Goal: Task Accomplishment & Management: Complete application form

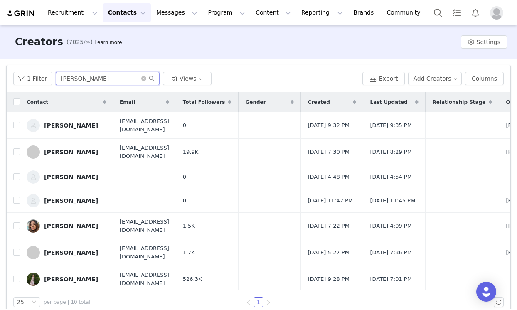
click at [107, 84] on input "[PERSON_NAME]" at bounding box center [108, 78] width 104 height 13
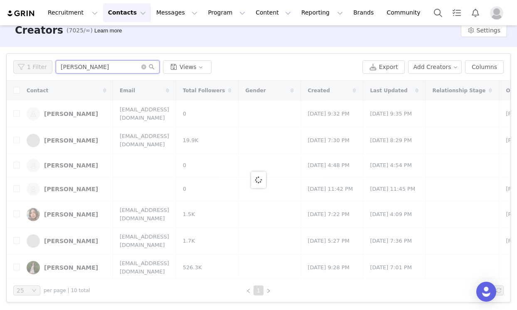
scroll to position [5, 0]
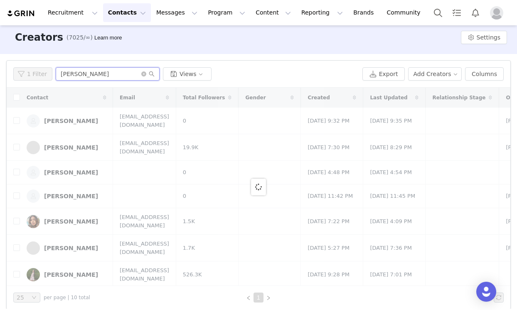
click at [111, 75] on input "[PERSON_NAME]" at bounding box center [108, 73] width 104 height 13
click at [107, 77] on input "[PERSON_NAME]" at bounding box center [108, 73] width 104 height 13
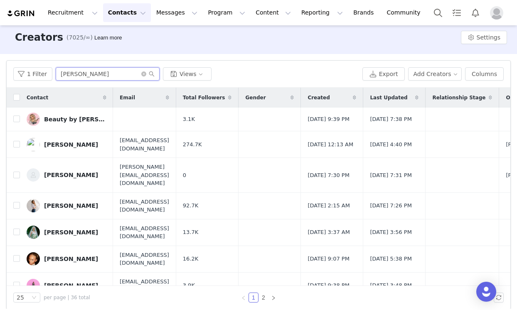
click at [112, 80] on input "[PERSON_NAME]" at bounding box center [108, 73] width 104 height 13
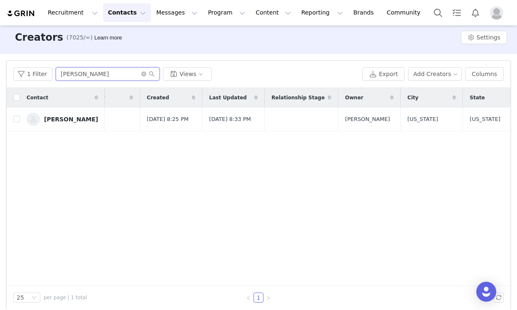
scroll to position [0, 0]
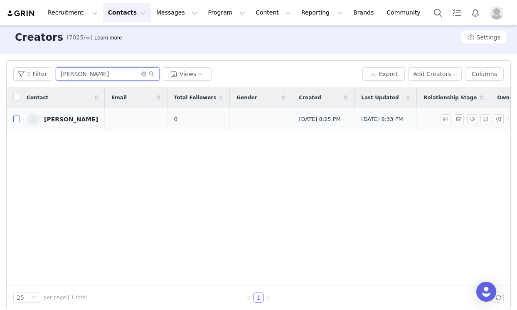
type input "[PERSON_NAME]"
click at [17, 121] on input "checkbox" at bounding box center [16, 119] width 7 height 7
checkbox input "true"
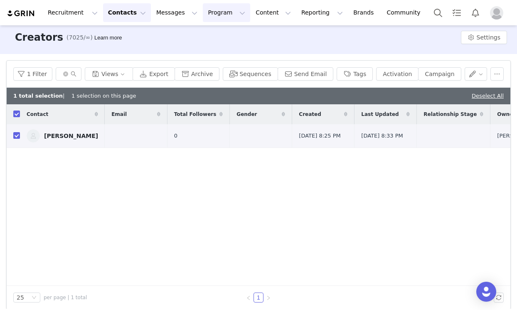
click at [223, 10] on button "Program Program" at bounding box center [226, 12] width 47 height 19
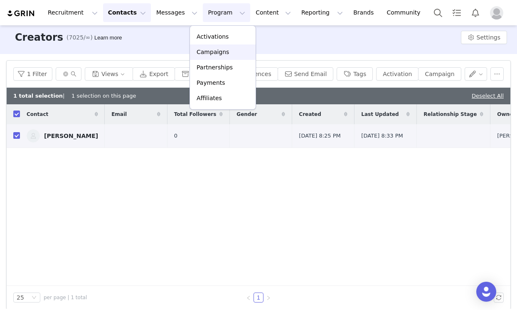
click at [225, 53] on p "Campaigns" at bounding box center [213, 52] width 32 height 9
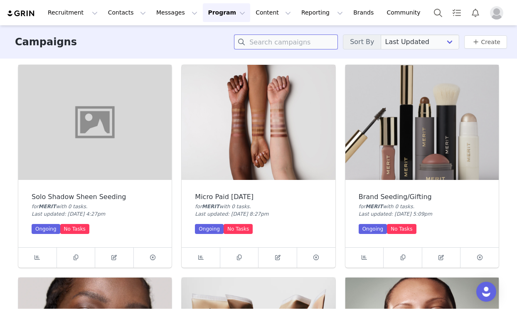
click at [280, 39] on input at bounding box center [286, 41] width 104 height 15
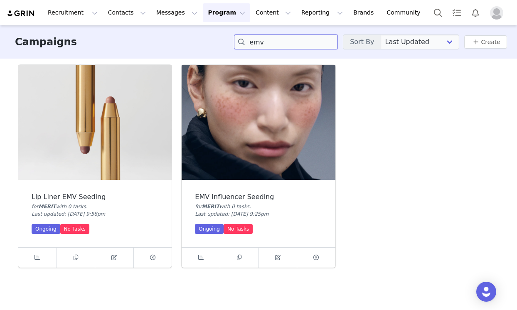
type input "emv"
click at [202, 135] on img at bounding box center [258, 122] width 153 height 115
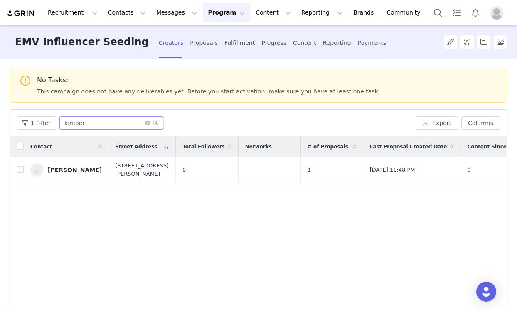
click at [128, 126] on input "kimber" at bounding box center [111, 122] width 104 height 13
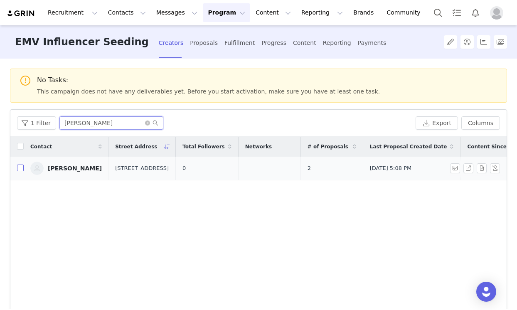
type input "[PERSON_NAME]"
click at [20, 167] on input "checkbox" at bounding box center [20, 168] width 7 height 7
checkbox input "true"
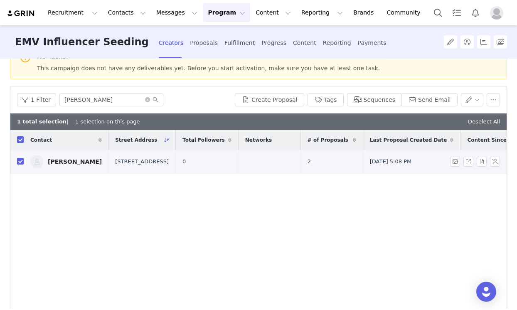
click at [201, 170] on td "0" at bounding box center [207, 162] width 63 height 24
click at [74, 168] on link "[PERSON_NAME]" at bounding box center [65, 161] width 71 height 13
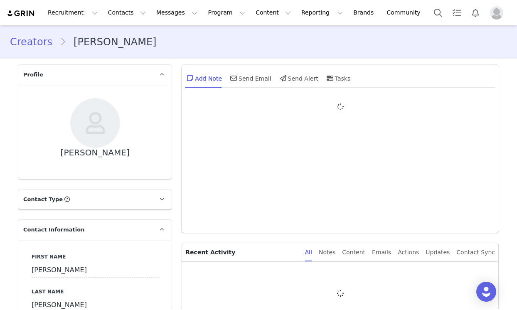
type input "+1 ([GEOGRAPHIC_DATA])"
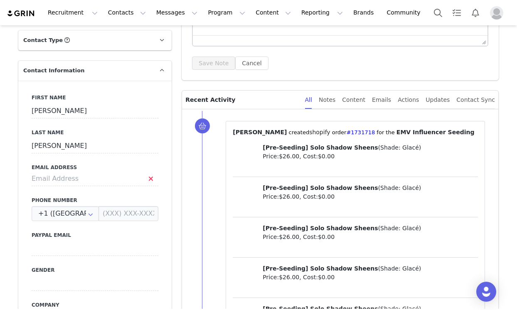
scroll to position [154, 0]
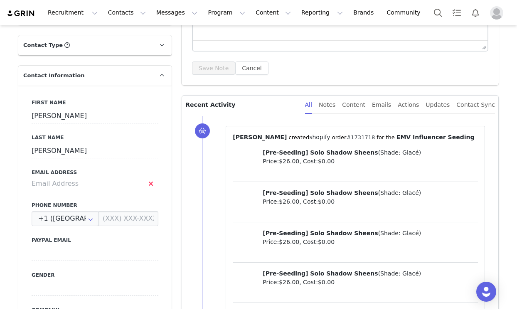
copy link "#1731718"
click at [335, 105] on div "Notes" at bounding box center [327, 105] width 17 height 19
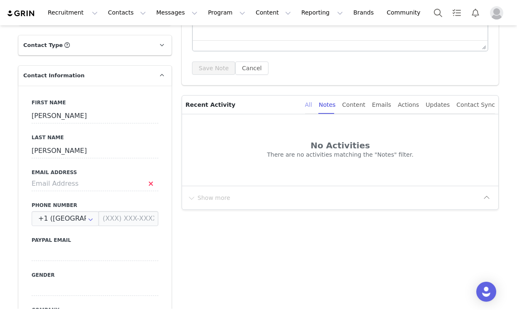
click at [312, 107] on div "All" at bounding box center [308, 105] width 7 height 19
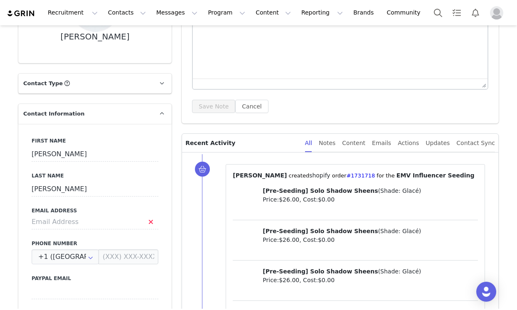
scroll to position [114, 0]
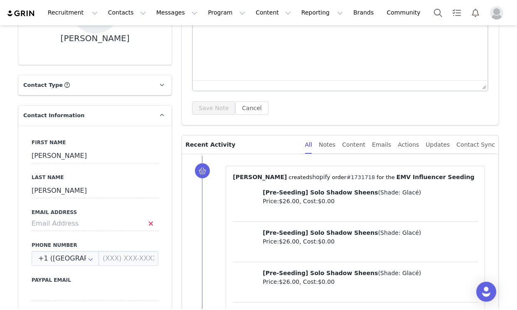
click at [346, 179] on link "#1731718" at bounding box center [360, 177] width 29 height 6
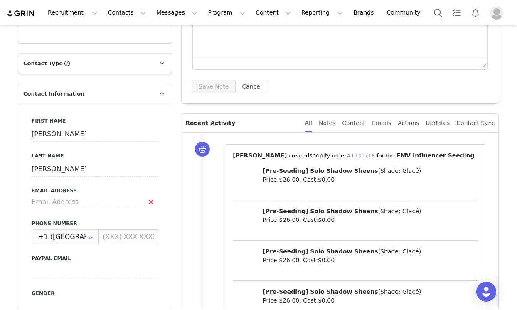
scroll to position [106, 0]
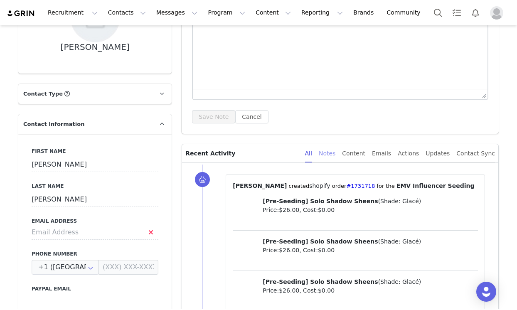
click at [332, 157] on div "Notes" at bounding box center [327, 153] width 17 height 19
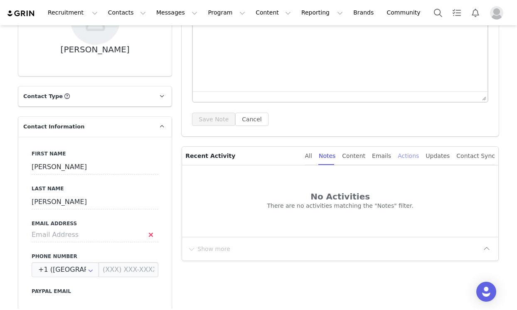
click at [404, 155] on div "Actions" at bounding box center [408, 156] width 21 height 19
click at [312, 158] on div "All" at bounding box center [308, 156] width 7 height 19
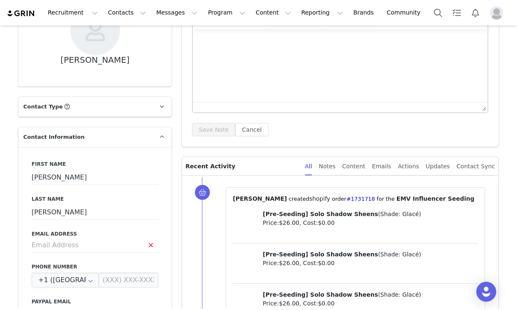
scroll to position [90, 0]
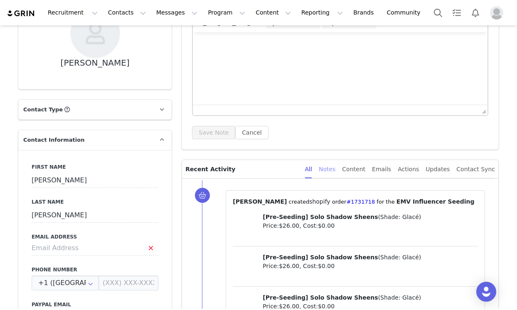
click at [335, 167] on div "Notes" at bounding box center [327, 169] width 17 height 19
click at [364, 170] on div "Content" at bounding box center [353, 169] width 23 height 19
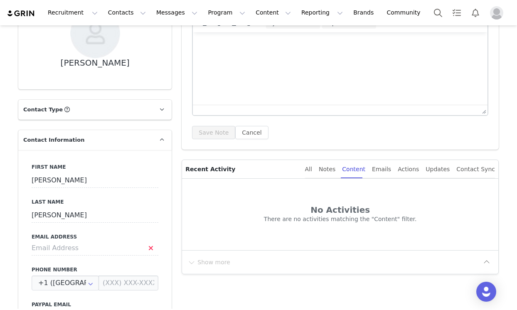
click at [320, 172] on div "All Notes Content Emails Actions Updates Contact Sync" at bounding box center [400, 169] width 190 height 19
click at [312, 171] on div "All" at bounding box center [308, 169] width 7 height 19
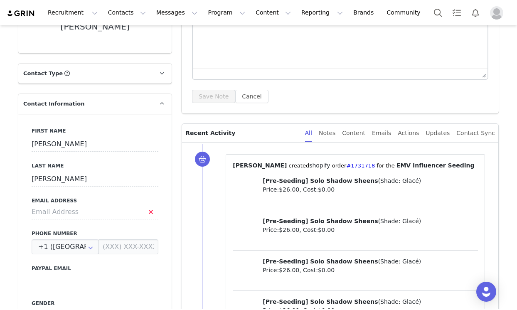
scroll to position [0, 0]
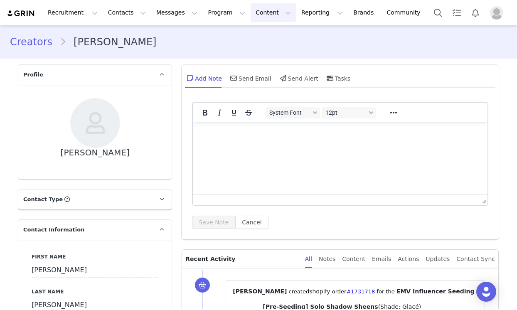
click at [259, 16] on button "Content Content" at bounding box center [273, 12] width 45 height 19
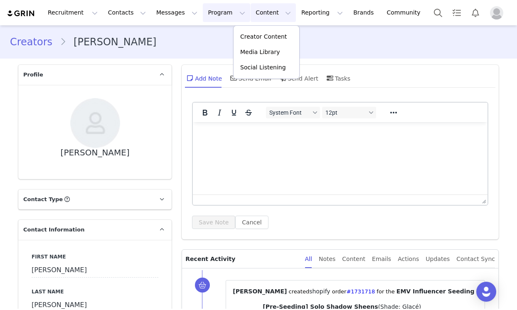
click at [219, 10] on button "Program Program" at bounding box center [226, 12] width 47 height 19
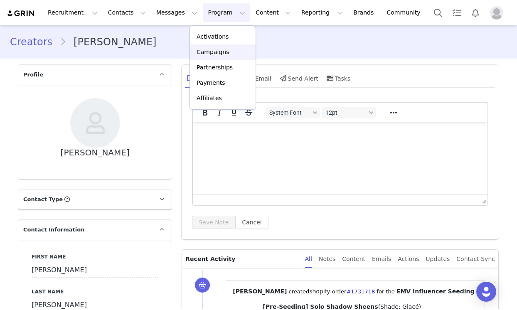
click at [219, 49] on p "Campaigns" at bounding box center [213, 52] width 32 height 9
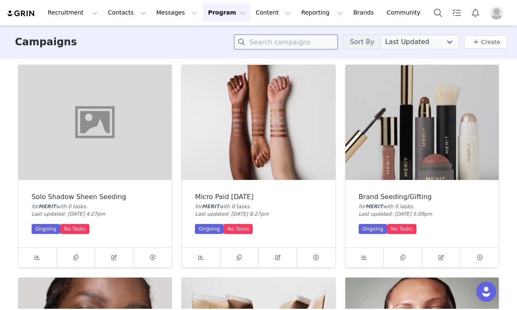
click at [264, 38] on input at bounding box center [286, 41] width 104 height 15
type input "w"
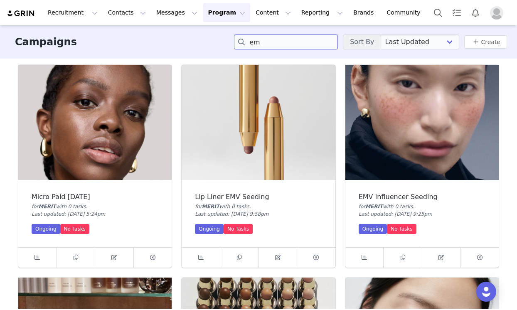
type input "e"
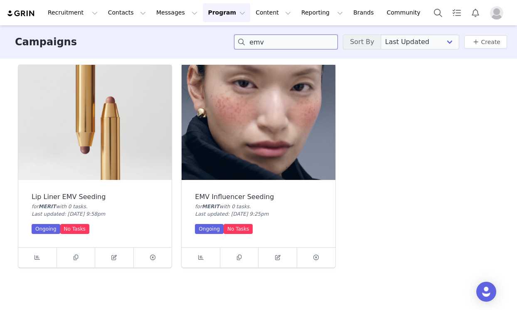
type input "emv"
click at [249, 128] on img at bounding box center [258, 122] width 153 height 115
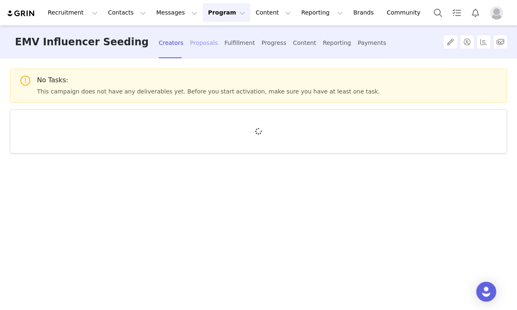
click at [190, 41] on div "Proposals" at bounding box center [204, 43] width 28 height 22
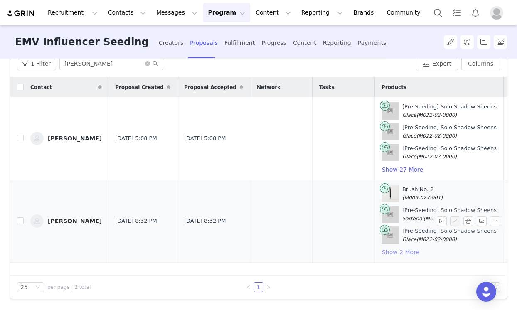
click at [381, 252] on button "Show 2 More" at bounding box center [400, 252] width 38 height 10
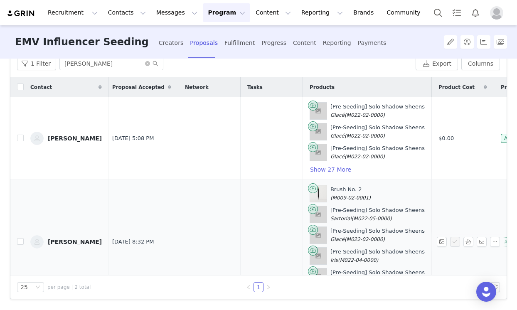
scroll to position [0, 96]
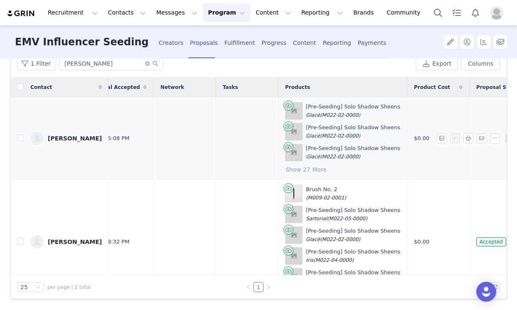
click at [300, 171] on button "Show 27 More" at bounding box center [306, 170] width 42 height 10
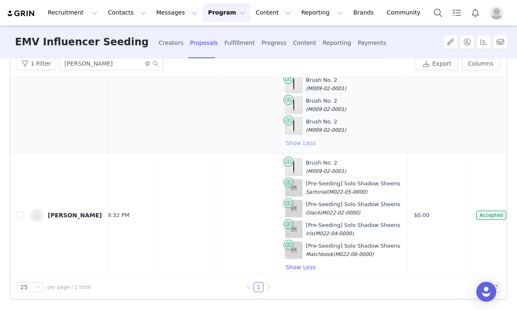
scroll to position [586, 96]
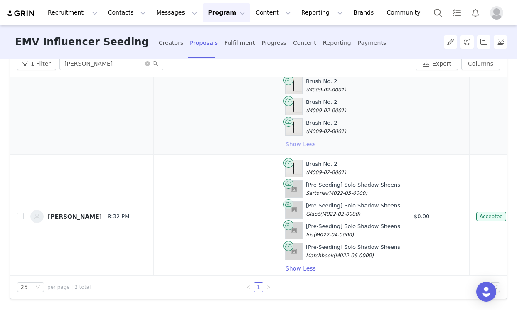
click at [291, 144] on button "Show Less" at bounding box center [300, 144] width 31 height 10
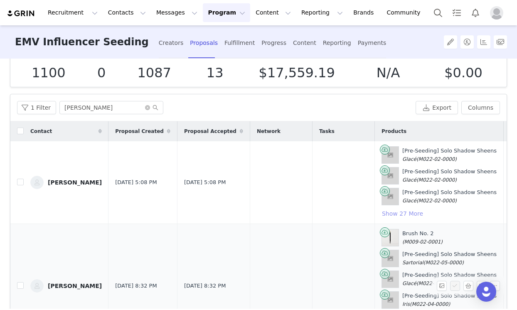
scroll to position [35, 0]
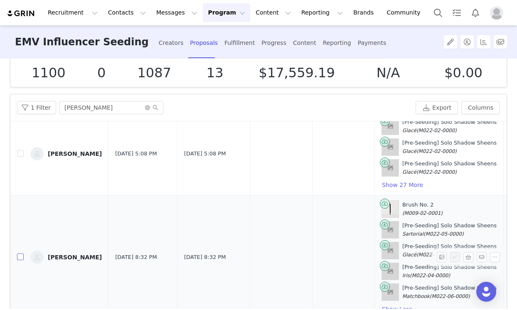
click at [20, 253] on input "checkbox" at bounding box center [20, 256] width 7 height 7
checkbox input "true"
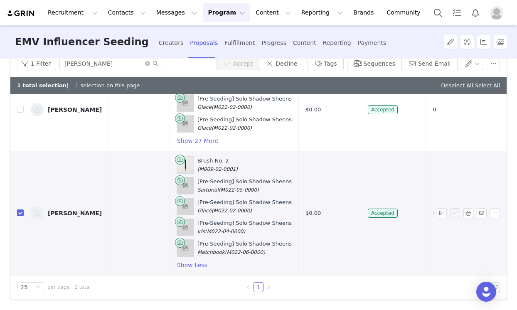
scroll to position [0, 0]
click at [490, 208] on button "button" at bounding box center [495, 213] width 10 height 10
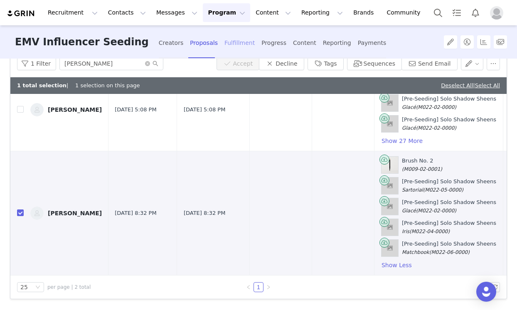
click at [224, 46] on div "Fulfillment" at bounding box center [239, 43] width 30 height 22
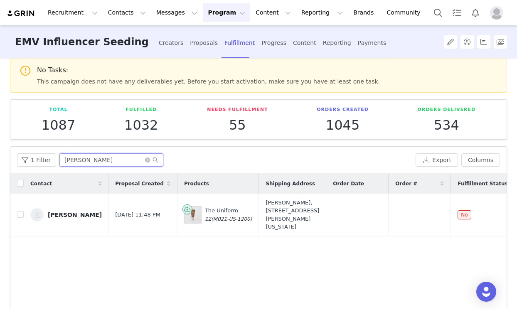
click at [128, 158] on input "[PERSON_NAME]" at bounding box center [111, 159] width 104 height 13
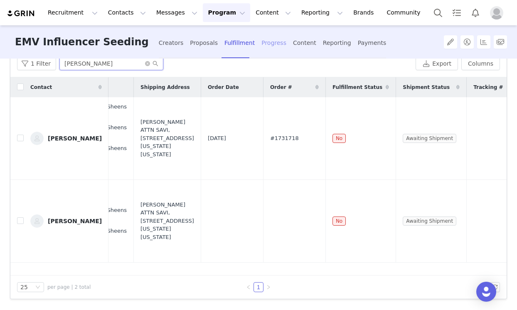
type input "[PERSON_NAME]"
click at [261, 50] on div "Progress" at bounding box center [273, 43] width 25 height 22
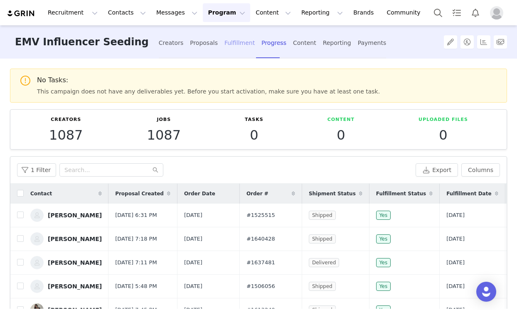
click at [224, 49] on div "Fulfillment" at bounding box center [239, 43] width 30 height 22
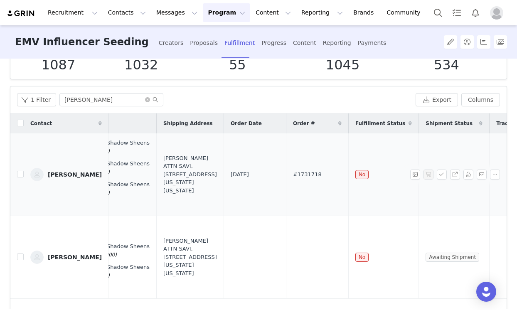
scroll to position [20, 0]
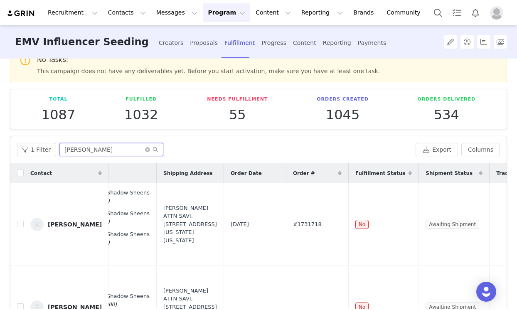
click at [125, 148] on input "[PERSON_NAME]" at bounding box center [111, 149] width 104 height 13
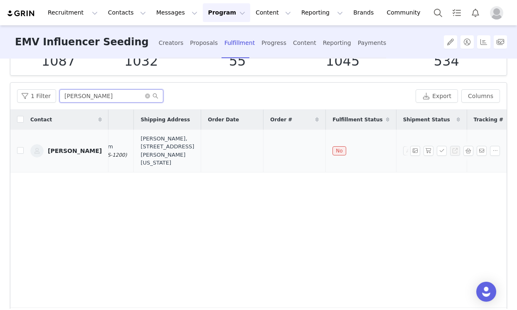
scroll to position [0, 0]
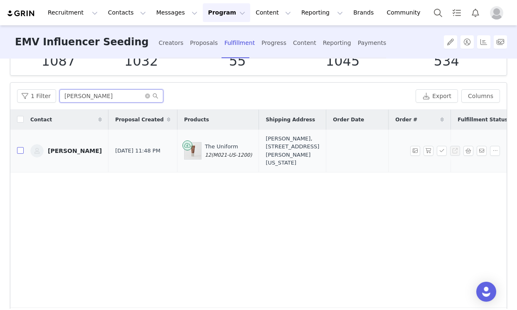
type input "[PERSON_NAME]"
click at [22, 152] on input "checkbox" at bounding box center [20, 150] width 7 height 7
checkbox input "true"
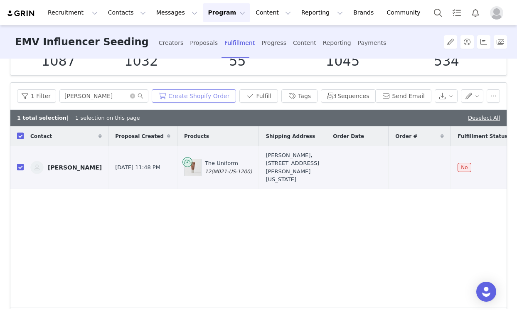
click at [211, 94] on button "Create Shopify Order" at bounding box center [194, 95] width 84 height 13
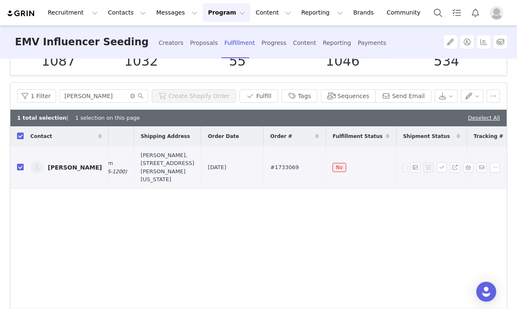
click at [270, 172] on span "#1733069" at bounding box center [284, 167] width 29 height 8
copy span "1733069"
click at [96, 103] on div "1 Filter [PERSON_NAME] Create Shopify Order Fulfill Tags Sequences Send Email" at bounding box center [258, 96] width 496 height 27
click at [99, 97] on input "[PERSON_NAME]" at bounding box center [103, 95] width 89 height 13
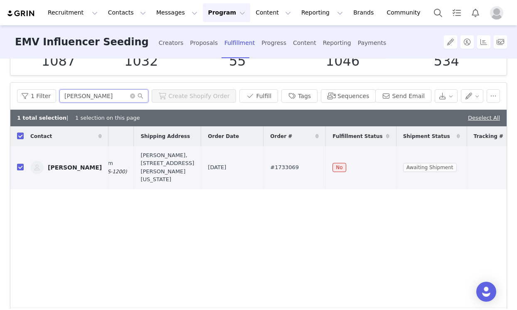
click at [99, 97] on input "[PERSON_NAME]" at bounding box center [103, 95] width 89 height 13
type input "[PERSON_NAME]"
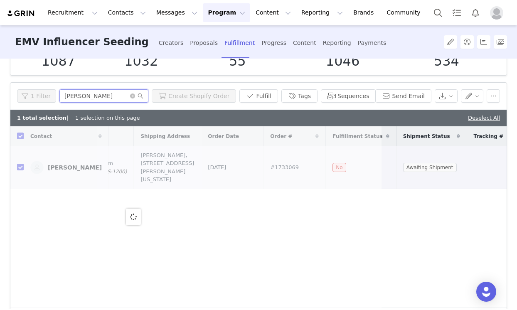
scroll to position [0, 0]
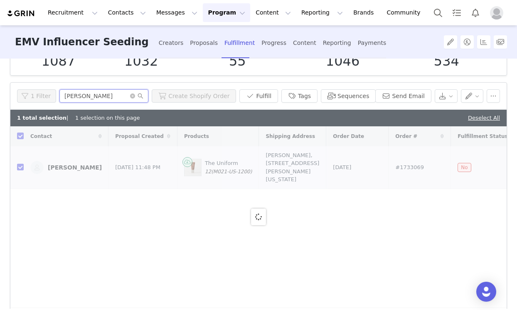
checkbox input "false"
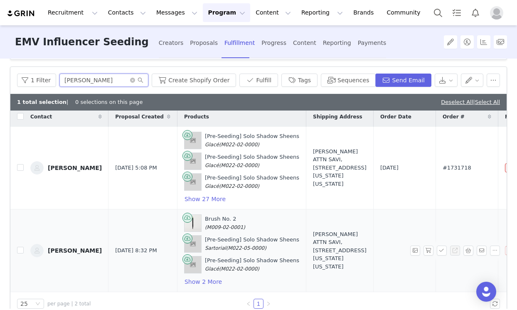
scroll to position [91, 0]
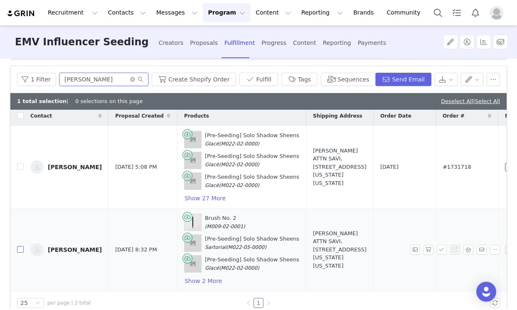
type input "[PERSON_NAME]"
click at [20, 246] on input "checkbox" at bounding box center [20, 249] width 7 height 7
checkbox input "true"
click at [211, 82] on button "Create Shopify Order" at bounding box center [194, 79] width 84 height 13
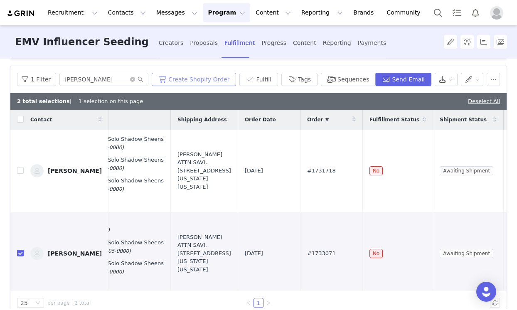
scroll to position [0, 146]
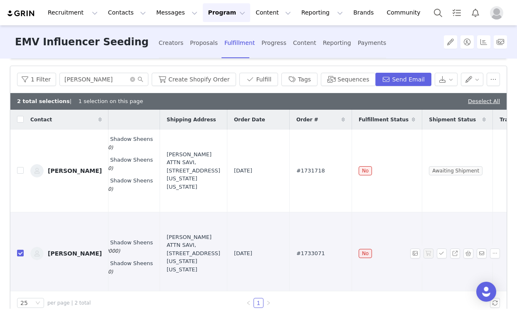
click at [296, 252] on span "#1733071" at bounding box center [310, 253] width 29 height 8
copy span "#1733071"
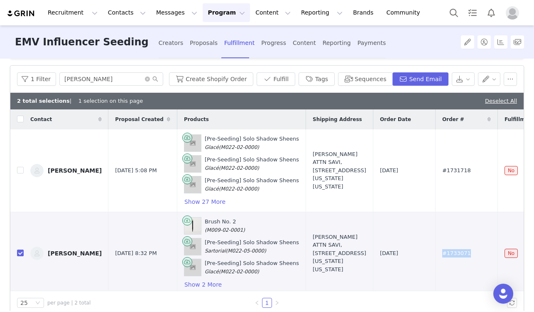
scroll to position [91, 0]
click at [159, 41] on div "Creators" at bounding box center [171, 43] width 25 height 22
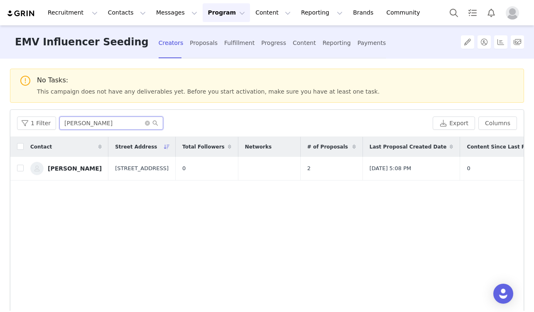
click at [99, 125] on input "[PERSON_NAME]" at bounding box center [111, 122] width 104 height 13
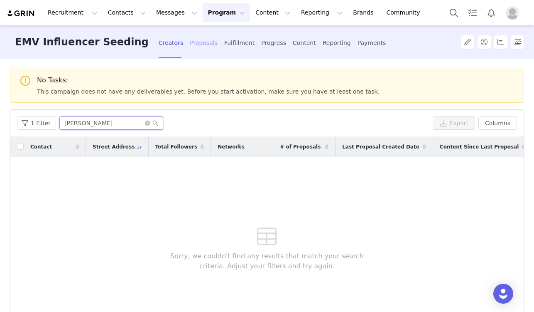
type input "[PERSON_NAME]"
click at [190, 39] on div "Proposals" at bounding box center [204, 43] width 28 height 22
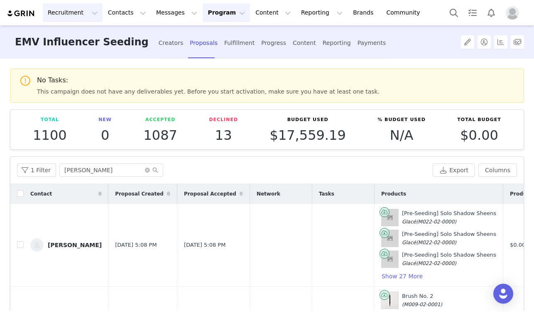
click at [70, 11] on button "Recruitment Recruitment" at bounding box center [73, 12] width 60 height 19
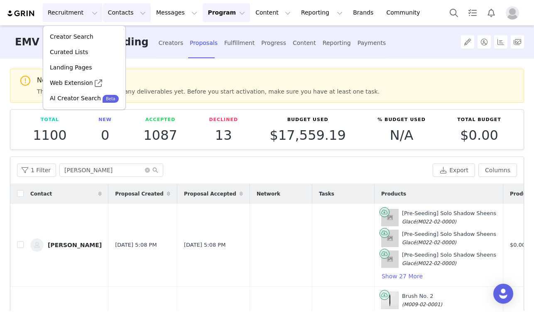
click at [117, 12] on button "Contacts Contacts" at bounding box center [127, 12] width 48 height 19
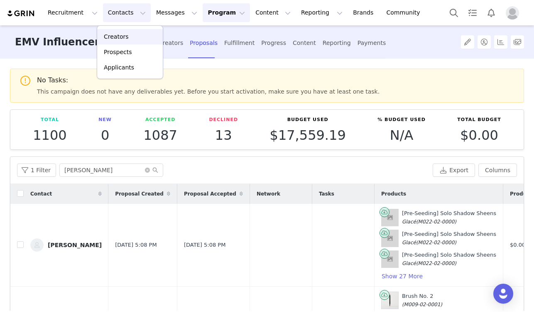
click at [116, 42] on link "Creators" at bounding box center [130, 36] width 66 height 15
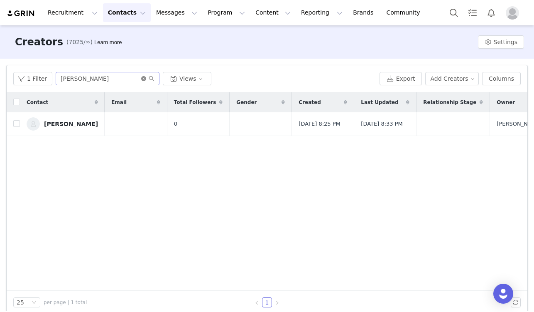
click at [141, 80] on icon "icon: close-circle" at bounding box center [143, 78] width 5 height 5
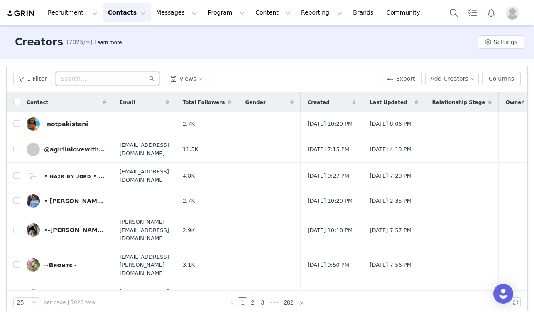
click at [87, 80] on input "text" at bounding box center [108, 78] width 104 height 13
click at [183, 17] on button "Messages Messages" at bounding box center [176, 12] width 51 height 19
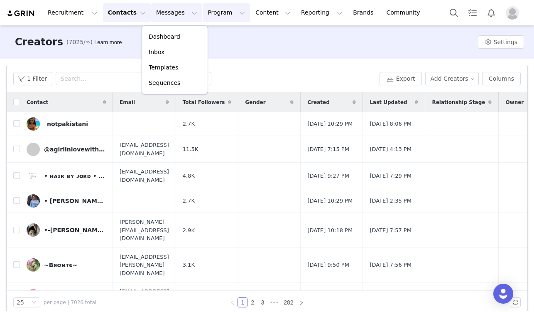
click at [204, 15] on button "Program Program" at bounding box center [226, 12] width 47 height 19
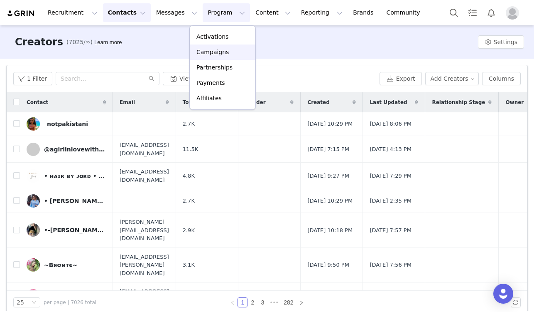
click at [213, 49] on p "Campaigns" at bounding box center [213, 52] width 32 height 9
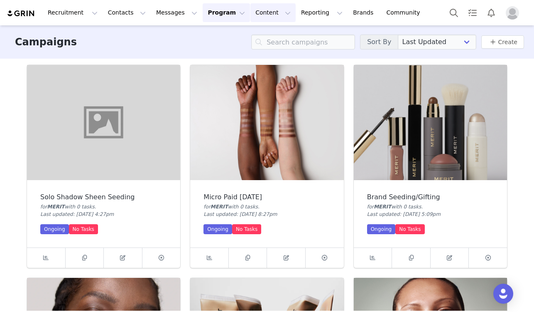
click at [263, 12] on button "Content Content" at bounding box center [273, 12] width 45 height 19
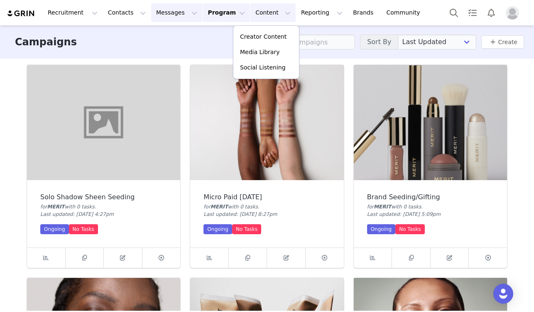
click at [170, 19] on button "Messages Messages" at bounding box center [176, 12] width 51 height 19
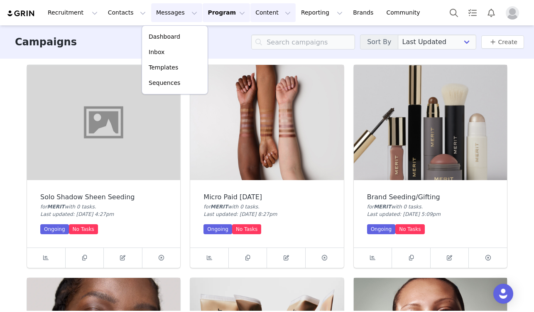
click at [251, 17] on button "Content Content" at bounding box center [273, 12] width 45 height 19
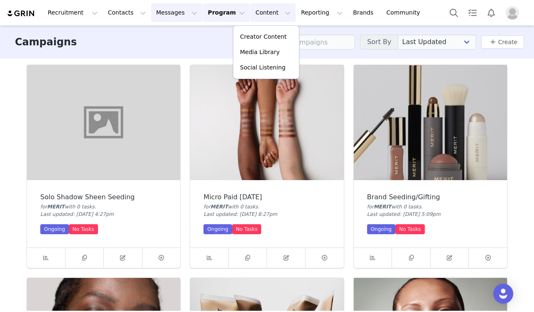
drag, startPoint x: 173, startPoint y: 13, endPoint x: 163, endPoint y: 29, distance: 18.9
click at [173, 13] on button "Messages Messages" at bounding box center [176, 12] width 51 height 19
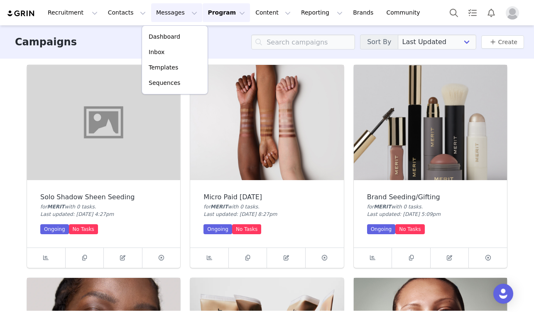
drag, startPoint x: 223, startPoint y: 10, endPoint x: 209, endPoint y: 33, distance: 26.7
click at [223, 10] on button "Program Program" at bounding box center [226, 12] width 47 height 19
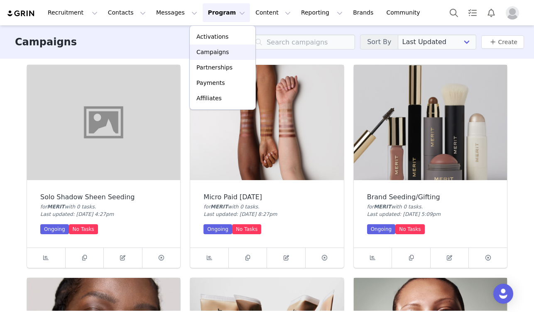
click at [216, 50] on p "Campaigns" at bounding box center [213, 52] width 32 height 9
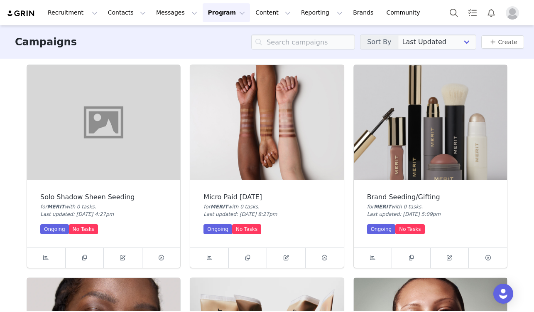
click at [221, 7] on button "Program Program" at bounding box center [226, 12] width 47 height 19
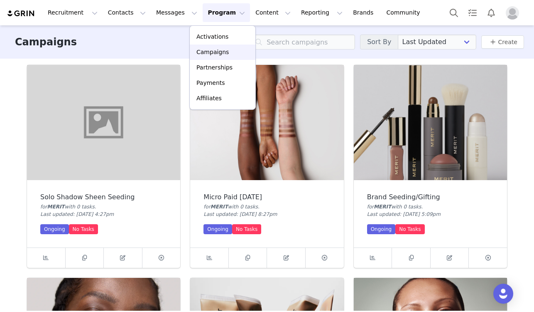
click at [228, 48] on div "Campaigns" at bounding box center [223, 52] width 56 height 9
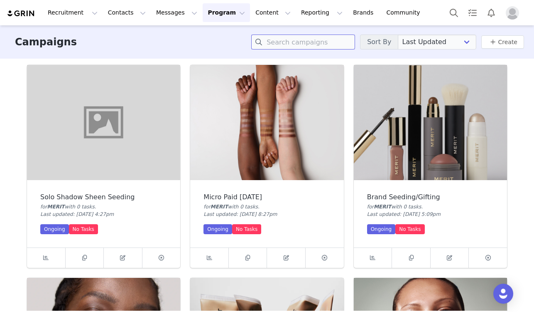
click at [298, 47] on input at bounding box center [303, 41] width 104 height 15
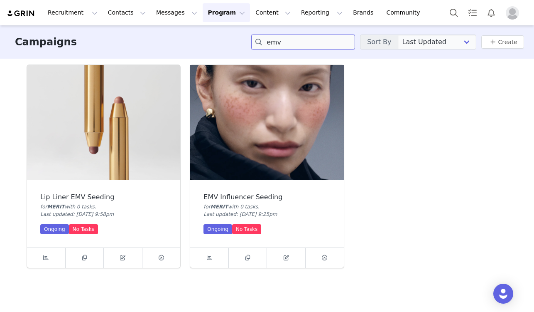
type input "emv"
click at [234, 111] on img at bounding box center [266, 122] width 153 height 115
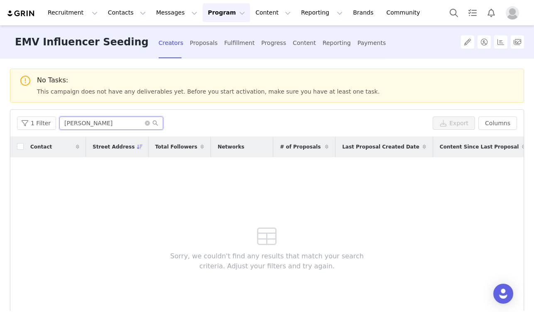
click at [121, 124] on input "[PERSON_NAME]" at bounding box center [111, 122] width 104 height 13
click at [120, 123] on input "[PERSON_NAME]" at bounding box center [111, 122] width 104 height 13
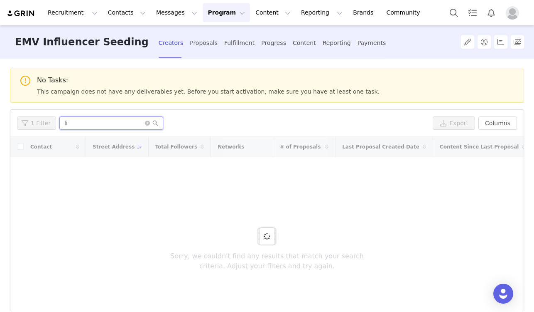
type input "l"
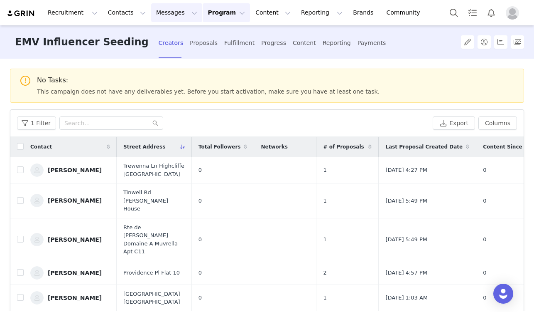
drag, startPoint x: 172, startPoint y: 7, endPoint x: 149, endPoint y: 10, distance: 23.5
click at [172, 7] on button "Messages Messages" at bounding box center [176, 12] width 51 height 19
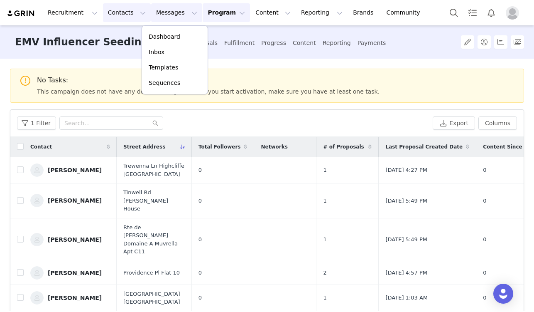
click at [105, 16] on button "Contacts Contacts" at bounding box center [127, 12] width 48 height 19
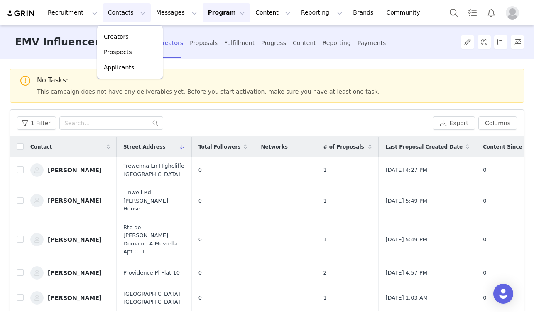
click at [217, 58] on div at bounding box center [273, 58] width 228 height 1
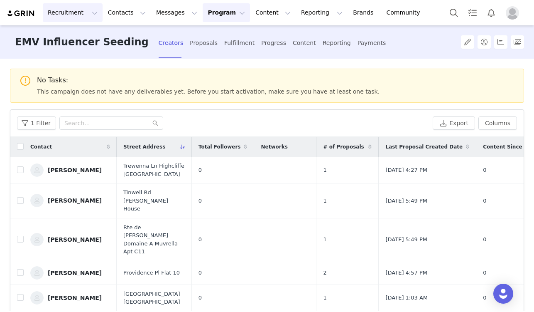
click at [79, 17] on button "Recruitment Recruitment" at bounding box center [73, 12] width 60 height 19
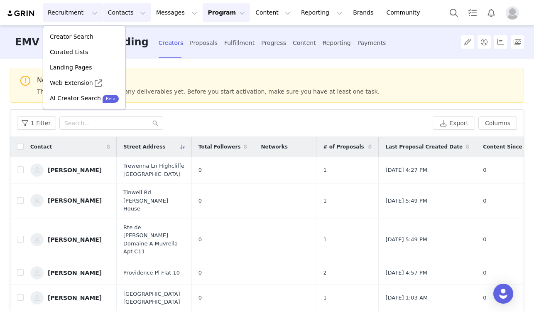
click at [129, 10] on button "Contacts Contacts" at bounding box center [127, 12] width 48 height 19
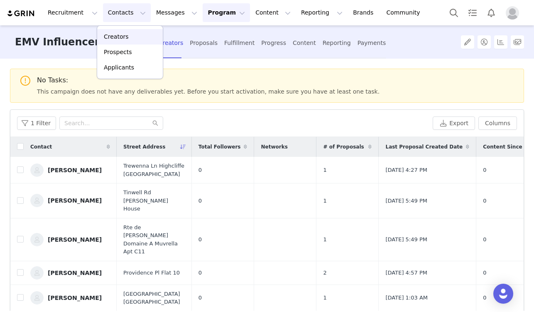
click at [115, 37] on p "Creators" at bounding box center [116, 36] width 25 height 9
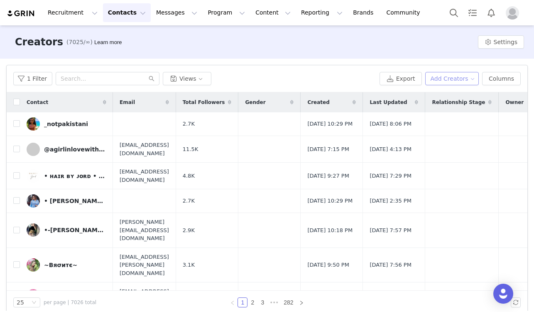
click at [439, 79] on button "Add Creators" at bounding box center [453, 78] width 54 height 13
click at [448, 99] on span "Add a Creator" at bounding box center [448, 95] width 40 height 9
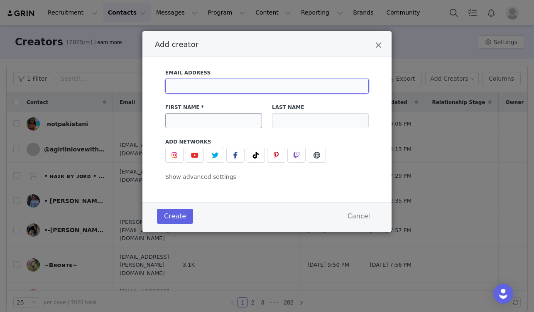
drag, startPoint x: 209, startPoint y: 86, endPoint x: 208, endPoint y: 114, distance: 28.3
click at [209, 86] on input "Add creator" at bounding box center [267, 86] width 204 height 15
click at [213, 128] on input "Add creator" at bounding box center [213, 120] width 97 height 15
type input "[PERSON_NAME]"
drag, startPoint x: 312, startPoint y: 109, endPoint x: 312, endPoint y: 119, distance: 9.6
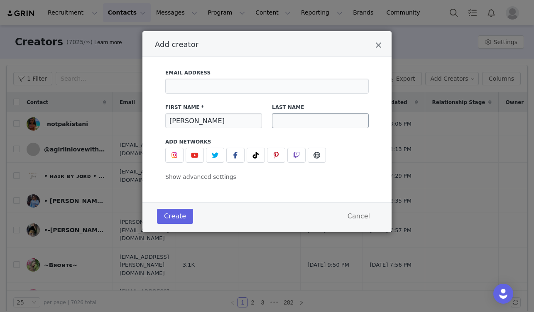
click at [312, 109] on label "Last Name" at bounding box center [320, 106] width 97 height 7
click at [312, 119] on input "Add creator" at bounding box center [320, 120] width 97 height 15
type input "Lash"
click at [164, 217] on button "Create" at bounding box center [175, 216] width 36 height 15
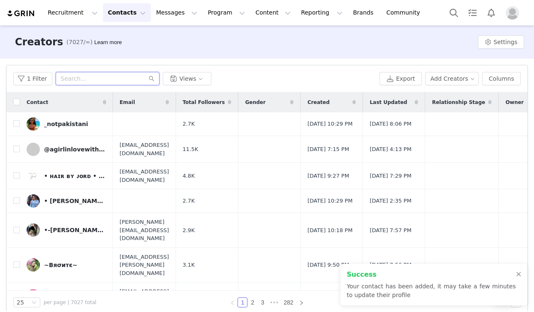
click at [90, 84] on input "text" at bounding box center [108, 78] width 104 height 13
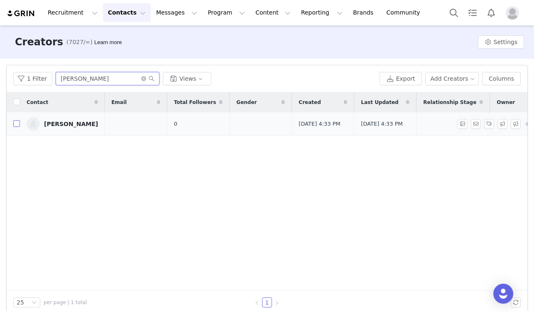
type input "[PERSON_NAME]"
drag, startPoint x: 16, startPoint y: 126, endPoint x: 8, endPoint y: 124, distance: 8.2
click at [15, 126] on input "checkbox" at bounding box center [16, 123] width 7 height 7
checkbox input "true"
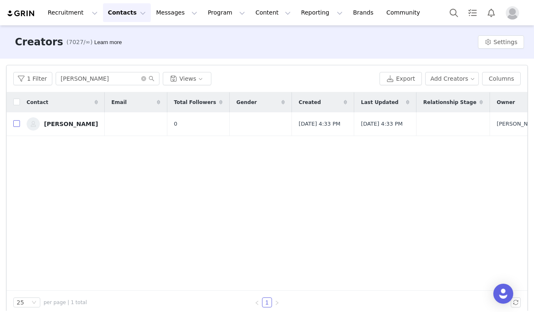
checkbox input "true"
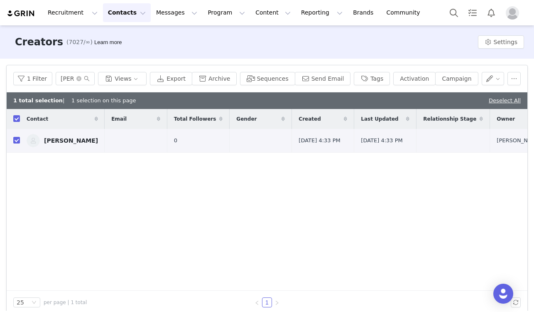
click at [57, 137] on link "[PERSON_NAME]" at bounding box center [62, 140] width 71 height 13
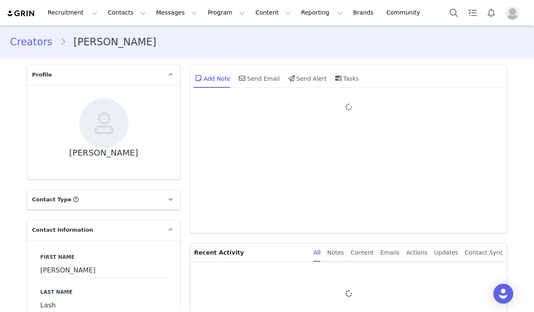
type input "+1 ([GEOGRAPHIC_DATA])"
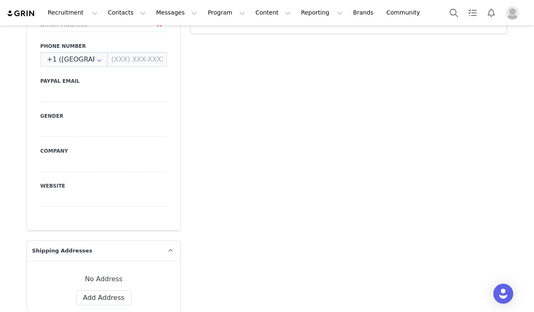
scroll to position [485, 0]
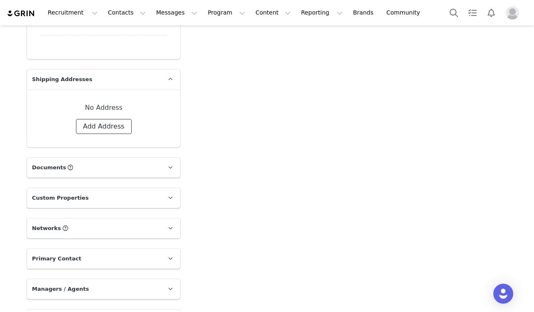
drag, startPoint x: 121, startPoint y: 130, endPoint x: 54, endPoint y: 136, distance: 67.2
click at [121, 130] on button "Add Address" at bounding box center [104, 126] width 56 height 15
select select
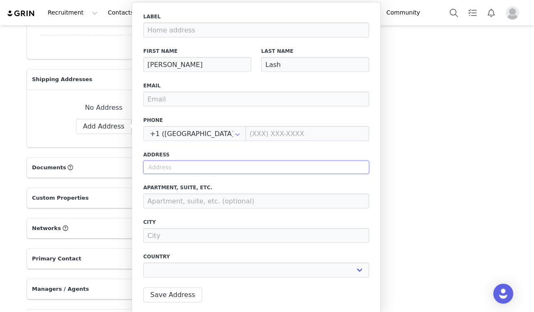
click at [186, 165] on input "text" at bounding box center [256, 166] width 226 height 13
paste input "[STREET_ADDRESS]"
type input "[STREET_ADDRESS]"
select select
type input "[STREET_ADDRESS]"
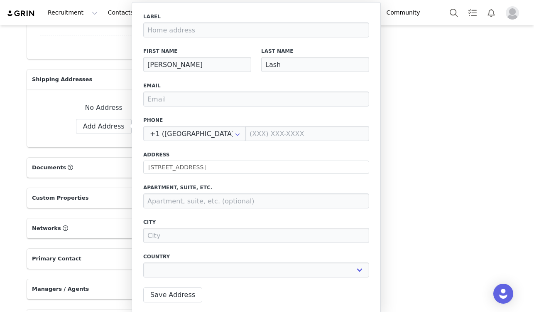
type input "[GEOGRAPHIC_DATA]"
select select "[object Object]"
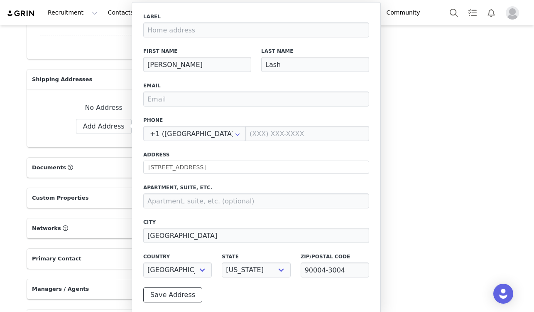
click at [169, 290] on button "Save Address" at bounding box center [172, 294] width 59 height 15
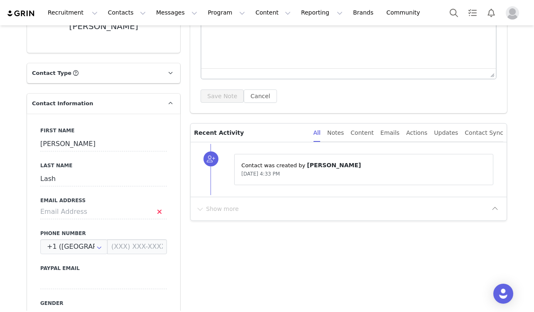
scroll to position [0, 0]
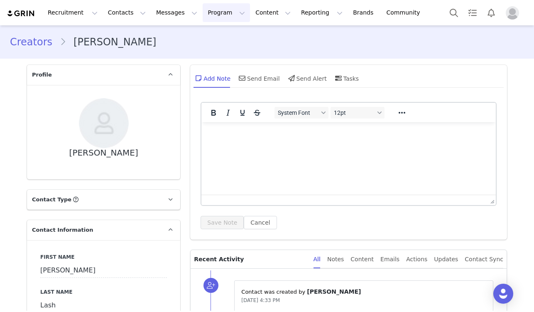
click at [230, 12] on button "Program Program" at bounding box center [226, 12] width 47 height 19
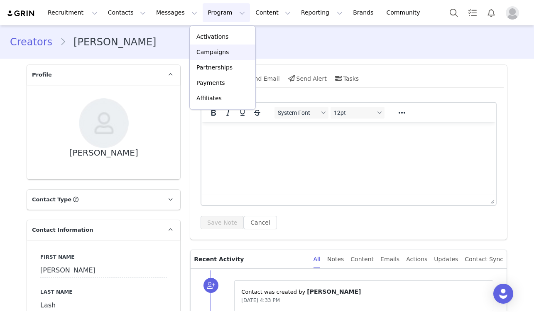
click at [219, 48] on p "Campaigns" at bounding box center [213, 52] width 32 height 9
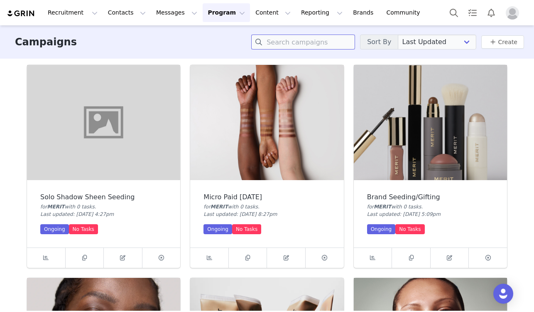
click at [323, 47] on input at bounding box center [303, 41] width 104 height 15
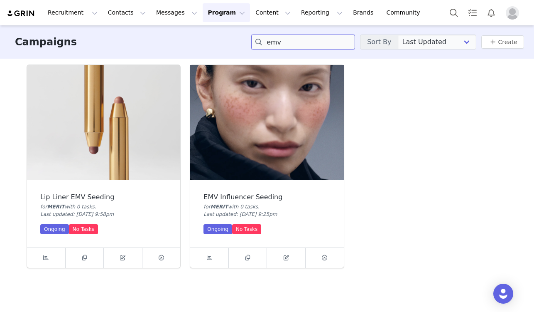
type input "emv"
click at [296, 139] on img at bounding box center [266, 122] width 153 height 115
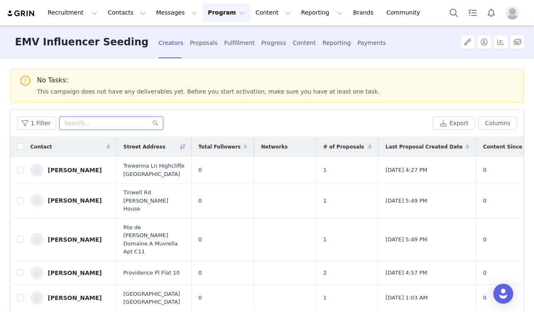
click at [103, 121] on input "text" at bounding box center [111, 122] width 104 height 13
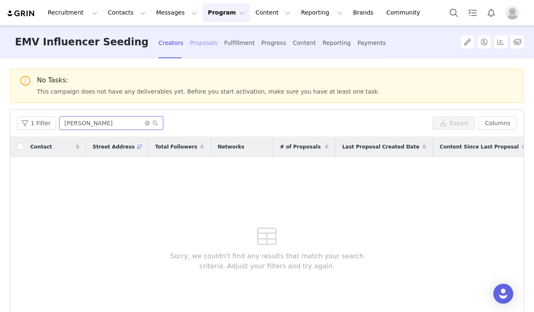
type input "[PERSON_NAME]"
click at [190, 43] on div "Proposals" at bounding box center [204, 43] width 28 height 22
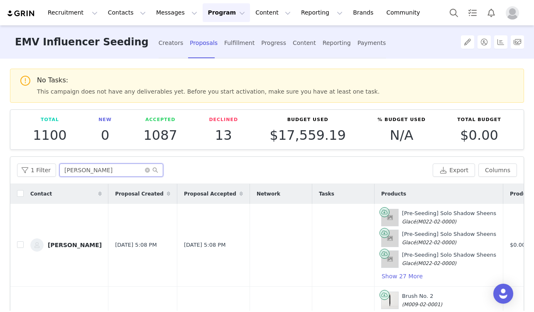
click at [103, 175] on input "[PERSON_NAME]" at bounding box center [111, 169] width 104 height 13
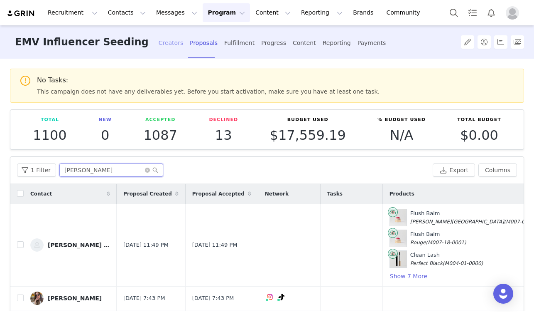
type input "[PERSON_NAME]"
click at [159, 43] on div "Creators" at bounding box center [171, 43] width 25 height 22
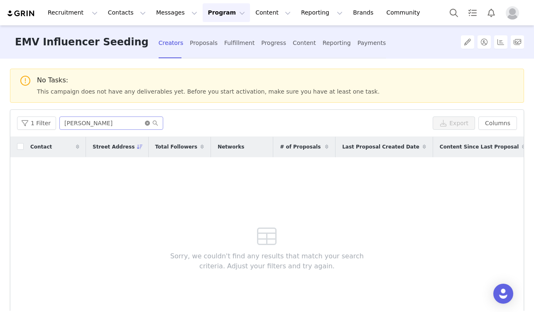
click at [145, 124] on icon "icon: close-circle" at bounding box center [147, 123] width 5 height 5
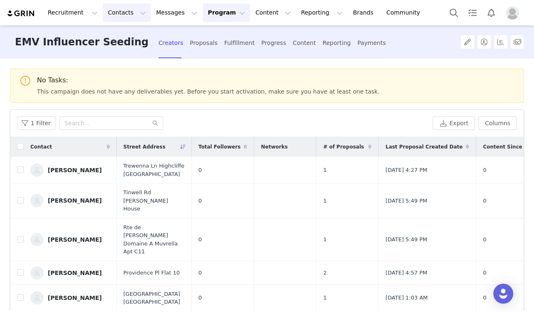
click at [115, 14] on button "Contacts Contacts" at bounding box center [127, 12] width 48 height 19
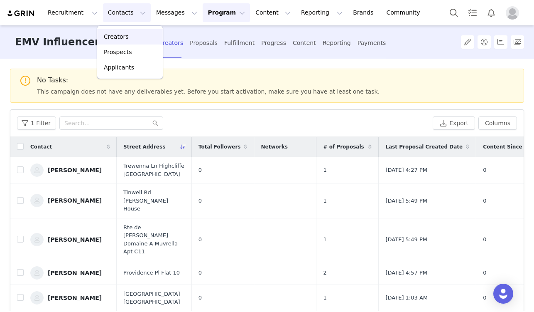
click at [126, 43] on link "Creators" at bounding box center [130, 36] width 66 height 15
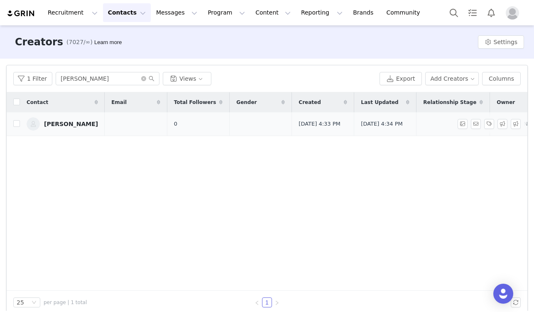
click at [16, 128] on label at bounding box center [16, 124] width 7 height 9
click at [16, 127] on input "checkbox" at bounding box center [16, 123] width 7 height 7
checkbox input "true"
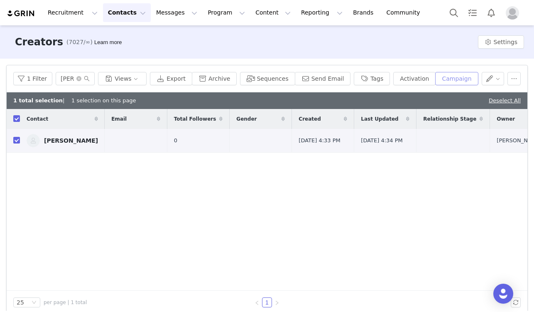
click at [446, 82] on button "Campaign" at bounding box center [457, 78] width 43 height 13
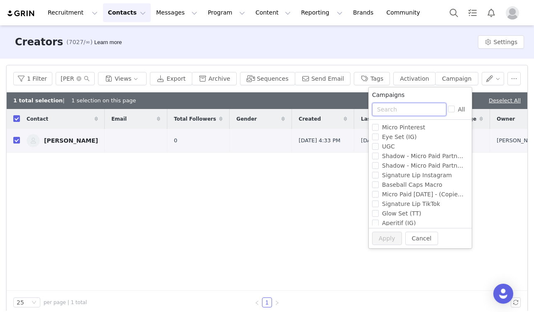
click at [416, 114] on input "text" at bounding box center [409, 109] width 74 height 13
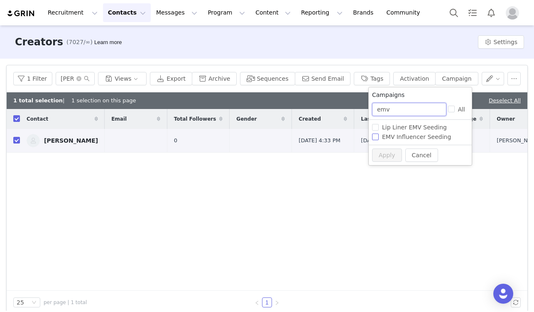
type input "emv"
click at [428, 135] on span "EMV Influencer Seeding" at bounding box center [417, 136] width 76 height 7
click at [379, 135] on input "EMV Influencer Seeding" at bounding box center [375, 136] width 7 height 7
checkbox input "true"
click at [383, 155] on button "Apply" at bounding box center [387, 154] width 30 height 13
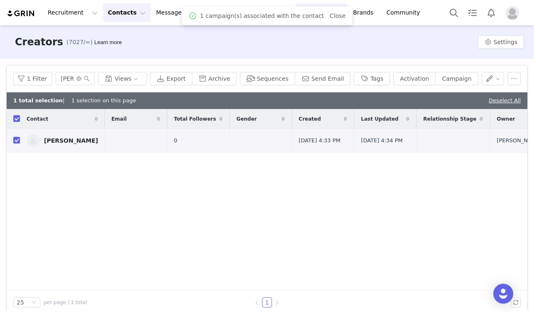
drag, startPoint x: 340, startPoint y: 17, endPoint x: 294, endPoint y: 19, distance: 45.7
click at [340, 17] on link "Close" at bounding box center [338, 15] width 16 height 7
click at [218, 9] on button "Program Program" at bounding box center [226, 12] width 47 height 19
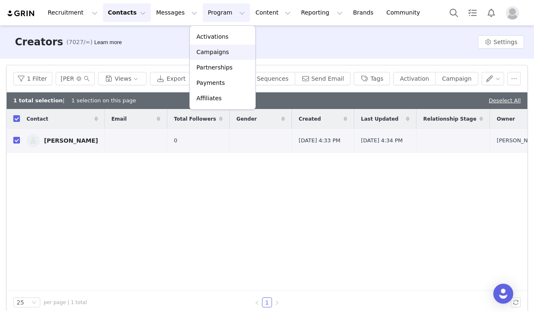
drag, startPoint x: 210, startPoint y: 47, endPoint x: 197, endPoint y: 49, distance: 13.0
click at [210, 47] on link "Campaigns" at bounding box center [223, 51] width 66 height 15
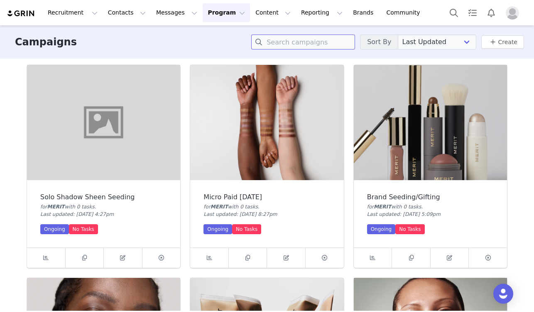
click at [293, 42] on input at bounding box center [303, 41] width 104 height 15
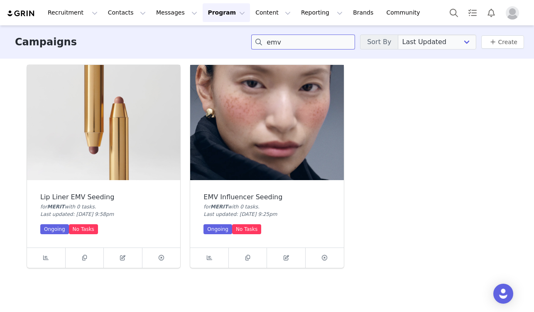
type input "emv"
click at [289, 133] on img at bounding box center [266, 122] width 153 height 115
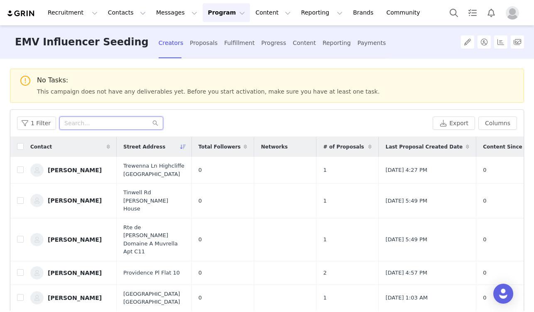
click at [98, 128] on input "text" at bounding box center [111, 122] width 104 height 13
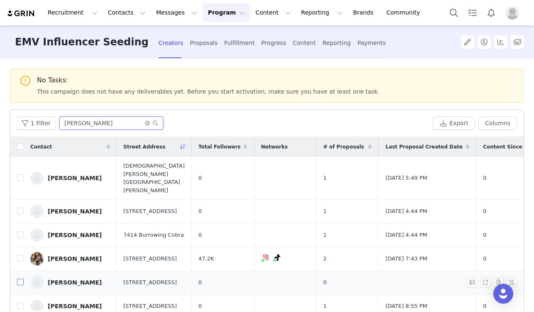
type input "[PERSON_NAME]"
click at [19, 278] on input "checkbox" at bounding box center [20, 281] width 7 height 7
checkbox input "true"
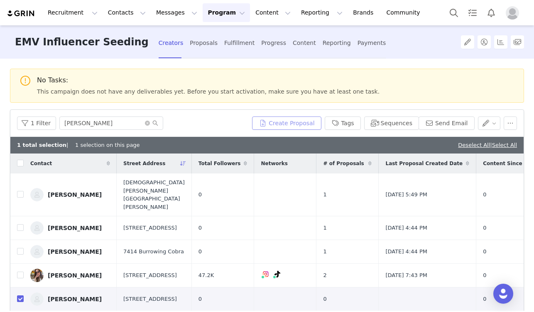
click at [286, 124] on button "Create Proposal" at bounding box center [286, 122] width 69 height 13
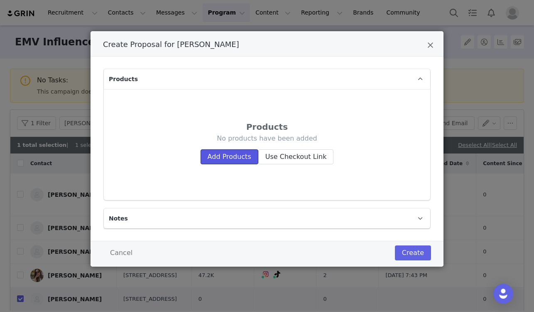
click at [247, 158] on button "Add Products" at bounding box center [230, 156] width 58 height 15
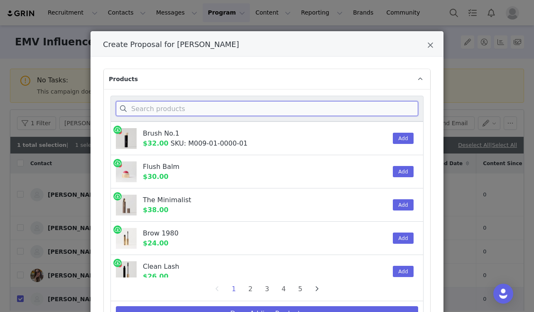
click at [247, 109] on input "Create Proposal for Liz Lash" at bounding box center [267, 108] width 303 height 15
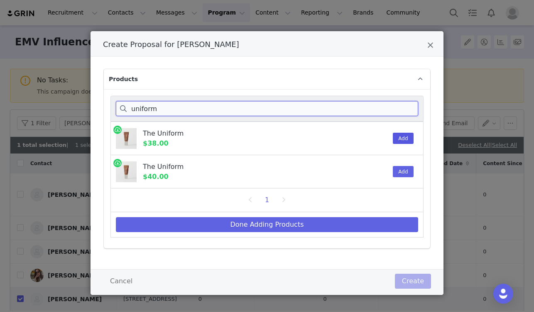
type input "uniform"
click at [398, 139] on button "Add" at bounding box center [403, 138] width 20 height 11
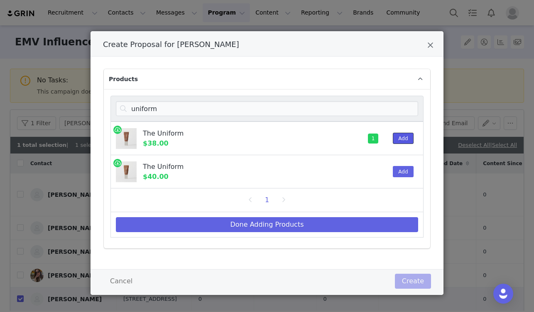
click at [398, 139] on button "Add" at bounding box center [403, 138] width 20 height 11
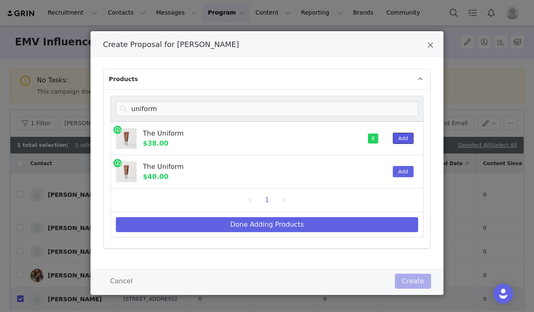
click at [398, 139] on button "Add" at bounding box center [403, 138] width 20 height 11
click at [397, 139] on button "Add" at bounding box center [403, 138] width 20 height 11
click at [397, 138] on button "Add" at bounding box center [403, 138] width 20 height 11
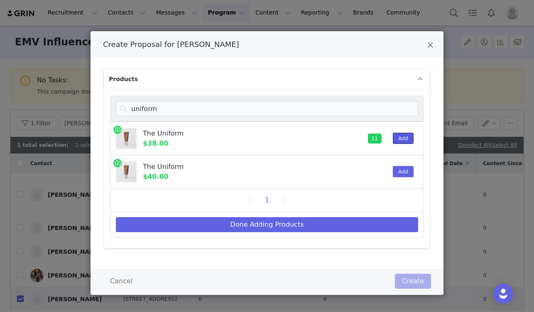
click at [397, 138] on button "Add" at bounding box center [403, 138] width 20 height 11
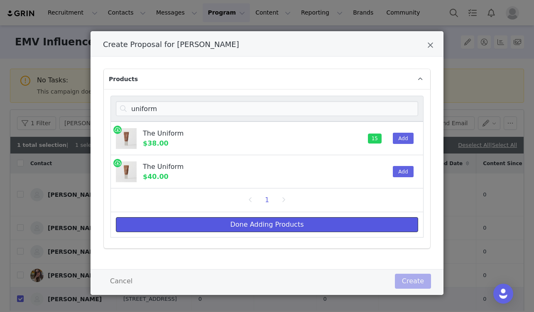
click at [345, 228] on button "Done Adding Products" at bounding box center [267, 224] width 303 height 15
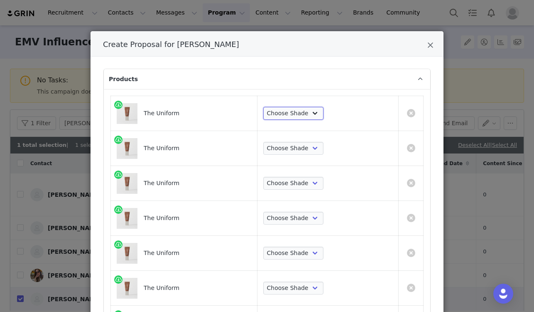
click at [291, 108] on select "Choose Shade 02 04 06 08 10 12 14 16 18 20 22 24 26 28 30" at bounding box center [293, 113] width 60 height 13
select select "27701665"
click at [263, 107] on select "Choose Shade 02 04 06 08 10 12 14 16 18 20 22 24 26 28 30" at bounding box center [293, 113] width 60 height 13
click at [288, 145] on select "Choose Shade 02 04 06 08 10 12 14 16 18 20 22 24 26 28 30" at bounding box center [293, 148] width 60 height 13
select select "27701666"
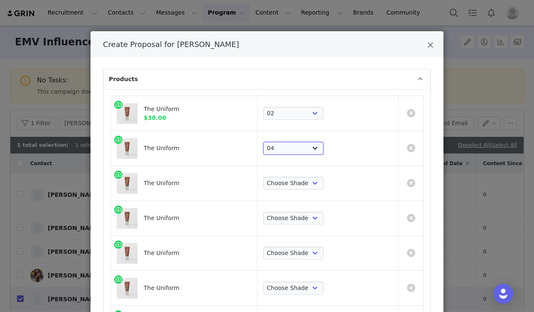
click at [263, 142] on select "Choose Shade 02 04 06 08 10 12 14 16 18 20 22 24 26 28 30" at bounding box center [293, 148] width 60 height 13
click at [290, 183] on select "Choose Shade 02 04 06 08 10 12 14 16 18 20 22 24 26 28 30" at bounding box center [293, 183] width 60 height 13
select select "27701667"
click at [263, 177] on select "Choose Shade 02 04 06 08 10 12 14 16 18 20 22 24 26 28 30" at bounding box center [293, 183] width 60 height 13
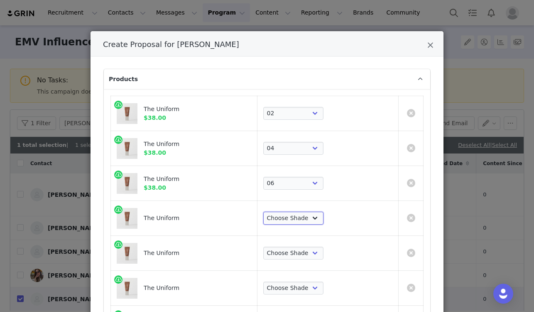
click at [285, 216] on select "Choose Shade 02 04 06 08 10 12 14 16 18 20 22 24 26 28 30" at bounding box center [293, 218] width 60 height 13
select select "27701668"
click at [263, 212] on select "Choose Shade 02 04 06 08 10 12 14 16 18 20 22 24 26 28 30" at bounding box center [293, 218] width 60 height 13
click at [291, 254] on select "Choose Shade 02 04 06 08 10 12 14 16 18 20 22 24 26 28 30" at bounding box center [293, 252] width 60 height 13
select select "27701669"
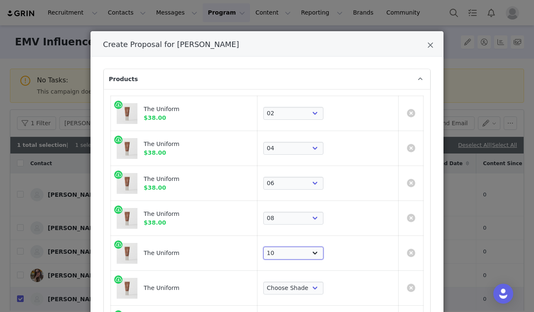
click at [263, 246] on select "Choose Shade 02 04 06 08 10 12 14 16 18 20 22 24 26 28 30" at bounding box center [293, 252] width 60 height 13
click at [308, 282] on select "Choose Shade 02 04 06 08 10 12 14 16 18 20 22 24 26 28 30" at bounding box center [293, 287] width 60 height 13
select select "27701670"
click at [263, 281] on select "Choose Shade 02 04 06 08 10 12 14 16 18 20 22 24 26 28 30" at bounding box center [293, 287] width 60 height 13
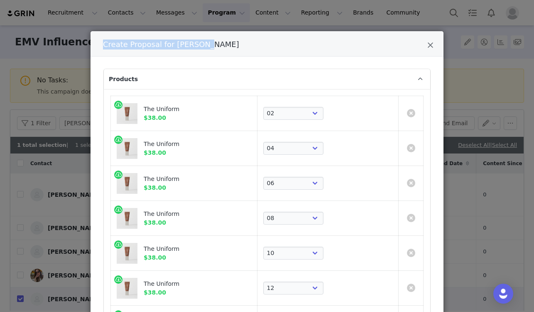
drag, startPoint x: 399, startPoint y: 48, endPoint x: 409, endPoint y: 25, distance: 25.3
click at [398, 33] on div "Create Proposal for [PERSON_NAME]" at bounding box center [267, 43] width 353 height 25
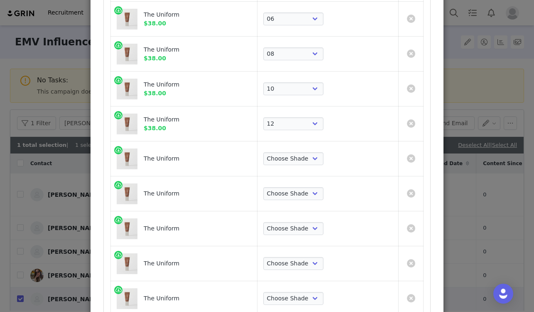
scroll to position [167, 0]
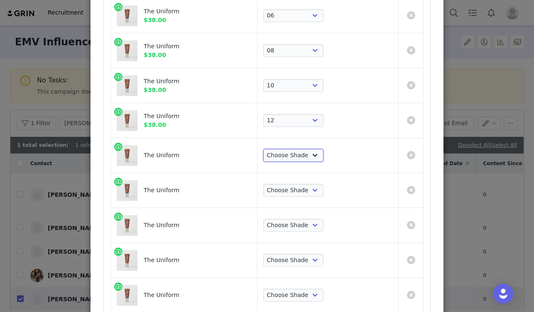
click at [303, 156] on select "Choose Shade 02 04 06 08 10 12 14 16 18 20 22 24 26 28 30" at bounding box center [293, 155] width 60 height 13
select select "27701671"
click at [263, 149] on select "Choose Shade 02 04 06 08 10 12 14 16 18 20 22 24 26 28 30" at bounding box center [293, 155] width 60 height 13
click at [301, 179] on td "Choose Shade 02 04 06 08 10 12 14 16 18 20 22 24 26 28 30" at bounding box center [327, 190] width 141 height 35
click at [300, 187] on select "Choose Shade 02 04 06 08 10 12 14 16 18 20 22 24 26 28 30" at bounding box center [293, 190] width 60 height 13
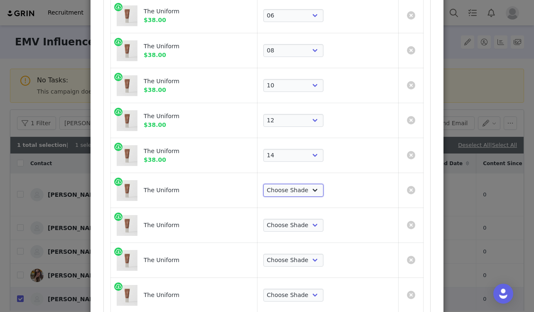
select select "27701672"
click at [263, 184] on select "Choose Shade 02 04 06 08 10 12 14 16 18 20 22 24 26 28 30" at bounding box center [293, 190] width 60 height 13
click at [295, 220] on select "Choose Shade 02 04 06 08 10 12 14 16 18 20 22 24 26 28 30" at bounding box center [293, 225] width 60 height 13
select select "27701673"
click at [263, 219] on select "Choose Shade 02 04 06 08 10 12 14 16 18 20 22 24 26 28 30" at bounding box center [293, 225] width 60 height 13
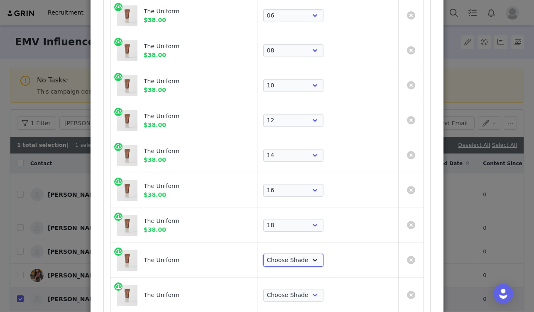
click at [293, 258] on select "Choose Shade 02 04 06 08 10 12 14 16 18 20 22 24 26 28 30" at bounding box center [293, 259] width 60 height 13
select select "27701674"
click at [263, 253] on select "Choose Shade 02 04 06 08 10 12 14 16 18 20 22 24 26 28 30" at bounding box center [293, 259] width 60 height 13
click at [290, 296] on select "Choose Shade 02 04 06 08 10 12 14 16 18 20 22 24 26 28 30" at bounding box center [293, 294] width 60 height 13
select select "27701675"
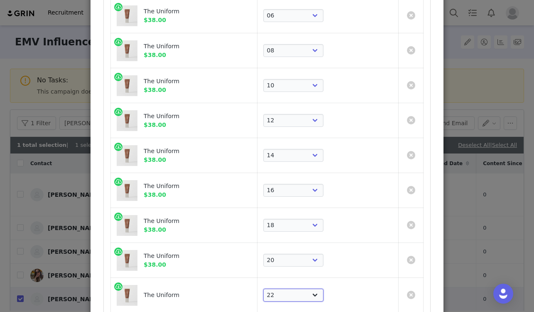
click at [263, 288] on select "Choose Shade 02 04 06 08 10 12 14 16 18 20 22 24 26 28 30" at bounding box center [293, 294] width 60 height 13
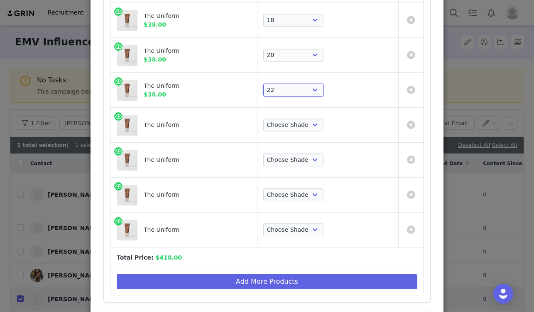
scroll to position [379, 0]
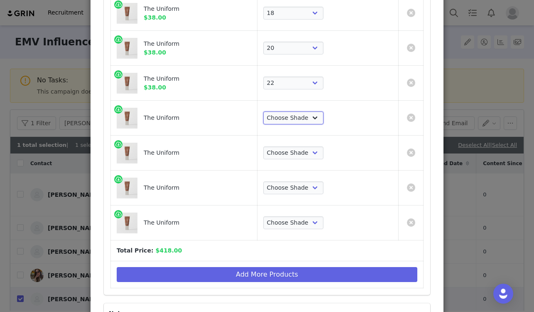
click at [292, 121] on select "Choose Shade 02 04 06 08 10 12 14 16 18 20 22 24 26 28 30" at bounding box center [293, 117] width 60 height 13
select select "27701676"
click at [263, 111] on select "Choose Shade 02 04 06 08 10 12 14 16 18 20 22 24 26 28 30" at bounding box center [293, 117] width 60 height 13
click at [296, 155] on select "Choose Shade 02 04 06 08 10 12 14 16 18 20 22 24 26 28 30" at bounding box center [293, 152] width 60 height 13
select select "27701677"
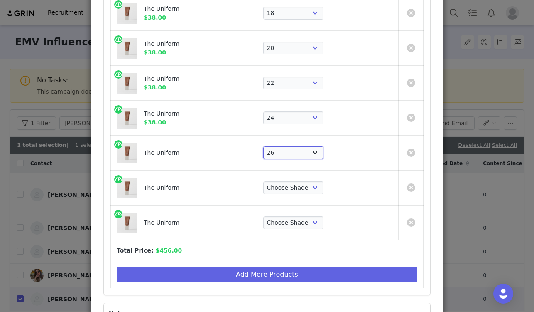
click at [263, 146] on select "Choose Shade 02 04 06 08 10 12 14 16 18 20 22 24 26 28 30" at bounding box center [293, 152] width 60 height 13
click at [292, 187] on select "Choose Shade 02 04 06 08 10 12 14 16 18 20 22 24 26 28 30" at bounding box center [293, 187] width 60 height 13
select select "27701678"
click at [263, 181] on select "Choose Shade 02 04 06 08 10 12 14 16 18 20 22 24 26 28 30" at bounding box center [293, 187] width 60 height 13
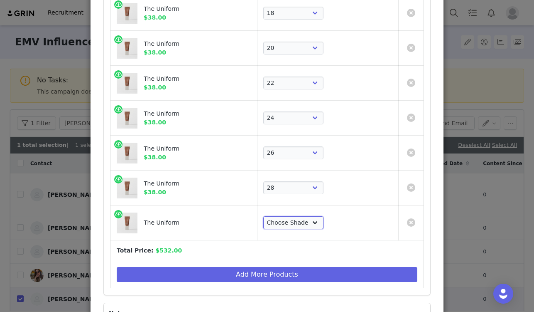
click at [294, 224] on select "Choose Shade 02 04 06 08 10 12 14 16 18 20 22 24 26 28 30" at bounding box center [293, 222] width 60 height 13
select select "27701679"
click at [263, 216] on select "Choose Shade 02 04 06 08 10 12 14 16 18 20 22 24 26 28 30" at bounding box center [293, 222] width 60 height 13
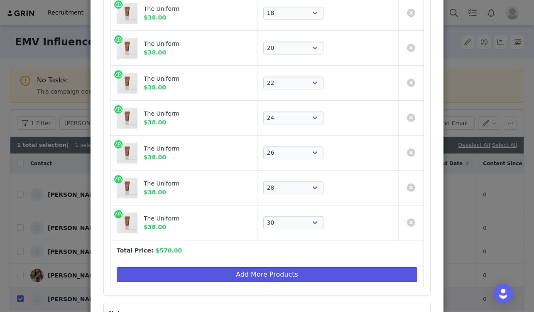
click at [284, 273] on button "Add More Products" at bounding box center [267, 274] width 301 height 15
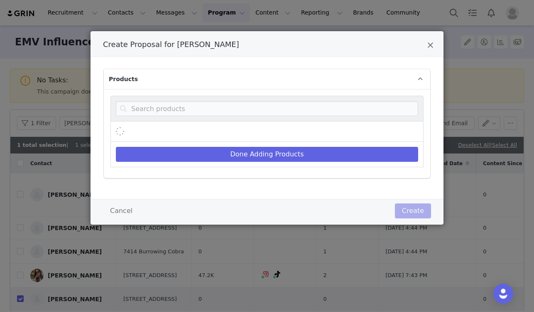
scroll to position [0, 0]
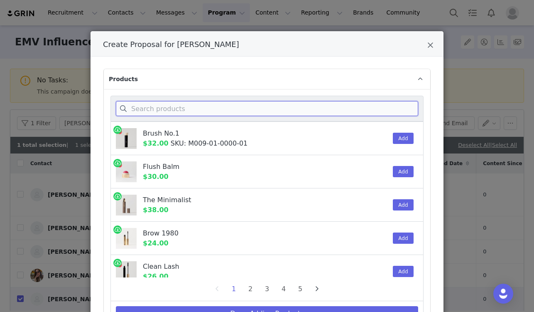
click at [172, 103] on input "Create Proposal for Liz Lash" at bounding box center [267, 108] width 303 height 15
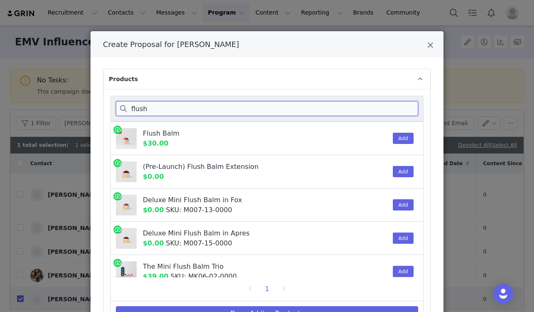
type input "flush"
click at [396, 139] on button "Add" at bounding box center [403, 138] width 20 height 11
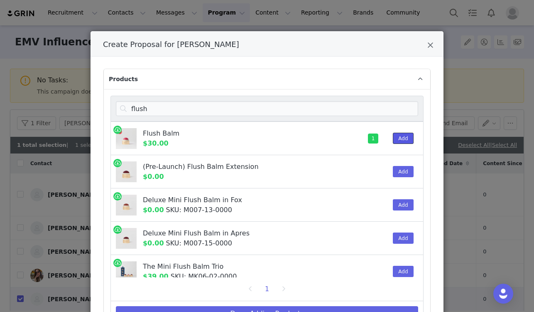
click at [393, 140] on button "Add" at bounding box center [403, 138] width 20 height 11
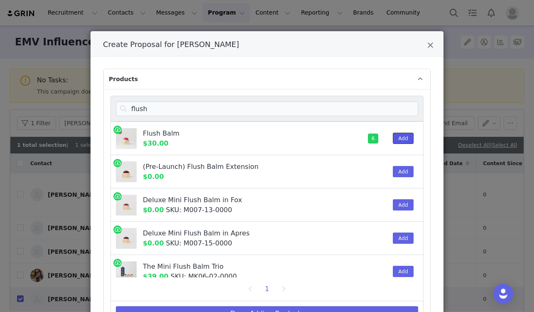
click at [393, 140] on button "Add" at bounding box center [403, 138] width 20 height 11
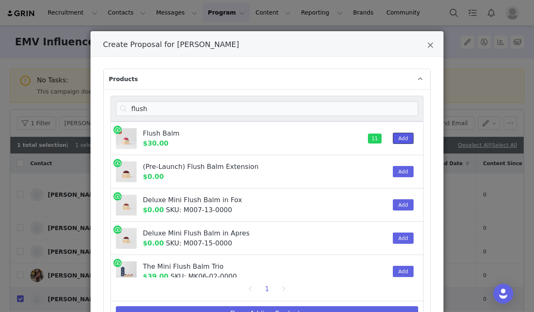
click at [393, 140] on button "Add" at bounding box center [403, 138] width 20 height 11
click at [318, 310] on button "Done Adding Products" at bounding box center [267, 313] width 303 height 15
select select "27701665"
select select "27701666"
select select "27701667"
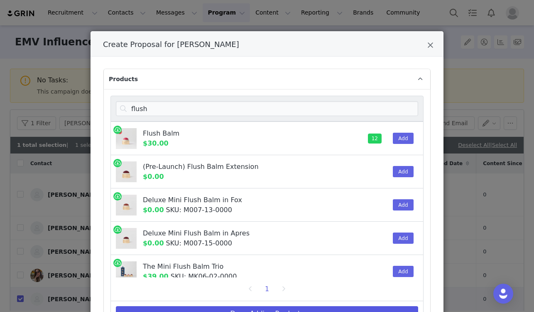
select select "27701668"
select select "27701669"
select select "27701670"
select select "27701671"
select select "27701672"
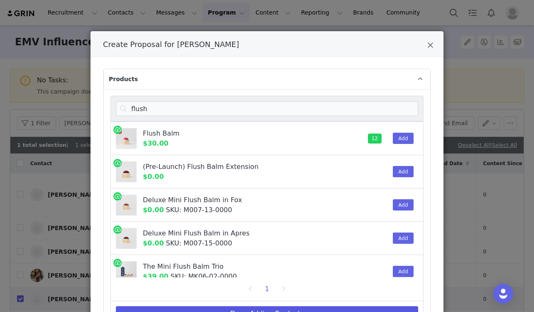
select select "27701673"
select select "27701674"
select select "27701675"
select select "27701676"
select select "27701677"
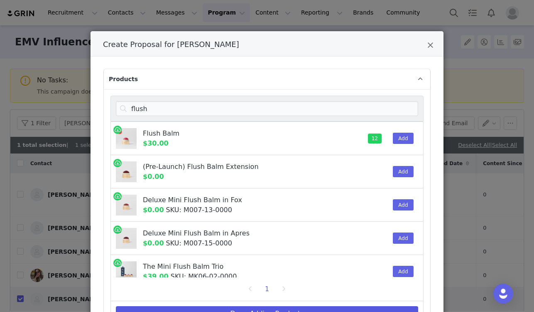
select select "27701678"
select select "27701679"
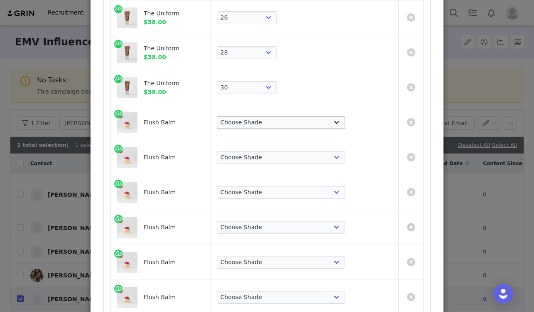
scroll to position [515, 0]
click at [283, 123] on select "Choose [PERSON_NAME] Hills Cheeky Après Fox Terracotta [GEOGRAPHIC_DATA] Le Bon…" at bounding box center [281, 122] width 128 height 13
select select "2838518"
click at [260, 116] on select "Choose [PERSON_NAME] Hills Cheeky Après Fox Terracotta [GEOGRAPHIC_DATA] Le Bon…" at bounding box center [281, 122] width 128 height 13
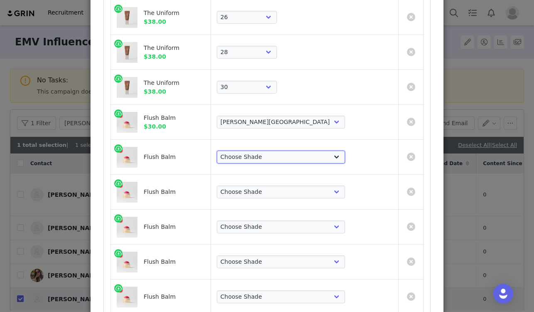
click at [292, 154] on select "Choose [PERSON_NAME] Hills Cheeky Après Fox Terracotta [GEOGRAPHIC_DATA] Le Bon…" at bounding box center [281, 156] width 128 height 13
select select "2838519"
click at [260, 150] on select "Choose [PERSON_NAME] Hills Cheeky Après Fox Terracotta [GEOGRAPHIC_DATA] Le Bon…" at bounding box center [281, 156] width 128 height 13
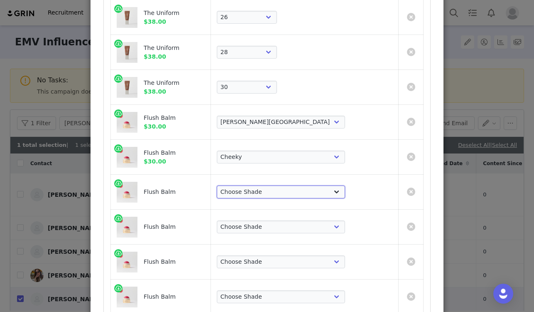
click at [294, 190] on select "Choose [PERSON_NAME] Hills Cheeky Après Fox Terracotta [GEOGRAPHIC_DATA] Le Bon…" at bounding box center [281, 191] width 128 height 13
select select "16097967"
click at [260, 185] on select "Choose [PERSON_NAME] Hills Cheeky Après Fox Terracotta [GEOGRAPHIC_DATA] Le Bon…" at bounding box center [281, 191] width 128 height 13
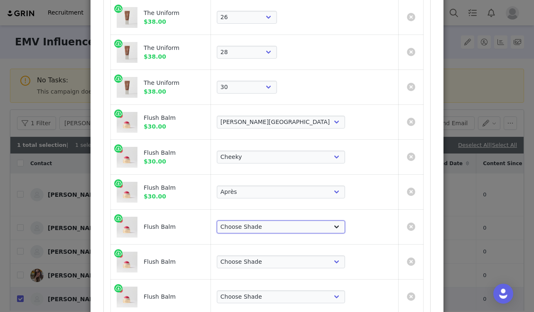
click at [298, 228] on select "Choose [PERSON_NAME] Hills Cheeky Après Fox Terracotta [GEOGRAPHIC_DATA] Le Bon…" at bounding box center [281, 226] width 128 height 13
select select "16098255"
click at [260, 220] on select "Choose [PERSON_NAME] Hills Cheeky Après Fox Terracotta [GEOGRAPHIC_DATA] Le Bon…" at bounding box center [281, 226] width 128 height 13
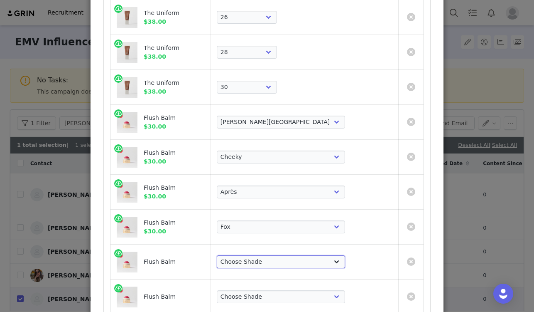
click at [296, 260] on select "Choose [PERSON_NAME] Hills Cheeky Après Fox Terracotta [GEOGRAPHIC_DATA] Le Bon…" at bounding box center [281, 261] width 128 height 13
select select "16098256"
click at [260, 255] on select "Choose [PERSON_NAME] Hills Cheeky Après Fox Terracotta [GEOGRAPHIC_DATA] Le Bon…" at bounding box center [281, 261] width 128 height 13
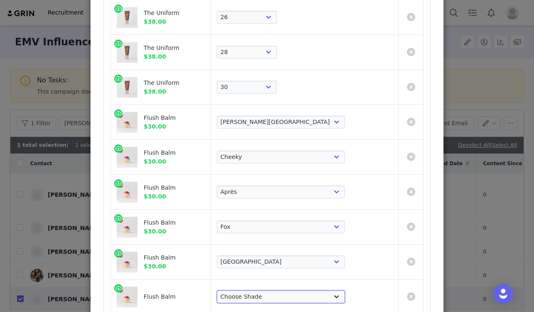
click at [291, 293] on select "Choose [PERSON_NAME] Hills Cheeky Après Fox Terracotta [GEOGRAPHIC_DATA] Le Bon…" at bounding box center [281, 296] width 128 height 13
select select "26421108"
click at [260, 290] on select "Choose [PERSON_NAME] Hills Cheeky Après Fox Terracotta [GEOGRAPHIC_DATA] Le Bon…" at bounding box center [281, 296] width 128 height 13
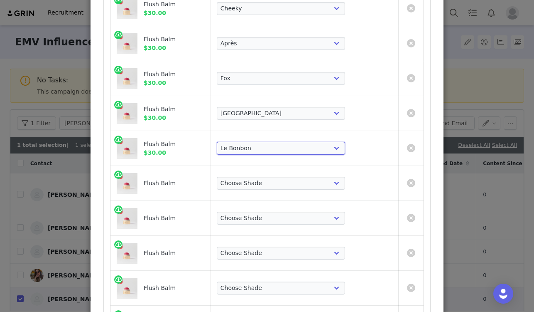
scroll to position [664, 0]
click at [286, 180] on select "Choose [PERSON_NAME] Hills Cheeky Après Fox Terracotta [GEOGRAPHIC_DATA] Le Bon…" at bounding box center [281, 182] width 128 height 13
select select "22179065"
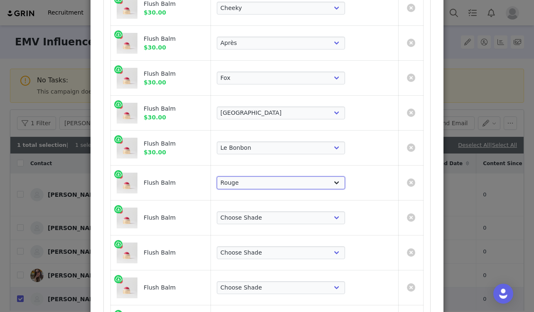
click at [260, 176] on select "Choose [PERSON_NAME] Hills Cheeky Après Fox Terracotta [GEOGRAPHIC_DATA] Le Bon…" at bounding box center [281, 182] width 128 height 13
click at [294, 219] on select "Choose [PERSON_NAME] Hills Cheeky Après Fox Terracotta [GEOGRAPHIC_DATA] Le Bon…" at bounding box center [281, 217] width 128 height 13
select select "16098257"
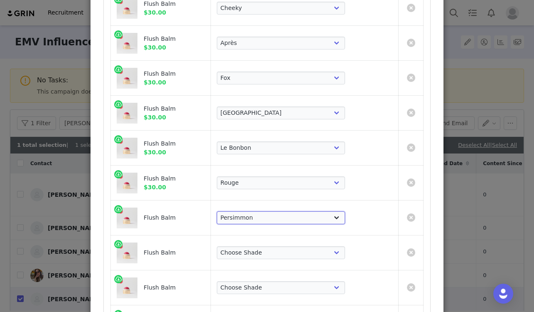
click at [260, 211] on select "Choose [PERSON_NAME] Hills Cheeky Après Fox Terracotta [GEOGRAPHIC_DATA] Le Bon…" at bounding box center [281, 217] width 128 height 13
click at [298, 254] on select "Choose [PERSON_NAME] Hills Cheeky Après Fox Terracotta [GEOGRAPHIC_DATA] Le Bon…" at bounding box center [281, 252] width 128 height 13
select select "26421109"
click at [260, 246] on select "Choose [PERSON_NAME] Hills Cheeky Après Fox Terracotta [GEOGRAPHIC_DATA] Le Bon…" at bounding box center [281, 252] width 128 height 13
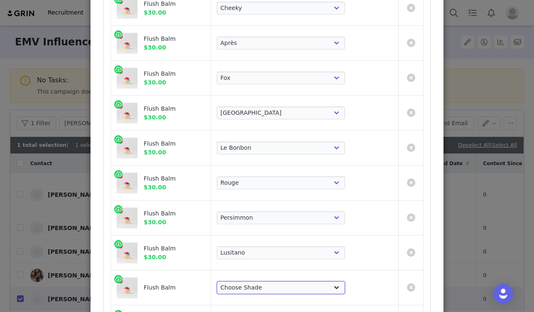
click at [295, 286] on select "Choose [PERSON_NAME] Hills Cheeky Après Fox Terracotta [GEOGRAPHIC_DATA] Le Bon…" at bounding box center [281, 287] width 128 height 13
select select "26421110"
click at [260, 281] on select "Choose [PERSON_NAME] Hills Cheeky Après Fox Terracotta [GEOGRAPHIC_DATA] Le Bon…" at bounding box center [281, 287] width 128 height 13
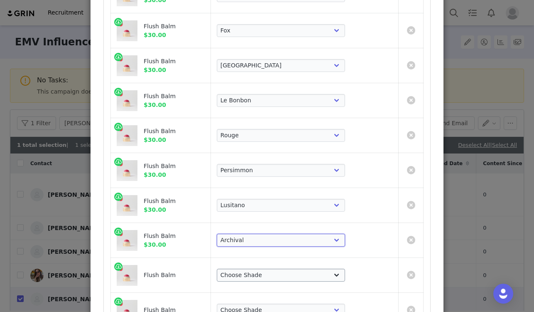
scroll to position [869, 0]
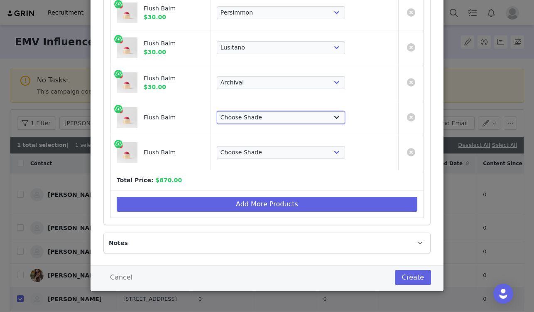
click at [304, 120] on select "Choose [PERSON_NAME] Hills Cheeky Après Fox Terracotta [GEOGRAPHIC_DATA] Le Bon…" at bounding box center [281, 117] width 128 height 13
select select "26421111"
click at [260, 111] on select "Choose [PERSON_NAME] Hills Cheeky Après Fox Terracotta [GEOGRAPHIC_DATA] Le Bon…" at bounding box center [281, 117] width 128 height 13
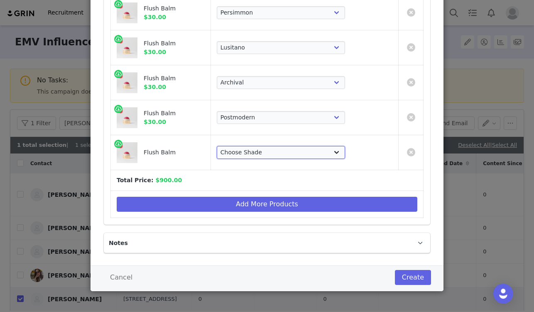
click at [298, 155] on select "Choose [PERSON_NAME] Hills Cheeky Après Fox Terracotta [GEOGRAPHIC_DATA] Le Bon…" at bounding box center [281, 152] width 128 height 13
select select "26421112"
click at [260, 146] on select "Choose [PERSON_NAME] Hills Cheeky Après Fox Terracotta [GEOGRAPHIC_DATA] Le Bon…" at bounding box center [281, 152] width 128 height 13
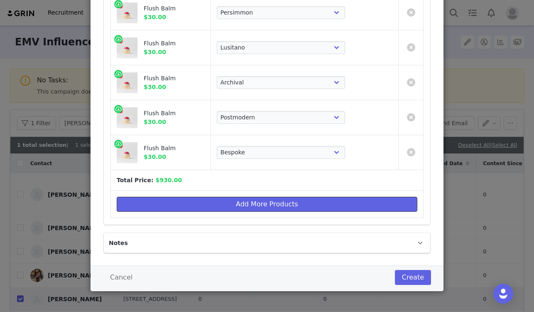
click at [259, 209] on button "Add More Products" at bounding box center [267, 204] width 301 height 15
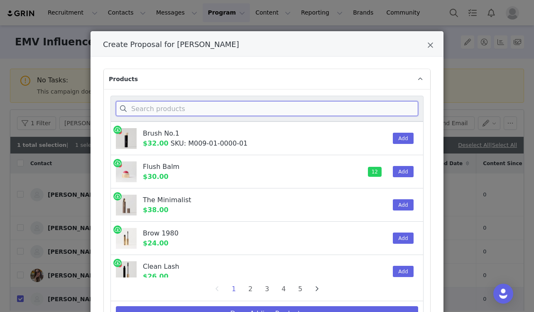
click at [278, 111] on input "Create Proposal for Liz Lash" at bounding box center [267, 108] width 303 height 15
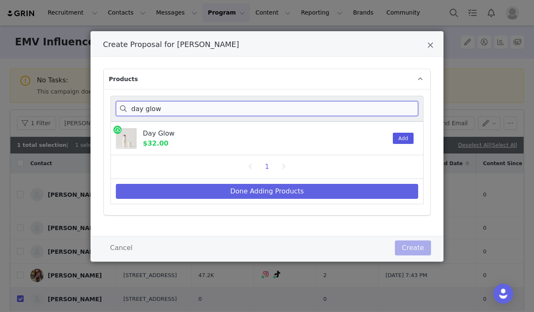
type input "day glow"
click at [401, 139] on button "Add" at bounding box center [403, 138] width 20 height 11
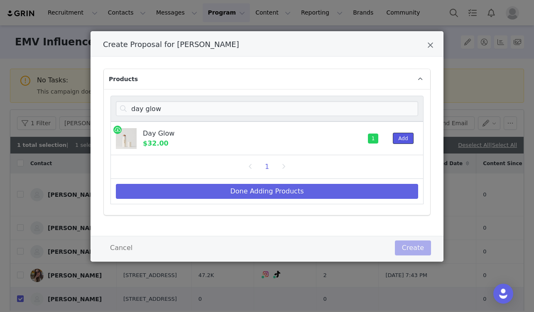
click at [401, 139] on button "Add" at bounding box center [403, 138] width 20 height 11
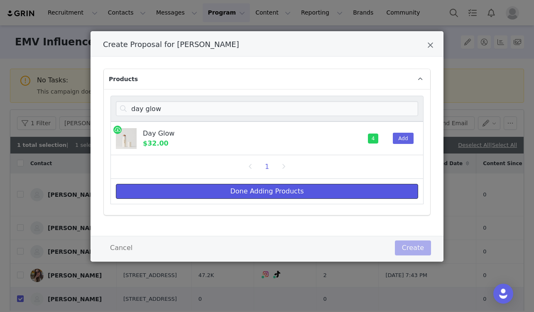
click at [366, 197] on button "Done Adding Products" at bounding box center [267, 191] width 303 height 15
select select "27701665"
select select "27701666"
select select "27701667"
select select "27701668"
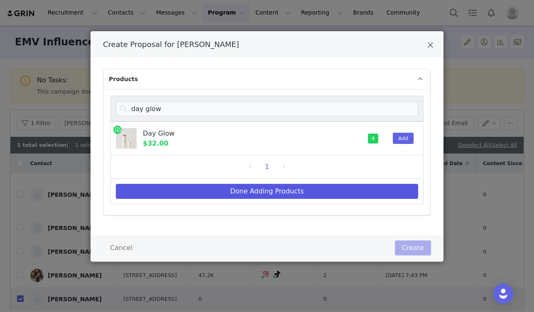
select select "27701669"
select select "27701670"
select select "27701671"
select select "27701672"
select select "27701673"
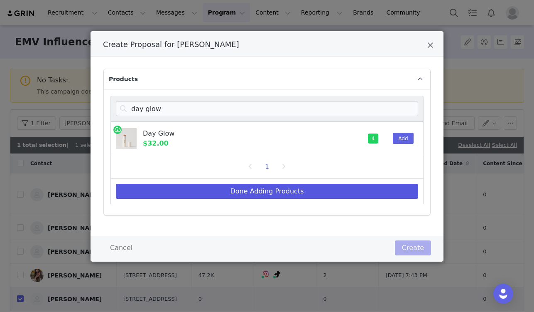
select select "27701674"
select select "27701675"
select select "27701676"
select select "27701677"
select select "27701678"
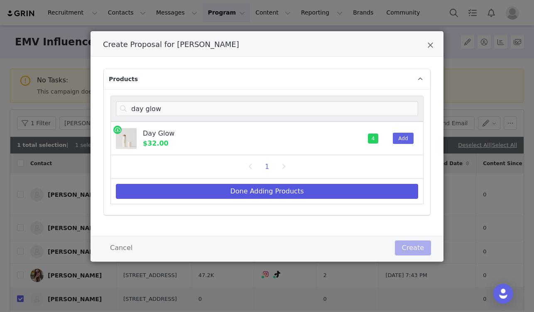
select select "27701679"
select select "2838518"
select select "2838519"
select select "16097967"
select select "16098255"
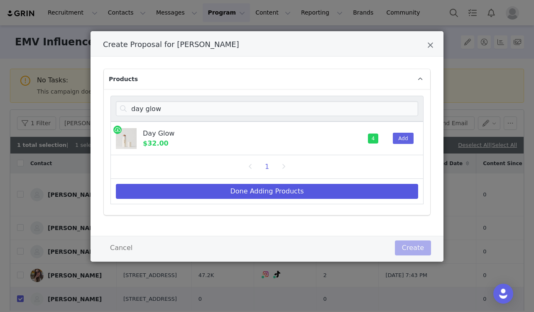
select select "16098256"
select select "26421108"
select select "22179065"
select select "16098257"
select select "26421109"
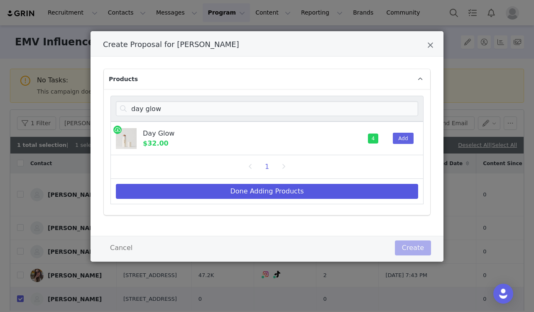
select select "26421110"
select select "26421111"
select select "26421112"
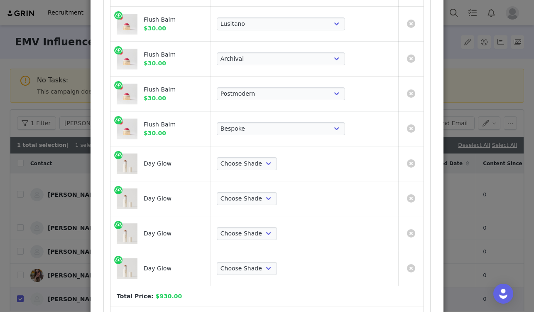
scroll to position [1008, 0]
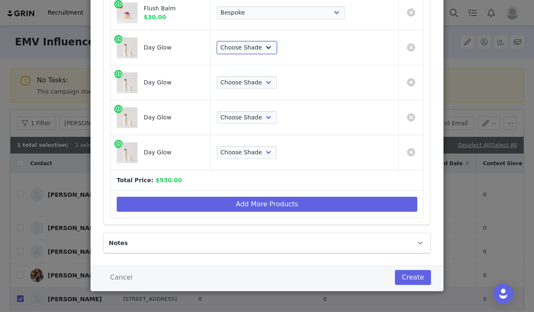
click at [277, 50] on select "Choose Shade Cava Bounce Citrine Solstice" at bounding box center [247, 47] width 60 height 13
select select "2838605"
click at [260, 41] on select "Choose Shade Cava Bounce Citrine Solstice" at bounding box center [247, 47] width 60 height 13
click at [277, 87] on select "Choose Shade Cava Bounce Citrine Solstice" at bounding box center [247, 82] width 60 height 13
select select "5273686"
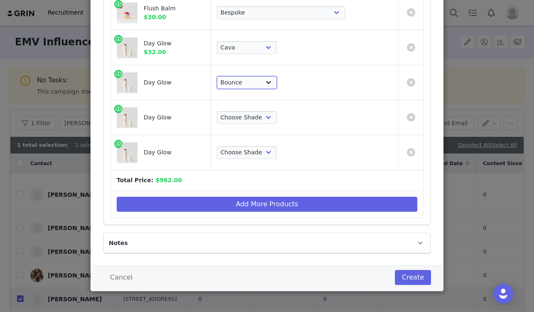
click at [260, 76] on select "Choose Shade Cava Bounce Citrine Solstice" at bounding box center [247, 82] width 60 height 13
click at [277, 118] on select "Choose Shade Cava Bounce Citrine Solstice" at bounding box center [247, 117] width 60 height 13
select select "10920240"
click at [260, 111] on select "Choose Shade Cava Bounce Citrine Solstice" at bounding box center [247, 117] width 60 height 13
click at [283, 160] on td "Choose Shade Cava Bounce Citrine Solstice" at bounding box center [305, 152] width 188 height 35
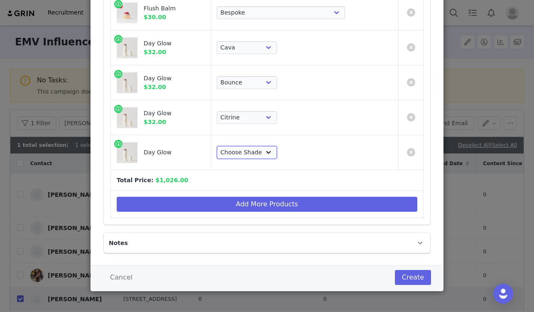
click at [277, 158] on select "Choose Shade Cava Bounce Citrine Solstice" at bounding box center [247, 152] width 60 height 13
select select "23444285"
click at [260, 146] on select "Choose Shade Cava Bounce Citrine Solstice" at bounding box center [247, 152] width 60 height 13
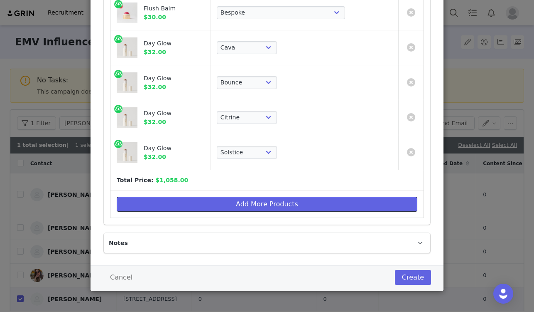
click at [319, 197] on button "Add More Products" at bounding box center [267, 204] width 301 height 15
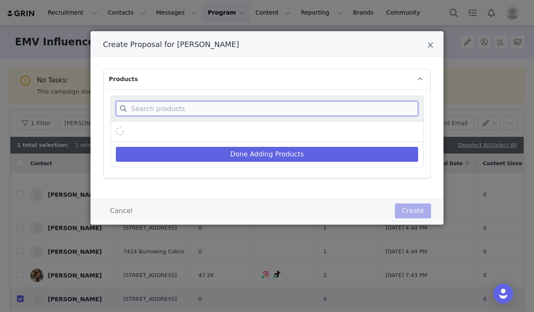
click at [293, 107] on input "Create Proposal for Liz Lash" at bounding box center [267, 108] width 303 height 15
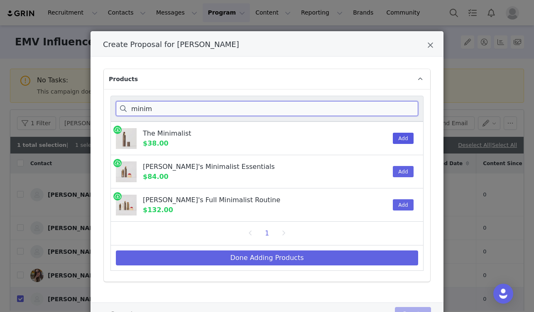
type input "minim"
click at [403, 140] on button "Add" at bounding box center [403, 138] width 20 height 11
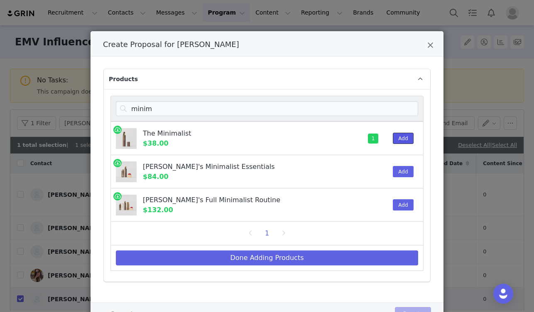
click at [403, 140] on button "Add" at bounding box center [403, 138] width 20 height 11
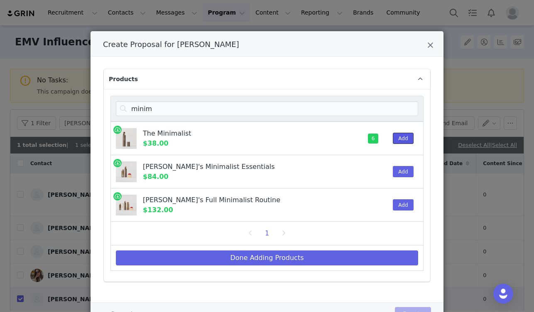
click at [403, 139] on button "Add" at bounding box center [403, 138] width 20 height 11
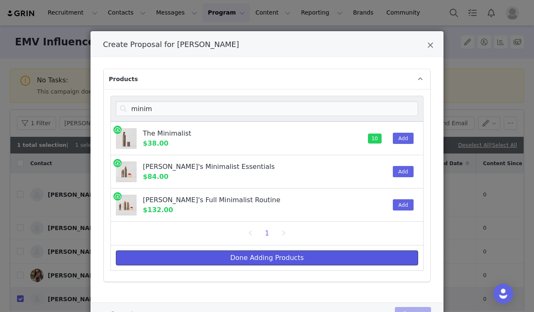
click at [357, 261] on button "Done Adding Products" at bounding box center [267, 257] width 303 height 15
select select "27701665"
select select "27701666"
select select "27701667"
select select "27701668"
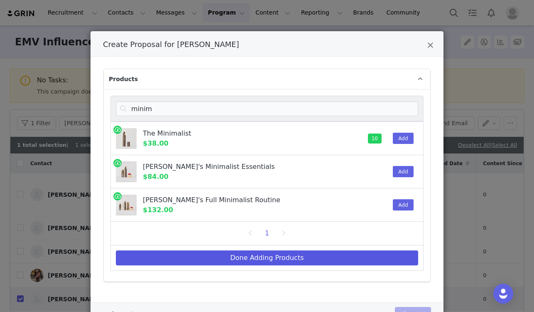
select select "27701669"
select select "27701670"
select select "27701671"
select select "27701672"
select select "27701673"
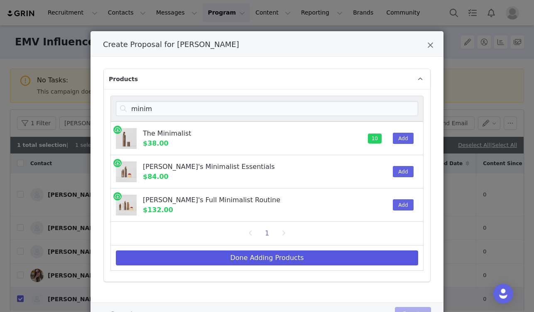
select select "27701674"
select select "27701675"
select select "27701676"
select select "27701677"
select select "27701678"
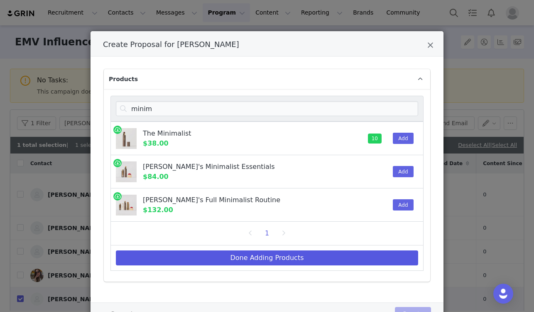
select select "27701679"
select select "2838518"
select select "2838519"
select select "16097967"
select select "16098255"
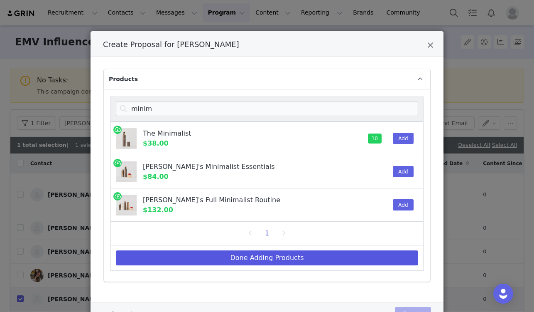
select select "16098256"
select select "26421108"
select select "22179065"
select select "16098257"
select select "26421109"
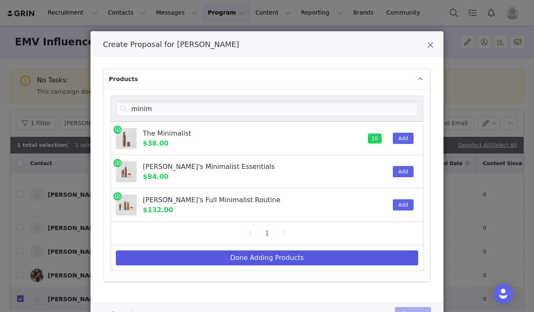
select select "26421110"
select select "26421111"
select select "26421112"
select select "2838605"
select select "5273686"
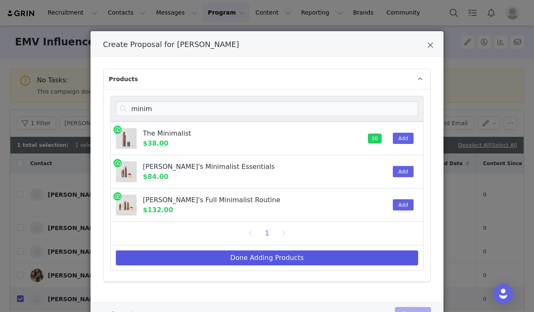
select select "10920240"
select select "23444285"
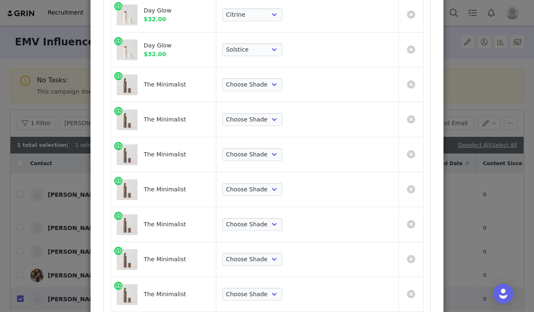
scroll to position [1112, 0]
click at [283, 83] on select "Choose Shade Umber Sepia Tiger Eye Cacao Sienna Chestnut [PERSON_NAME] Khaki Ca…" at bounding box center [252, 83] width 60 height 13
select select "25179968"
click at [266, 77] on select "Choose Shade Umber Sepia Tiger Eye Cacao Sienna Chestnut [PERSON_NAME] Khaki Ca…" at bounding box center [252, 83] width 60 height 13
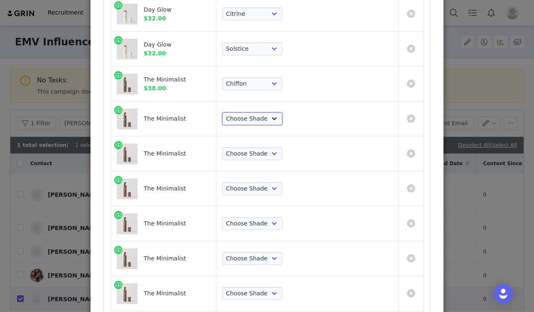
click at [283, 124] on select "Choose Shade Umber Sepia Tiger Eye Cacao Sienna Chestnut [PERSON_NAME] Khaki Ca…" at bounding box center [252, 118] width 60 height 13
select select "12768899"
click at [266, 112] on select "Choose Shade Umber Sepia Tiger Eye Cacao Sienna Chestnut [PERSON_NAME] Khaki Ca…" at bounding box center [252, 118] width 60 height 13
click at [280, 155] on select "Choose Shade Umber Sepia Tiger Eye Cacao Sienna Chestnut [PERSON_NAME] Khaki Ca…" at bounding box center [252, 153] width 60 height 13
select select "10082062"
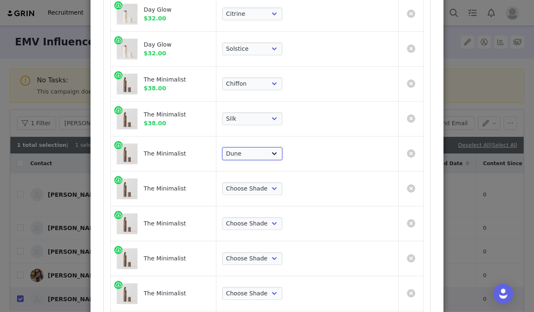
click at [266, 147] on select "Choose Shade Umber Sepia Tiger Eye Cacao Sienna Chestnut [PERSON_NAME] Khaki Ca…" at bounding box center [252, 153] width 60 height 13
click at [283, 191] on select "Choose Shade Umber Sepia Tiger Eye Cacao Sienna Chestnut [PERSON_NAME] Khaki Ca…" at bounding box center [252, 188] width 60 height 13
select select "2817289"
click at [266, 182] on select "Choose Shade Umber Sepia Tiger Eye Cacao Sienna Chestnut [PERSON_NAME] Khaki Ca…" at bounding box center [252, 188] width 60 height 13
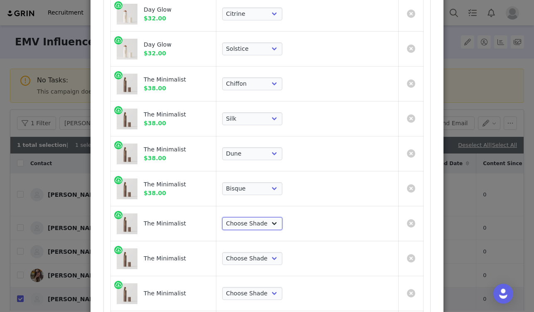
click at [283, 222] on select "Choose Shade Umber Sepia Tiger Eye Cacao Sienna Chestnut [PERSON_NAME] Khaki Ca…" at bounding box center [252, 223] width 60 height 13
select select "2817287"
click at [266, 217] on select "Choose Shade Umber Sepia Tiger Eye Cacao Sienna Chestnut [PERSON_NAME] Khaki Ca…" at bounding box center [252, 223] width 60 height 13
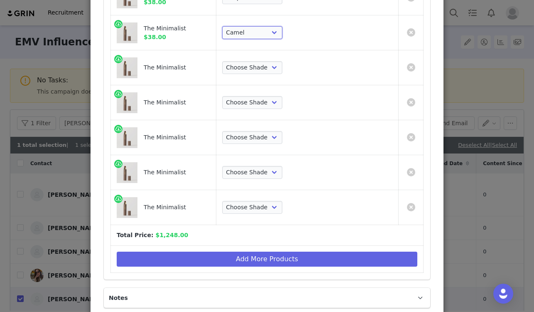
scroll to position [1303, 0]
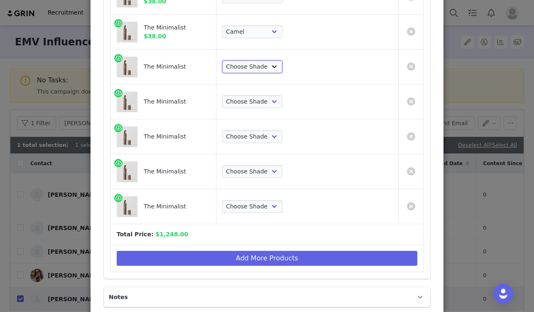
click at [283, 67] on select "Choose Shade Umber Sepia Tiger Eye Cacao Sienna Chestnut [PERSON_NAME] Khaki Ca…" at bounding box center [252, 66] width 60 height 13
select select "2817283"
click at [266, 60] on select "Choose Shade Umber Sepia Tiger Eye Cacao Sienna Chestnut [PERSON_NAME] Khaki Ca…" at bounding box center [252, 66] width 60 height 13
click at [283, 101] on select "Choose Shade Umber Sepia Tiger Eye Cacao Sienna Chestnut [PERSON_NAME] Khaki Ca…" at bounding box center [252, 101] width 60 height 13
select select "25179963"
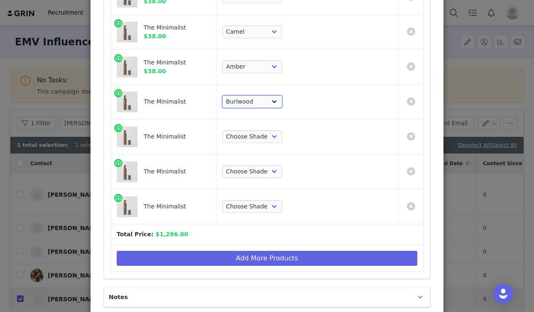
click at [266, 95] on select "Choose Shade Umber Sepia Tiger Eye Cacao Sienna Chestnut [PERSON_NAME] Khaki Ca…" at bounding box center [252, 101] width 60 height 13
click at [283, 140] on select "Choose Shade Umber Sepia Tiger Eye Cacao Sienna Chestnut [PERSON_NAME] Khaki Ca…" at bounding box center [252, 136] width 60 height 13
click at [283, 137] on select "Choose Shade Umber Sepia Tiger Eye Cacao Sienna Chestnut [PERSON_NAME] Khaki Ca…" at bounding box center [252, 136] width 60 height 13
select select "2817281"
click at [266, 130] on select "Choose Shade Umber Sepia Tiger Eye Cacao Sienna Chestnut [PERSON_NAME] Khaki Ca…" at bounding box center [252, 136] width 60 height 13
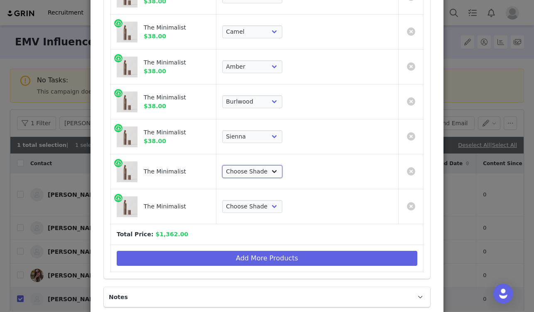
click at [283, 174] on select "Choose Shade Umber Sepia Tiger Eye Cacao Sienna Chestnut [PERSON_NAME] Khaki Ca…" at bounding box center [252, 171] width 60 height 13
select select "5273096"
click at [266, 165] on select "Choose Shade Umber Sepia Tiger Eye Cacao Sienna Chestnut [PERSON_NAME] Khaki Ca…" at bounding box center [252, 171] width 60 height 13
click at [283, 203] on select "Choose Shade Umber Sepia Tiger Eye Cacao Sienna Chestnut [PERSON_NAME] Khaki Ca…" at bounding box center [252, 206] width 60 height 13
select select "2817277"
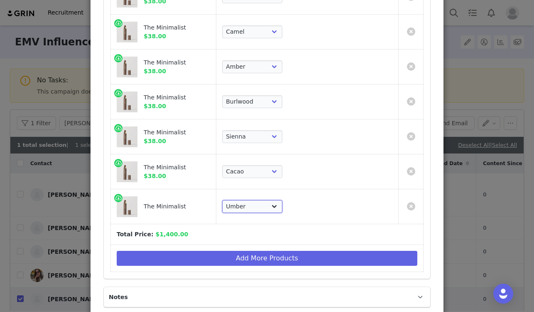
click at [266, 200] on select "Choose Shade Umber Sepia Tiger Eye Cacao Sienna Chestnut [PERSON_NAME] Khaki Ca…" at bounding box center [252, 206] width 60 height 13
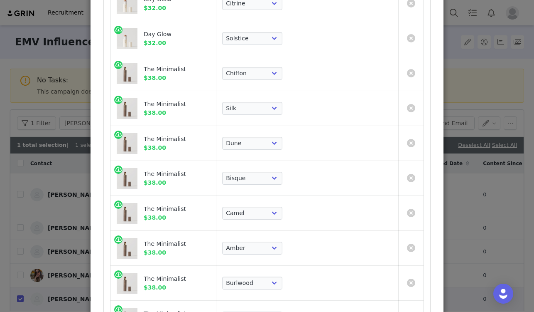
scroll to position [1357, 0]
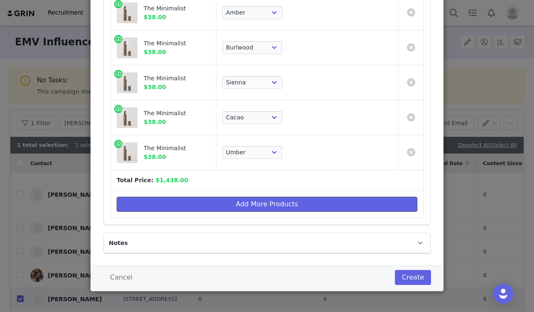
click at [297, 198] on button "Add More Products" at bounding box center [267, 204] width 301 height 15
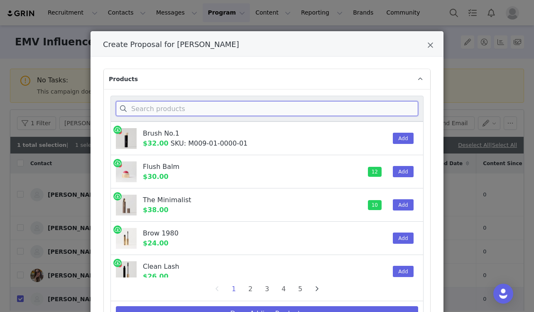
click at [297, 116] on input "Create Proposal for Liz Lash" at bounding box center [267, 108] width 303 height 15
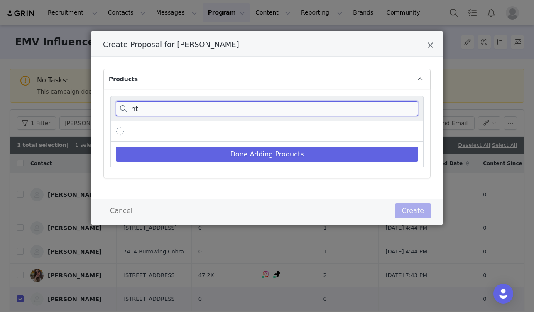
type input "n"
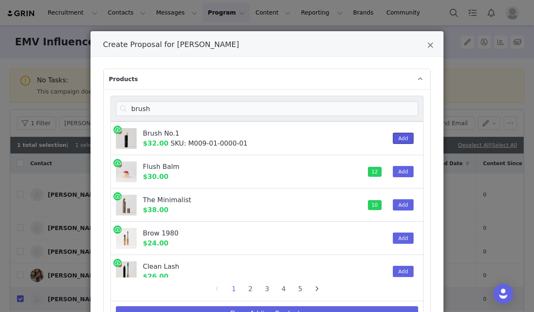
click at [394, 141] on button "Add" at bounding box center [403, 138] width 20 height 11
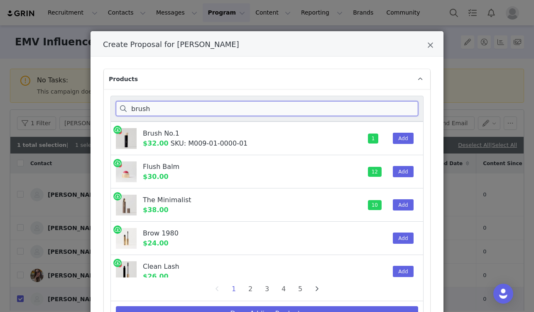
click at [261, 106] on input "brush" at bounding box center [267, 108] width 303 height 15
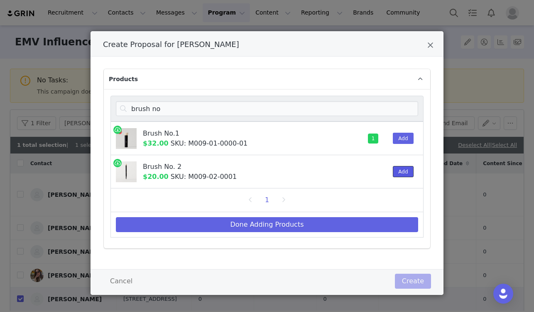
click at [396, 167] on button "Add" at bounding box center [403, 171] width 20 height 11
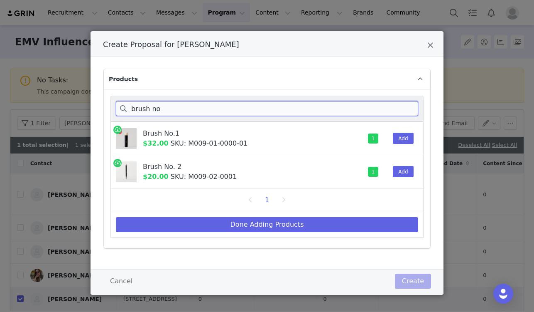
click at [231, 113] on input "brush no" at bounding box center [267, 108] width 303 height 15
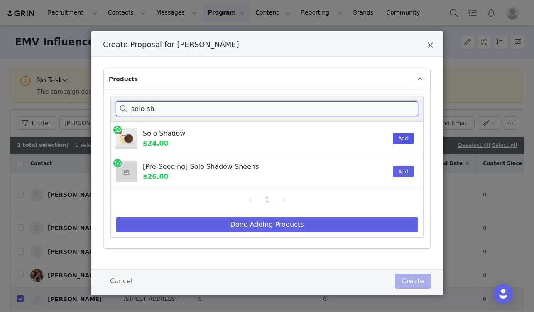
type input "solo sh"
click at [399, 135] on button "Add" at bounding box center [403, 138] width 20 height 11
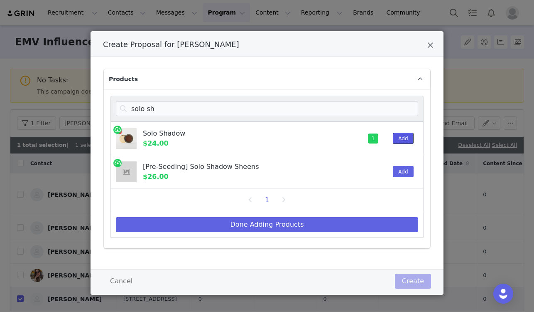
click at [399, 135] on button "Add" at bounding box center [403, 138] width 20 height 11
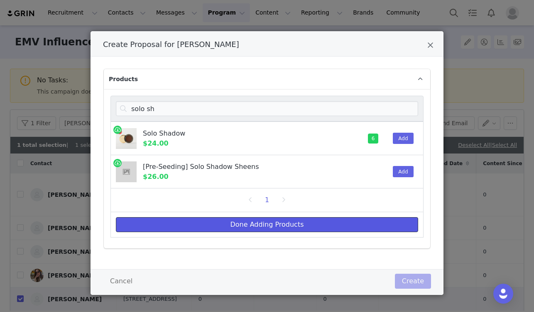
click at [288, 223] on button "Done Adding Products" at bounding box center [267, 224] width 303 height 15
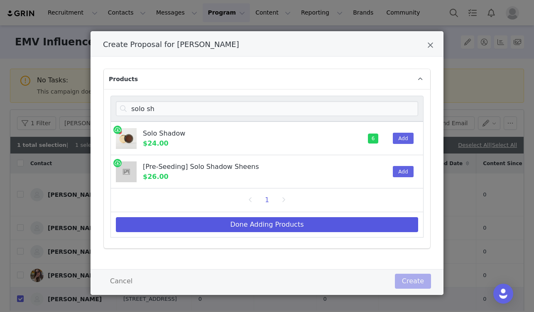
select select "27701665"
select select "27701666"
select select "27701667"
select select "27701668"
select select "27701669"
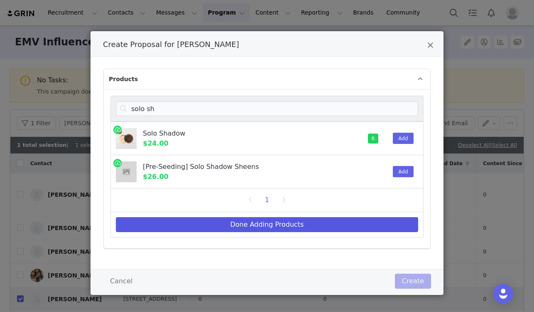
select select "27701670"
select select "27701671"
select select "27701672"
select select "27701673"
select select "27701674"
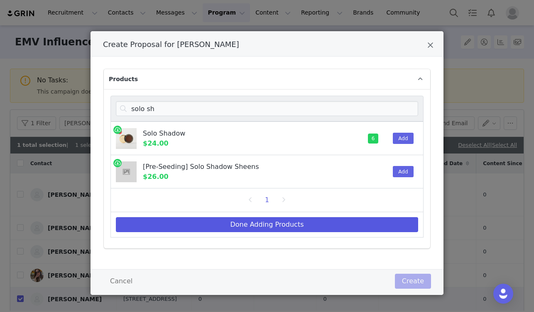
select select "27701675"
select select "27701676"
select select "27701677"
select select "27701678"
select select "27701679"
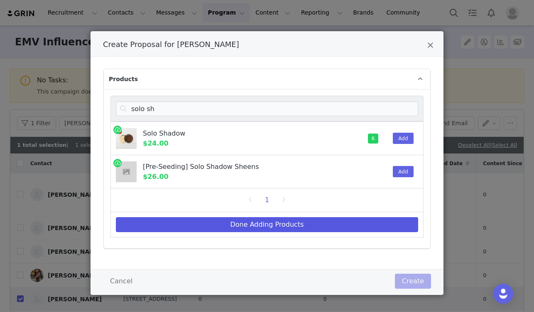
select select "2838518"
select select "2838519"
select select "16097967"
select select "16098255"
select select "16098256"
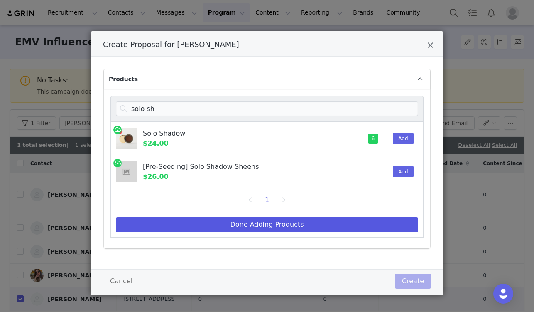
select select "26421108"
select select "22179065"
select select "16098257"
select select "26421109"
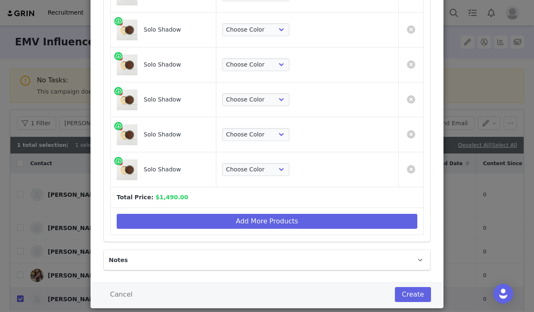
scroll to position [1637, 0]
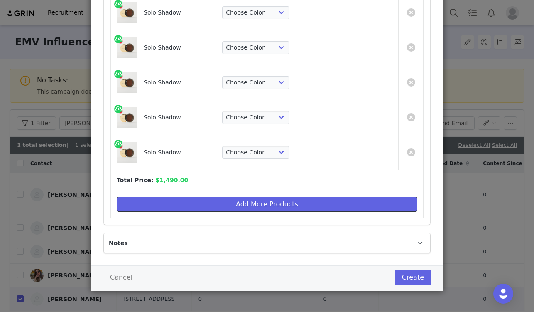
click at [285, 211] on button "Add More Products" at bounding box center [267, 204] width 301 height 15
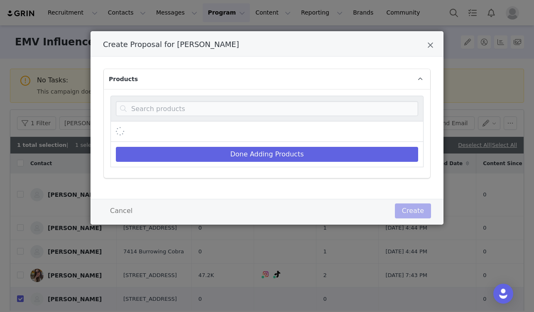
scroll to position [0, 0]
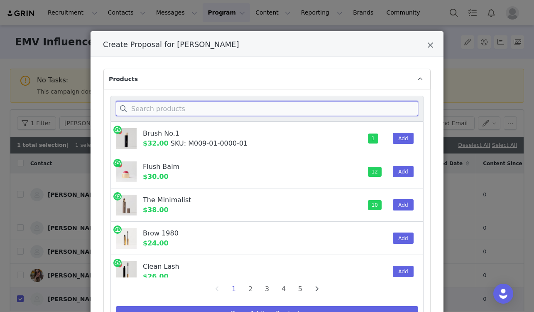
click at [234, 115] on input "Create Proposal for Liz Lash" at bounding box center [267, 108] width 303 height 15
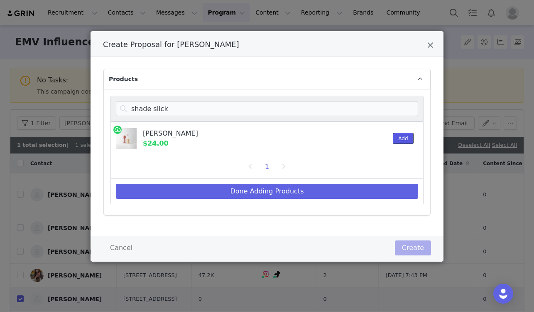
click at [394, 140] on button "Add" at bounding box center [403, 138] width 20 height 11
click at [400, 134] on button "Add" at bounding box center [403, 138] width 20 height 11
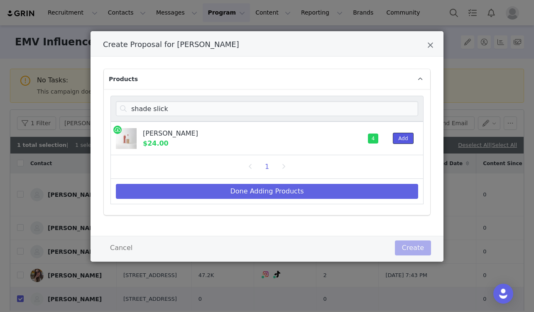
click at [400, 134] on button "Add" at bounding box center [403, 138] width 20 height 11
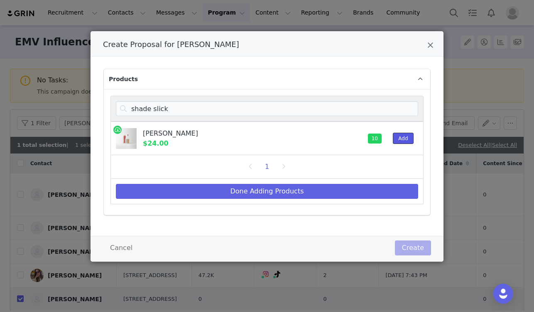
click at [400, 134] on button "Add" at bounding box center [403, 138] width 20 height 11
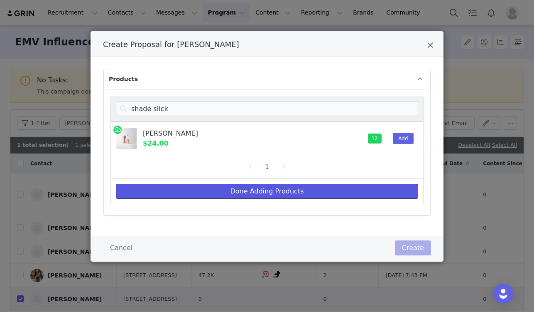
click at [351, 189] on button "Done Adding Products" at bounding box center [267, 191] width 303 height 15
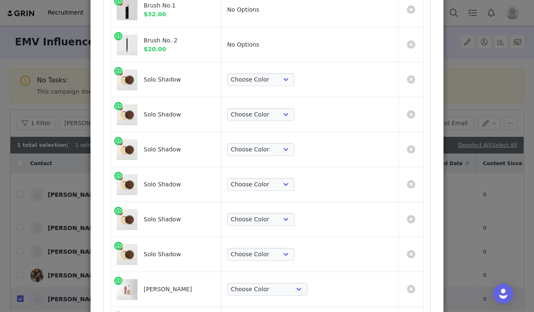
scroll to position [2055, 0]
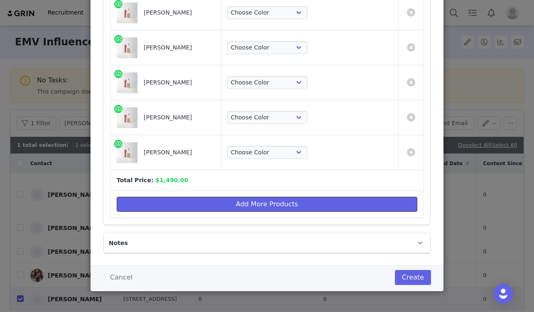
click at [230, 202] on button "Add More Products" at bounding box center [267, 204] width 301 height 15
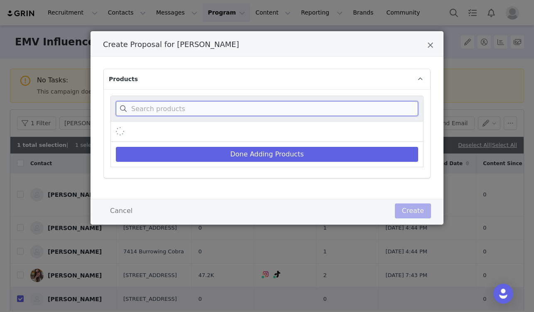
click at [193, 106] on input "Create Proposal for Liz Lash" at bounding box center [267, 108] width 303 height 15
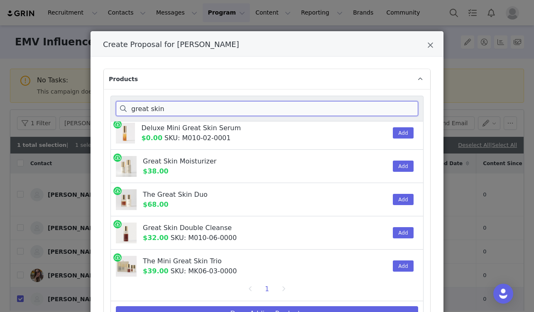
scroll to position [44, 0]
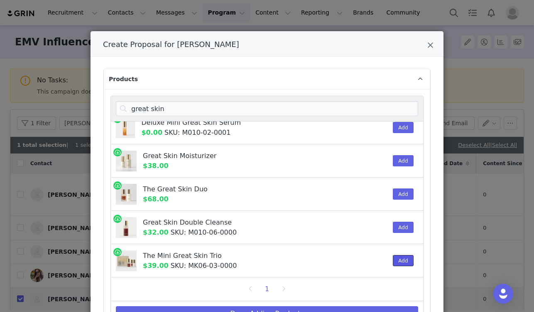
click at [403, 257] on button "Add" at bounding box center [403, 260] width 20 height 11
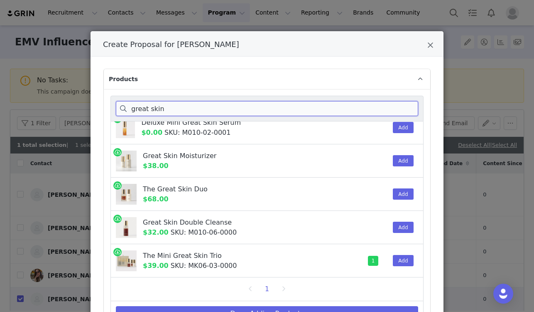
click at [167, 105] on input "great skin" at bounding box center [267, 108] width 303 height 15
click at [166, 105] on input "great skin" at bounding box center [267, 108] width 303 height 15
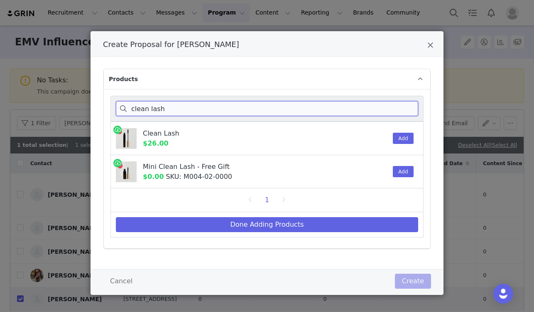
scroll to position [0, 0]
click at [397, 138] on button "Add" at bounding box center [403, 138] width 20 height 11
click at [194, 106] on input "clean lash" at bounding box center [267, 108] width 303 height 15
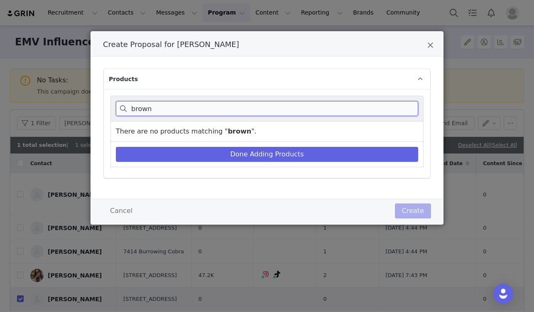
click at [186, 103] on input "brown" at bounding box center [267, 108] width 303 height 15
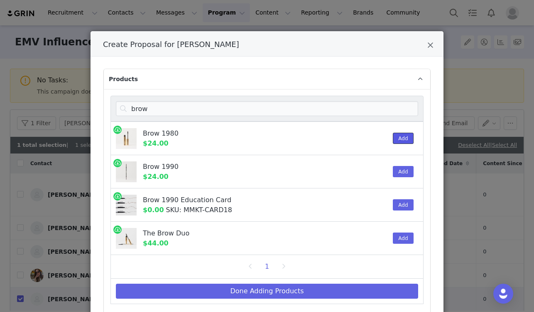
click at [406, 141] on button "Add" at bounding box center [403, 138] width 20 height 11
click at [402, 174] on button "Add" at bounding box center [403, 171] width 20 height 11
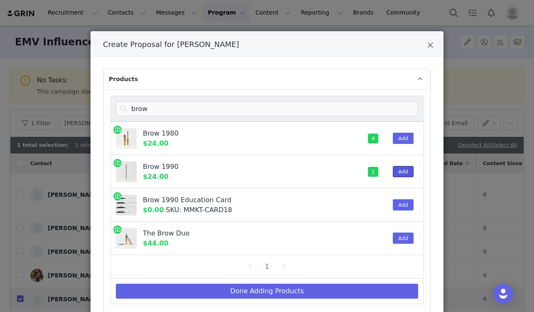
click at [402, 173] on button "Add" at bounding box center [403, 171] width 20 height 11
click at [189, 109] on input "brow" at bounding box center [267, 108] width 303 height 15
click at [188, 110] on input "brow" at bounding box center [267, 108] width 303 height 15
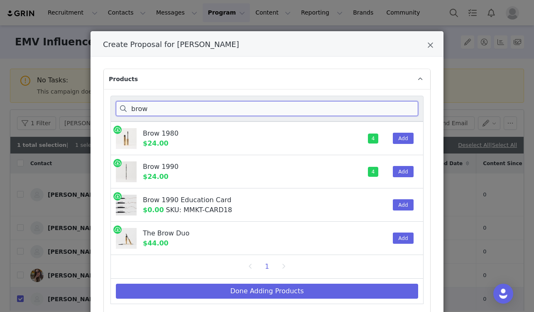
click at [188, 110] on input "brow" at bounding box center [267, 108] width 303 height 15
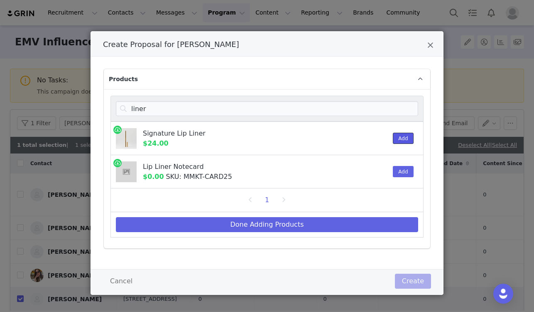
click at [394, 142] on button "Add" at bounding box center [403, 138] width 20 height 11
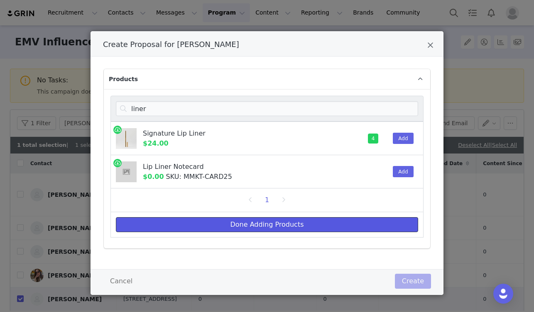
click at [352, 219] on button "Done Adding Products" at bounding box center [267, 224] width 303 height 15
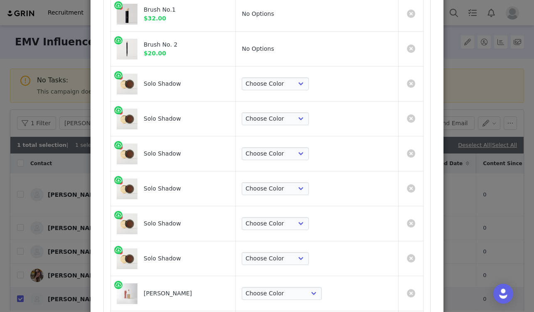
scroll to position [1532, 0]
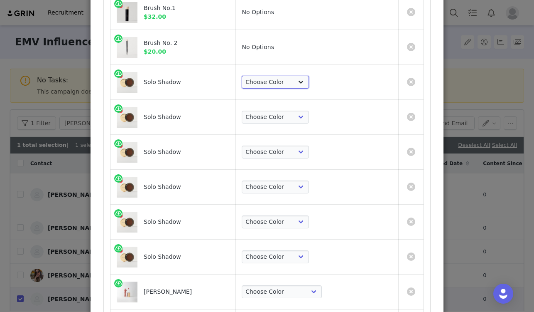
click at [309, 85] on select "Choose Color Studio Vachetta Midcentury Brun Social [PERSON_NAME] Midnight" at bounding box center [275, 82] width 67 height 13
click at [285, 76] on select "Choose Color Studio Vachetta Midcentury Brun Social [PERSON_NAME] Midnight" at bounding box center [275, 82] width 67 height 13
click at [309, 114] on select "Choose Color Studio Vachetta Midcentury Brun Social [PERSON_NAME] Midnight" at bounding box center [275, 117] width 67 height 13
click at [285, 111] on select "Choose Color Studio Vachetta Midcentury Brun Social [PERSON_NAME] Midnight" at bounding box center [275, 117] width 67 height 13
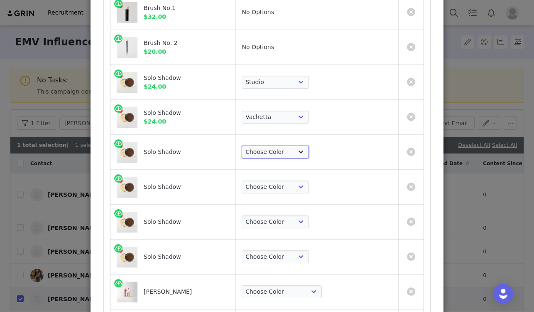
click at [309, 153] on select "Choose Color Studio Vachetta Midcentury Brun Social [PERSON_NAME] Midnight" at bounding box center [275, 151] width 67 height 13
click at [285, 145] on select "Choose Color Studio Vachetta Midcentury Brun Social [PERSON_NAME] Midnight" at bounding box center [275, 151] width 67 height 13
click at [309, 187] on select "Choose Color Studio Vachetta Midcentury Brun Social [PERSON_NAME] Midnight" at bounding box center [275, 186] width 67 height 13
click at [285, 180] on select "Choose Color Studio Vachetta Midcentury Brun Social [PERSON_NAME] Midnight" at bounding box center [275, 186] width 67 height 13
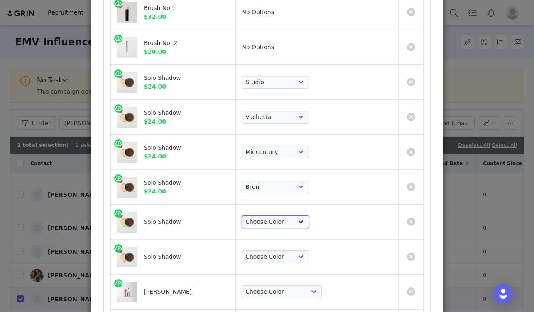
click at [309, 225] on select "Choose Color Studio Vachetta Midcentury Brun Social [PERSON_NAME] Midnight" at bounding box center [275, 221] width 67 height 13
click at [285, 215] on select "Choose Color Studio Vachetta Midcentury Brun Social [PERSON_NAME] Midnight" at bounding box center [275, 221] width 67 height 13
click at [309, 256] on select "Choose Color Studio Vachetta Midcentury Brun Social [PERSON_NAME] Midnight" at bounding box center [275, 256] width 67 height 13
click at [285, 250] on select "Choose Color Studio Vachetta Midcentury Brun Social [PERSON_NAME] Midnight" at bounding box center [275, 256] width 67 height 13
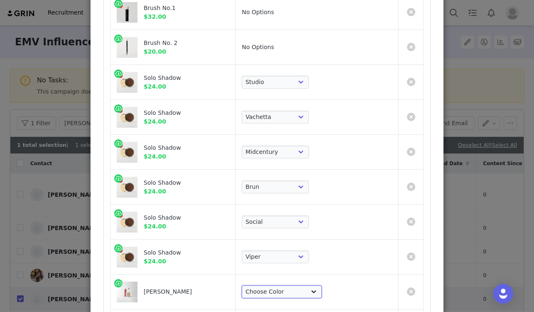
click at [320, 291] on select "Choose Color Pink Beet Jeté Sangria Les Deux Maraschino Taupe [GEOGRAPHIC_DATA]…" at bounding box center [282, 291] width 80 height 13
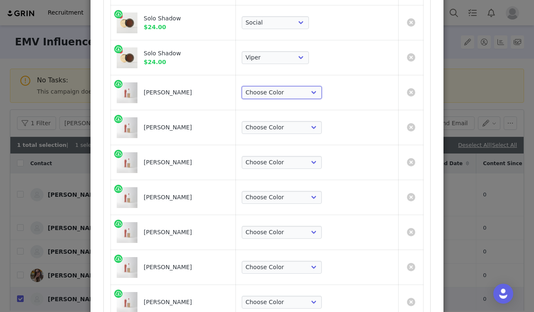
scroll to position [1742, 0]
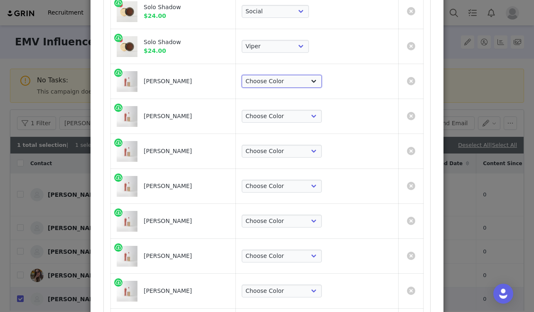
click at [317, 79] on select "Choose Color Pink Beet Jeté Sangria Les Deux Maraschino Taupe [GEOGRAPHIC_DATA]…" at bounding box center [282, 81] width 80 height 13
click at [285, 75] on select "Choose Color Pink Beet Jeté Sangria Les Deux Maraschino Taupe [GEOGRAPHIC_DATA]…" at bounding box center [282, 81] width 80 height 13
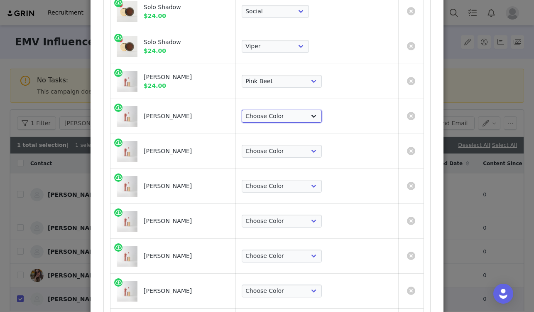
click at [322, 118] on select "Choose Color Pink Beet Jeté Sangria Les Deux Maraschino Taupe [GEOGRAPHIC_DATA]…" at bounding box center [282, 116] width 80 height 13
click at [285, 110] on select "Choose Color Pink Beet Jeté Sangria Les Deux Maraschino Taupe [GEOGRAPHIC_DATA]…" at bounding box center [282, 116] width 80 height 13
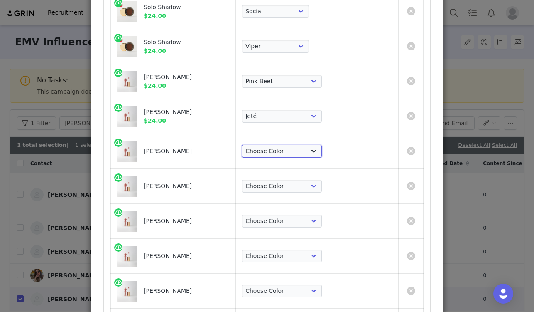
click at [322, 145] on select "Choose Color Pink Beet Jeté Sangria Les Deux Maraschino Taupe [GEOGRAPHIC_DATA]…" at bounding box center [282, 151] width 80 height 13
click at [285, 145] on select "Choose Color Pink Beet Jeté Sangria Les Deux Maraschino Taupe [GEOGRAPHIC_DATA]…" at bounding box center [282, 151] width 80 height 13
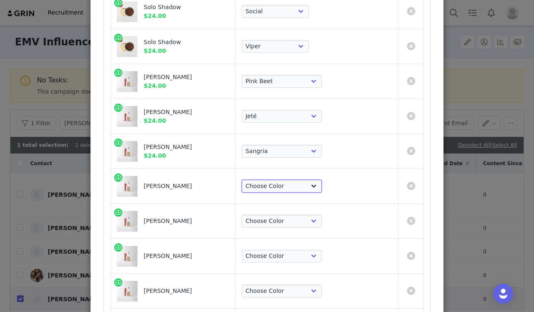
click at [308, 187] on select "Choose Color Pink Beet Jeté Sangria Les Deux Maraschino Taupe [GEOGRAPHIC_DATA]…" at bounding box center [282, 186] width 80 height 13
click at [285, 180] on select "Choose Color Pink Beet Jeté Sangria Les Deux Maraschino Taupe [GEOGRAPHIC_DATA]…" at bounding box center [282, 186] width 80 height 13
click at [300, 190] on select "Choose Color Pink Beet Jeté Sangria Les Deux Maraschino Taupe [GEOGRAPHIC_DATA]…" at bounding box center [282, 186] width 80 height 13
click at [285, 180] on select "Choose Color Pink Beet Jeté Sangria Les Deux Maraschino Taupe [GEOGRAPHIC_DATA]…" at bounding box center [282, 186] width 80 height 13
click at [300, 186] on select "Choose Color Pink Beet Jeté Sangria Les Deux Maraschino Taupe [GEOGRAPHIC_DATA]…" at bounding box center [282, 186] width 80 height 13
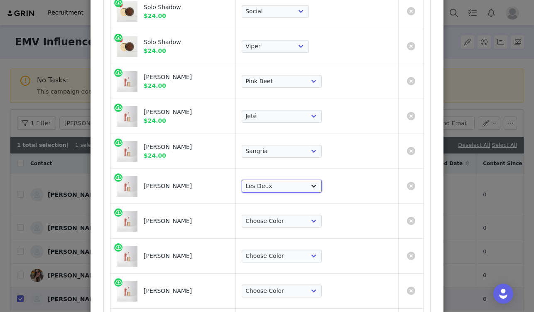
click at [285, 180] on select "Choose Color Pink Beet Jeté Sangria Les Deux Maraschino Taupe [GEOGRAPHIC_DATA]…" at bounding box center [282, 186] width 80 height 13
click at [300, 217] on select "Choose Color Pink Beet Jeté Sangria Les Deux Maraschino Taupe [GEOGRAPHIC_DATA]…" at bounding box center [282, 220] width 80 height 13
click at [285, 214] on select "Choose Color Pink Beet Jeté Sangria Les Deux Maraschino Taupe [GEOGRAPHIC_DATA]…" at bounding box center [282, 220] width 80 height 13
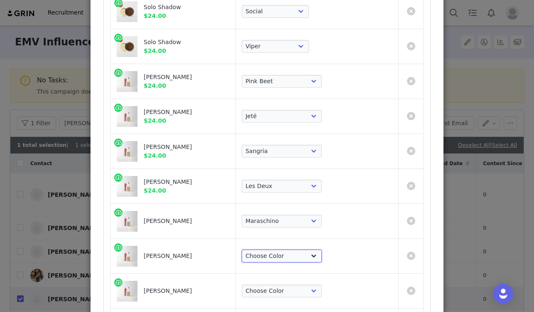
click at [307, 253] on select "Choose Color Pink Beet Jeté Sangria Les Deux Maraschino Taupe [GEOGRAPHIC_DATA]…" at bounding box center [282, 255] width 80 height 13
click at [285, 249] on select "Choose Color Pink Beet Jeté Sangria Les Deux Maraschino Taupe [GEOGRAPHIC_DATA]…" at bounding box center [282, 255] width 80 height 13
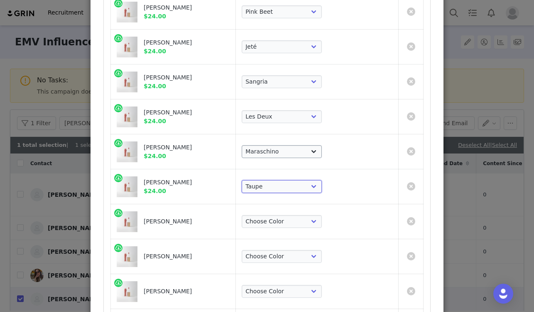
scroll to position [1819, 0]
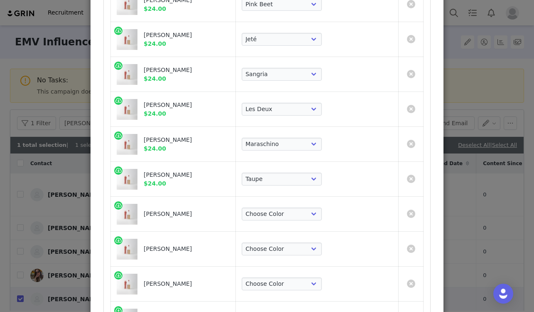
click at [318, 221] on td "Choose Color Pink Beet Jeté Sangria Les Deux Maraschino Taupe [GEOGRAPHIC_DATA]…" at bounding box center [317, 214] width 163 height 35
click at [317, 216] on select "Choose Color Pink Beet Jeté Sangria Les Deux Maraschino Taupe [GEOGRAPHIC_DATA]…" at bounding box center [282, 213] width 80 height 13
click at [285, 207] on select "Choose Color Pink Beet Jeté Sangria Les Deux Maraschino Taupe [GEOGRAPHIC_DATA]…" at bounding box center [282, 213] width 80 height 13
click at [318, 251] on select "Choose Color Pink Beet Jeté Sangria Les Deux Maraschino Taupe [GEOGRAPHIC_DATA]…" at bounding box center [282, 248] width 80 height 13
click at [285, 242] on select "Choose Color Pink Beet Jeté Sangria Les Deux Maraschino Taupe [GEOGRAPHIC_DATA]…" at bounding box center [282, 248] width 80 height 13
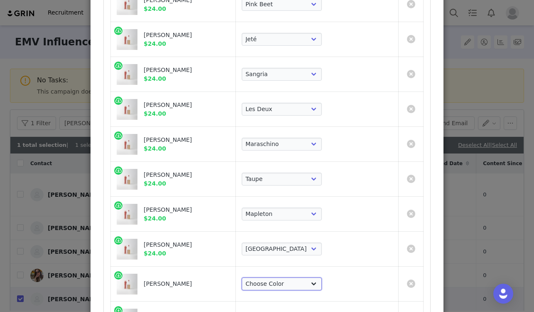
click at [317, 288] on select "Choose Color Pink Beet Jeté Sangria Les Deux Maraschino Taupe [GEOGRAPHIC_DATA]…" at bounding box center [282, 283] width 80 height 13
click at [285, 277] on select "Choose Color Pink Beet Jeté Sangria Les Deux Maraschino Taupe [GEOGRAPHIC_DATA]…" at bounding box center [282, 283] width 80 height 13
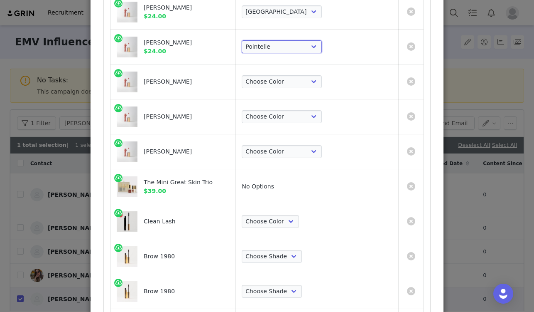
scroll to position [2067, 0]
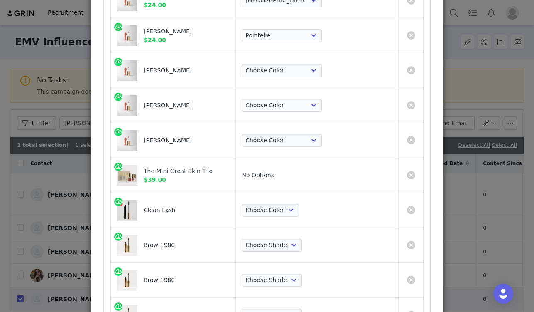
click at [309, 78] on td "Choose Color Pink Beet Jeté Sangria Les Deux Maraschino Taupe [GEOGRAPHIC_DATA]…" at bounding box center [317, 70] width 163 height 35
click at [308, 74] on select "Choose Color Pink Beet Jeté Sangria Les Deux Maraschino Taupe [GEOGRAPHIC_DATA]…" at bounding box center [282, 70] width 80 height 13
click at [285, 64] on select "Choose Color Pink Beet Jeté Sangria Les Deux Maraschino Taupe [GEOGRAPHIC_DATA]…" at bounding box center [282, 70] width 80 height 13
click at [307, 102] on select "Choose Color Pink Beet Jeté Sangria Les Deux Maraschino Taupe [GEOGRAPHIC_DATA]…" at bounding box center [282, 105] width 80 height 13
click at [285, 99] on select "Choose Color Pink Beet Jeté Sangria Les Deux Maraschino Taupe [GEOGRAPHIC_DATA]…" at bounding box center [282, 105] width 80 height 13
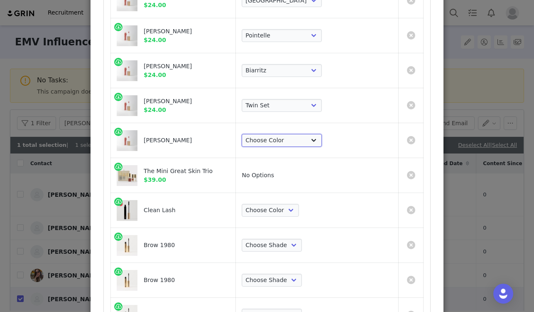
click at [322, 141] on select "Choose Color Pink Beet Jeté Sangria Les Deux Maraschino Taupe [GEOGRAPHIC_DATA]…" at bounding box center [282, 140] width 80 height 13
click at [285, 134] on select "Choose Color Pink Beet Jeté Sangria Les Deux Maraschino Taupe [GEOGRAPHIC_DATA]…" at bounding box center [282, 140] width 80 height 13
click at [299, 214] on select "Choose Color Perfect Black" at bounding box center [270, 210] width 57 height 13
click at [285, 204] on select "Choose Color Perfect Black" at bounding box center [270, 210] width 57 height 13
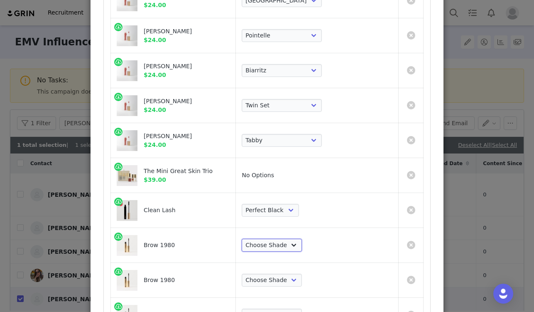
click at [302, 246] on select "Choose Shade Taupe Light Brown Dark Brown Brown Black" at bounding box center [272, 245] width 60 height 13
click at [285, 239] on select "Choose Shade Taupe Light Brown Dark Brown Brown Black" at bounding box center [272, 245] width 60 height 13
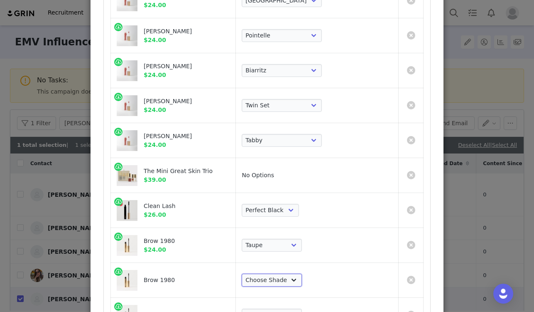
click at [302, 279] on select "Choose Shade Taupe Light Brown Dark Brown Brown Black" at bounding box center [272, 279] width 60 height 13
click at [285, 273] on select "Choose Shade Taupe Light Brown Dark Brown Brown Black" at bounding box center [272, 279] width 60 height 13
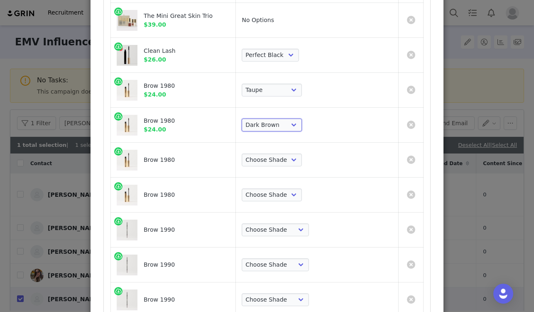
scroll to position [2235, 0]
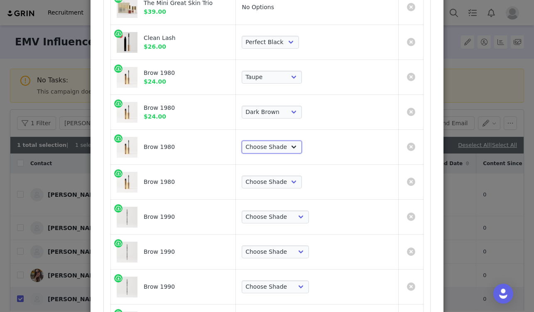
click at [302, 150] on select "Choose Shade Taupe Light Brown Dark Brown Brown Black" at bounding box center [272, 146] width 60 height 13
click at [285, 140] on select "Choose Shade Taupe Light Brown Dark Brown Brown Black" at bounding box center [272, 146] width 60 height 13
click at [302, 185] on select "Choose Shade Taupe Light Brown Dark Brown Brown Black" at bounding box center [272, 181] width 60 height 13
click at [285, 175] on select "Choose Shade Taupe Light Brown Dark Brown Brown Black" at bounding box center [272, 181] width 60 height 13
click at [309, 220] on select "Choose Shade Taupe Light Brown Dark Brown [PERSON_NAME]" at bounding box center [275, 216] width 67 height 13
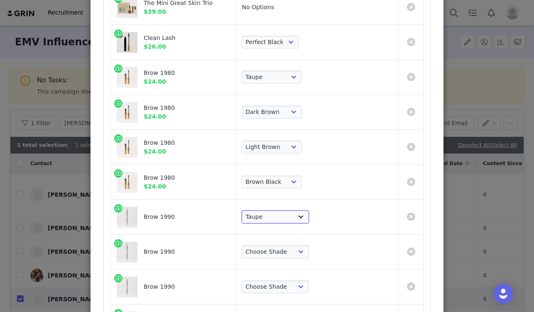
click at [285, 210] on select "Choose Shade Taupe Light Brown Dark Brown [PERSON_NAME]" at bounding box center [275, 216] width 67 height 13
click at [309, 253] on select "Choose Shade Taupe Light Brown Dark Brown [PERSON_NAME]" at bounding box center [275, 251] width 67 height 13
click at [285, 245] on select "Choose Shade Taupe Light Brown Dark Brown [PERSON_NAME]" at bounding box center [275, 251] width 67 height 13
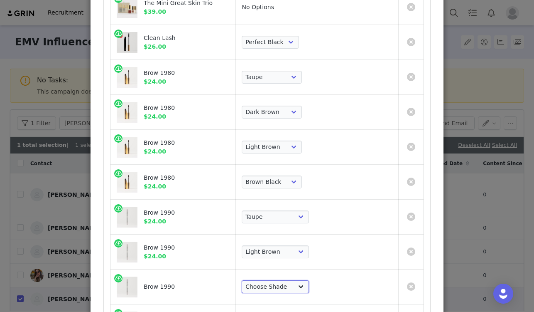
click at [309, 283] on select "Choose Shade Taupe Light Brown Dark Brown [PERSON_NAME]" at bounding box center [275, 286] width 67 height 13
click at [285, 280] on select "Choose Shade Taupe Light Brown Dark Brown [PERSON_NAME]" at bounding box center [275, 286] width 67 height 13
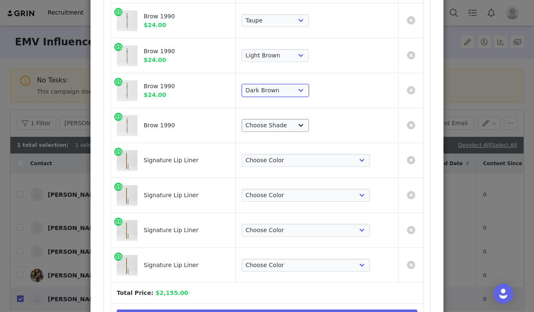
scroll to position [2434, 0]
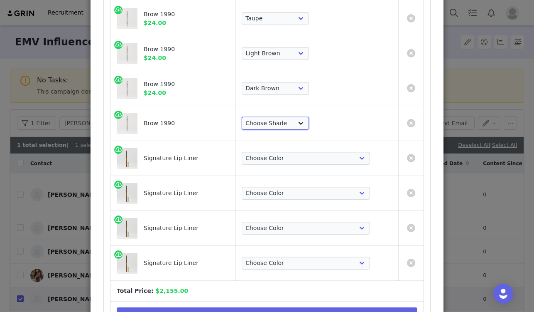
click at [303, 121] on select "Choose Shade Taupe Light Brown Dark Brown [PERSON_NAME]" at bounding box center [275, 123] width 67 height 13
click at [285, 117] on select "Choose Shade Taupe Light Brown Dark Brown [PERSON_NAME]" at bounding box center [275, 123] width 67 height 13
click at [317, 159] on select "Choose Color [PERSON_NAME] Hills Bespoke Coupé Sportif Mayfair Tabac Brownstone…" at bounding box center [306, 158] width 128 height 13
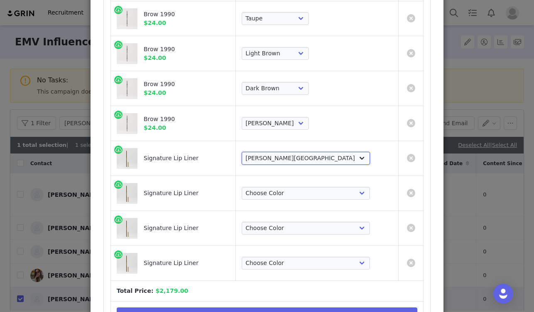
click at [285, 152] on select "Choose Color [PERSON_NAME] Hills Bespoke Coupé Sportif Mayfair Tabac Brownstone…" at bounding box center [306, 158] width 128 height 13
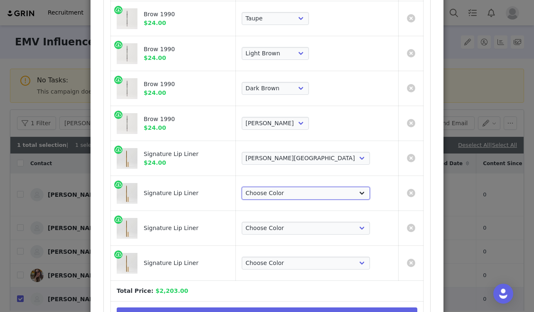
click at [325, 192] on select "Choose Color [PERSON_NAME] Hills Bespoke Coupé Sportif Mayfair Tabac Brownstone…" at bounding box center [306, 193] width 128 height 13
click at [285, 187] on select "Choose Color [PERSON_NAME] Hills Bespoke Coupé Sportif Mayfair Tabac Brownstone…" at bounding box center [306, 193] width 128 height 13
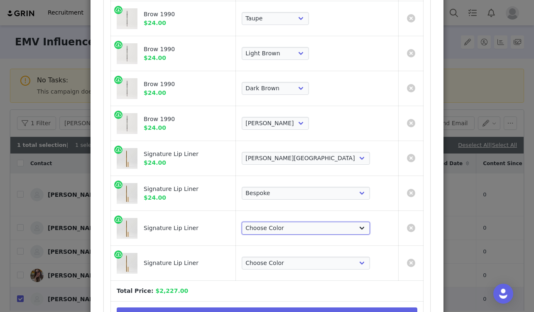
click at [319, 231] on select "Choose Color [PERSON_NAME] Hills Bespoke Coupé Sportif Mayfair Tabac Brownstone…" at bounding box center [306, 227] width 128 height 13
click at [285, 221] on select "Choose Color [PERSON_NAME] Hills Bespoke Coupé Sportif Mayfair Tabac Brownstone…" at bounding box center [306, 227] width 128 height 13
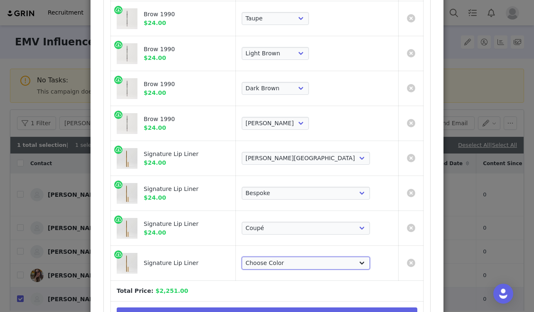
click at [301, 258] on select "Choose Color [PERSON_NAME] Hills Bespoke Coupé Sportif Mayfair Tabac Brownstone…" at bounding box center [306, 262] width 128 height 13
click at [285, 256] on select "Choose Color [PERSON_NAME] Hills Bespoke Coupé Sportif Mayfair Tabac Brownstone…" at bounding box center [306, 262] width 128 height 13
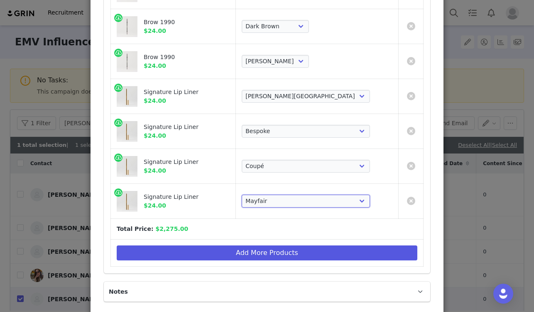
scroll to position [2498, 0]
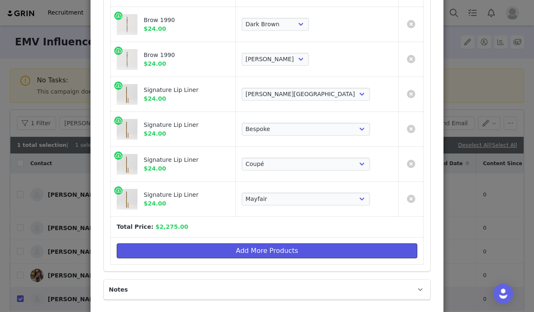
click at [267, 254] on button "Add More Products" at bounding box center [267, 250] width 301 height 15
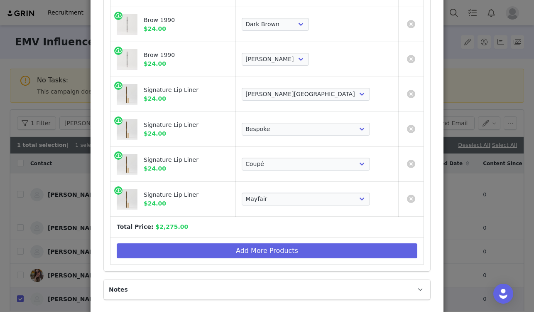
scroll to position [0, 0]
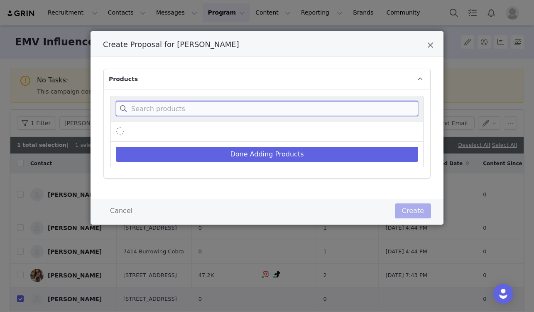
click at [189, 109] on input "Create Proposal for Liz Lash" at bounding box center [267, 108] width 303 height 15
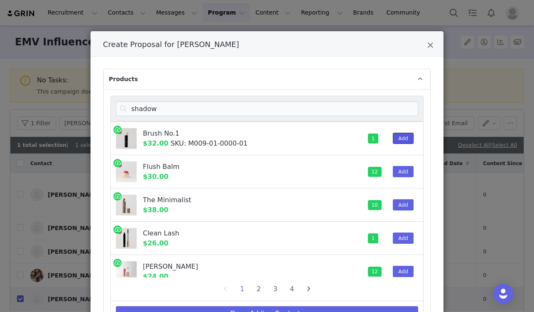
click at [404, 141] on button "Add" at bounding box center [403, 138] width 20 height 11
click at [267, 111] on input "shadow" at bounding box center [267, 108] width 303 height 15
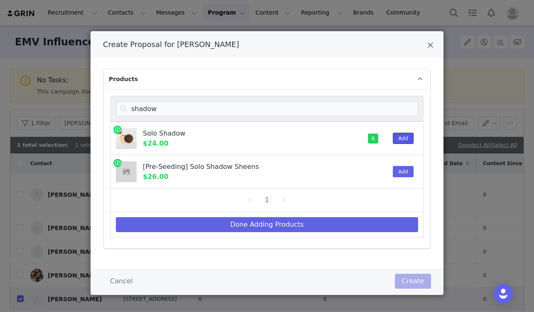
click at [401, 138] on button "Add" at bounding box center [403, 138] width 20 height 11
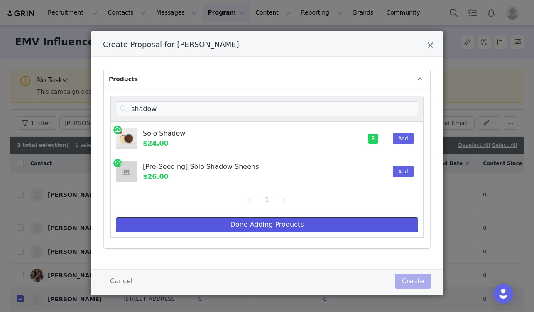
click at [333, 226] on button "Done Adding Products" at bounding box center [267, 224] width 303 height 15
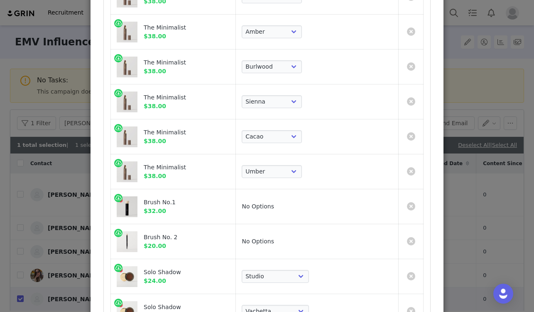
scroll to position [1341, 0]
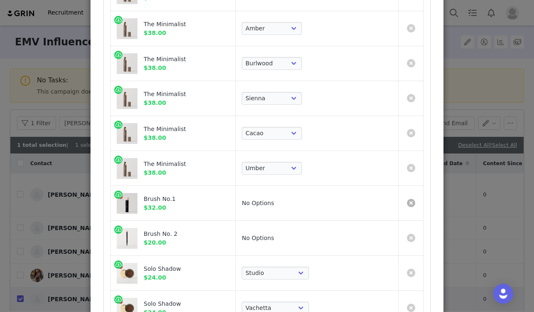
click at [408, 202] on link "Create Proposal for Liz Lash" at bounding box center [411, 203] width 8 height 8
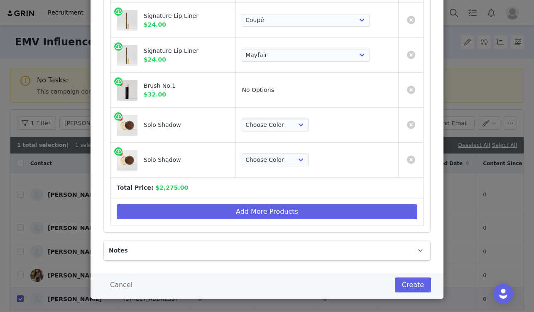
scroll to position [2614, 0]
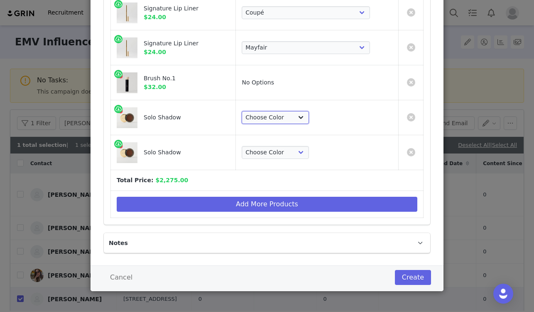
click at [309, 116] on select "Choose Color Studio Vachetta Midcentury Brun Social [PERSON_NAME] Midnight" at bounding box center [275, 117] width 67 height 13
click at [285, 111] on select "Choose Color Studio Vachetta Midcentury Brun Social [PERSON_NAME] Midnight" at bounding box center [275, 117] width 67 height 13
click at [309, 147] on select "Choose Color Studio Vachetta Midcentury Brun Social [PERSON_NAME] Midnight" at bounding box center [275, 152] width 67 height 13
click at [285, 146] on select "Choose Color Studio Vachetta Midcentury Brun Social [PERSON_NAME] Midnight" at bounding box center [275, 152] width 67 height 13
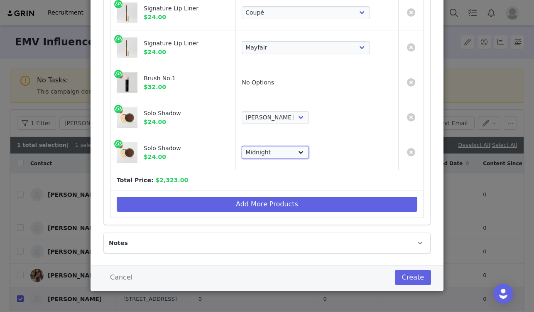
click at [306, 154] on select "Choose Color Studio Vachetta Midcentury Brun Social [PERSON_NAME] Midnight" at bounding box center [275, 152] width 67 height 13
click at [411, 281] on button "Create" at bounding box center [413, 277] width 36 height 15
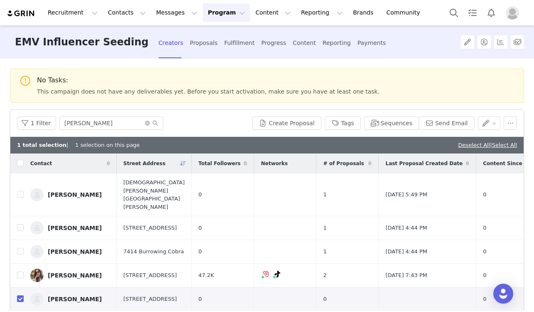
click at [102, 293] on link "[PERSON_NAME]" at bounding box center [70, 298] width 80 height 13
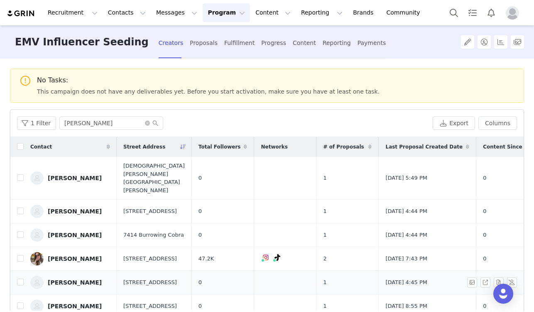
click at [15, 271] on td at bounding box center [16, 283] width 13 height 24
click at [317, 271] on td "1" at bounding box center [348, 283] width 62 height 24
click at [21, 278] on input "checkbox" at bounding box center [20, 281] width 7 height 7
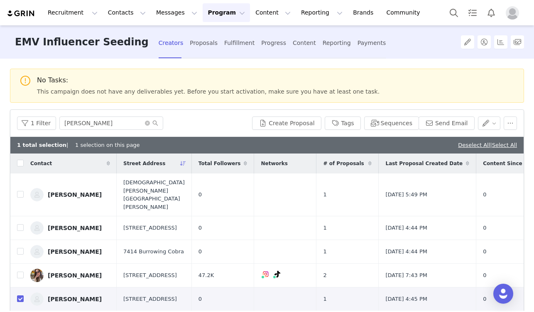
click at [64, 295] on div "[PERSON_NAME]" at bounding box center [75, 298] width 54 height 7
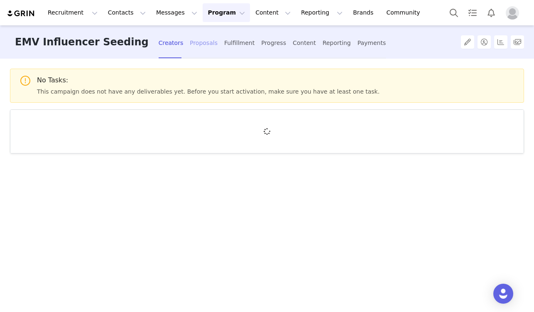
click at [190, 42] on div "Proposals" at bounding box center [204, 43] width 28 height 22
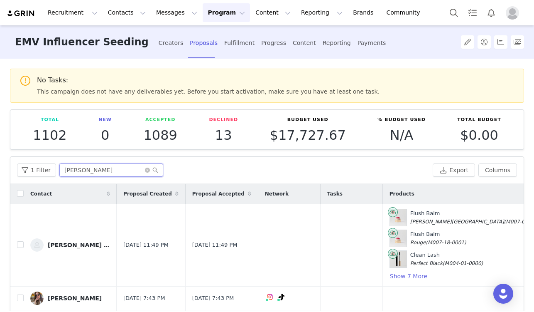
click at [105, 176] on div "1 Filter liz Export Columns" at bounding box center [267, 170] width 514 height 27
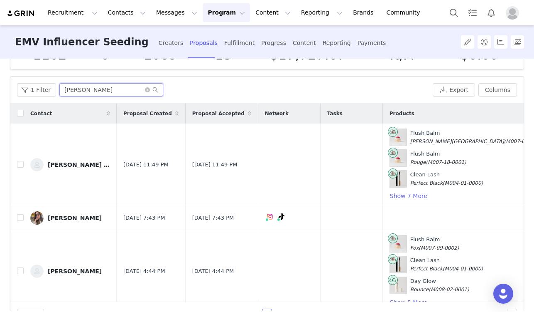
scroll to position [105, 0]
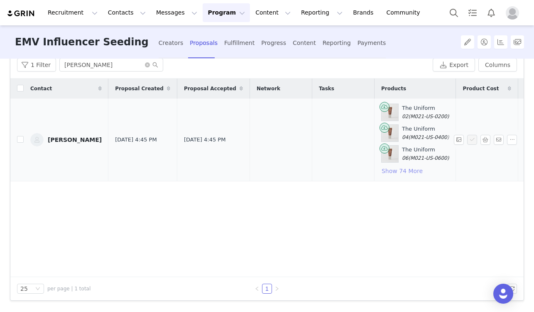
click at [381, 168] on button "Show 74 More" at bounding box center [402, 171] width 42 height 10
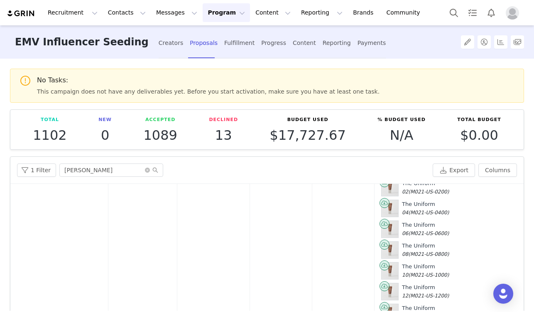
scroll to position [0, 0]
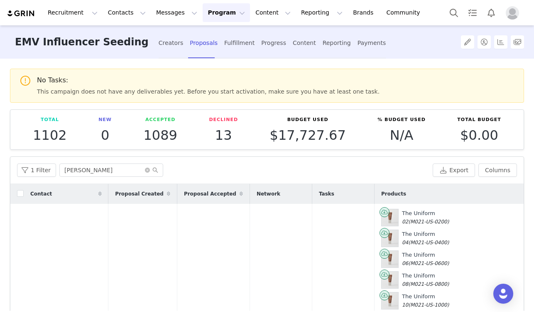
click at [394, 192] on div "Products" at bounding box center [459, 193] width 168 height 17
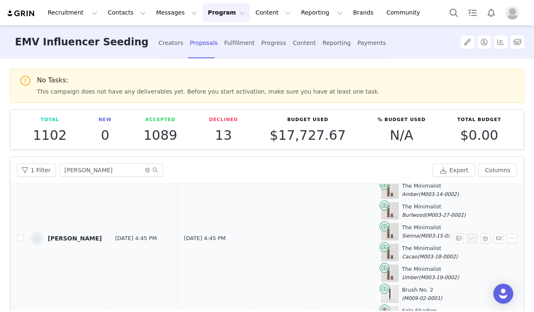
scroll to position [776, 0]
click at [21, 237] on input "checkbox" at bounding box center [20, 237] width 7 height 7
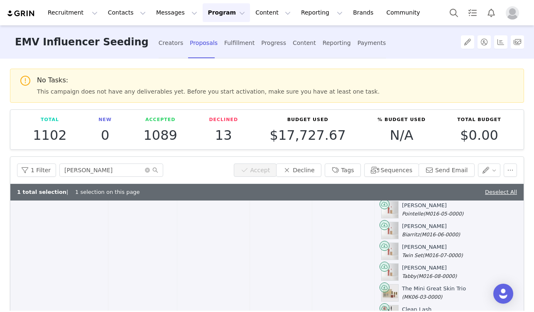
scroll to position [1180, 0]
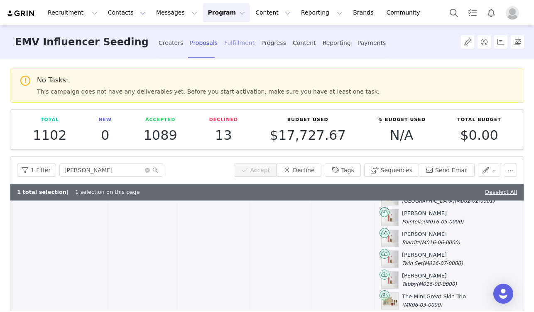
click at [224, 42] on div "Fulfillment" at bounding box center [239, 43] width 30 height 22
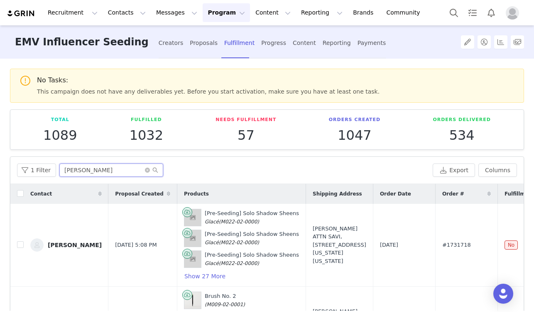
click at [96, 166] on input "[PERSON_NAME]" at bounding box center [111, 169] width 104 height 13
click at [96, 165] on input "[PERSON_NAME]" at bounding box center [111, 169] width 104 height 13
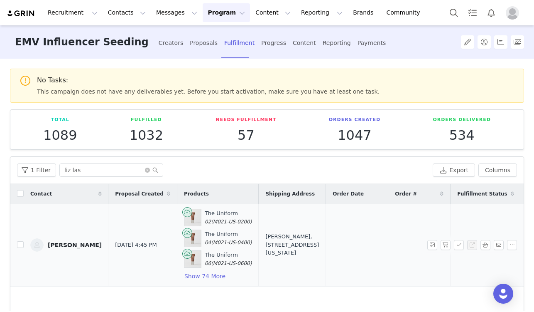
click at [15, 245] on td at bounding box center [16, 245] width 13 height 83
click at [21, 244] on input "checkbox" at bounding box center [20, 244] width 7 height 7
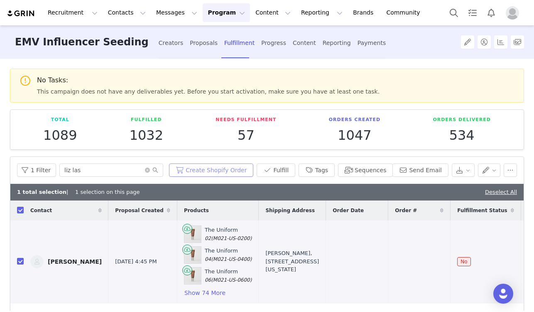
click at [232, 172] on button "Create Shopify Order" at bounding box center [211, 169] width 84 height 13
click at [333, 263] on span "Error" at bounding box center [342, 261] width 19 height 9
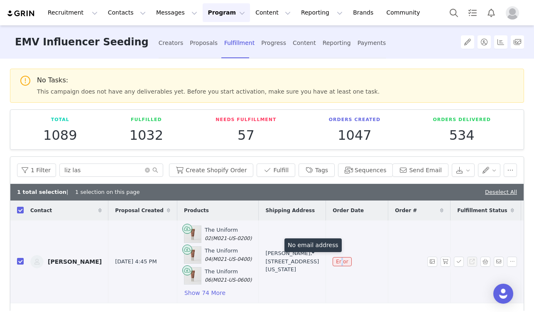
click at [333, 262] on span "Error" at bounding box center [342, 261] width 19 height 9
click at [64, 249] on td "[PERSON_NAME]" at bounding box center [66, 261] width 85 height 83
click at [62, 264] on link "[PERSON_NAME]" at bounding box center [65, 261] width 71 height 13
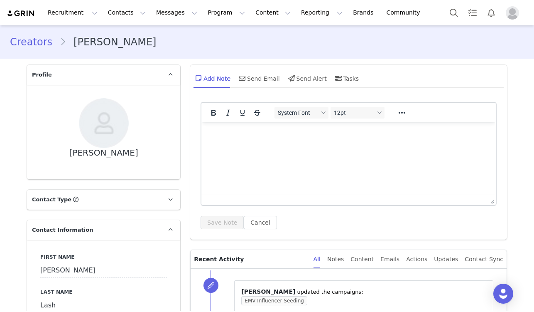
scroll to position [252, 0]
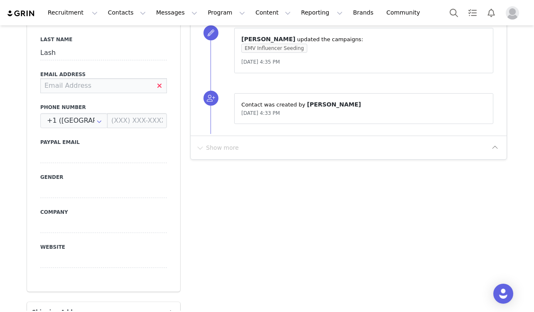
click at [107, 88] on input at bounding box center [103, 85] width 127 height 15
paste input "[EMAIL_ADDRESS][DOMAIN_NAME]"
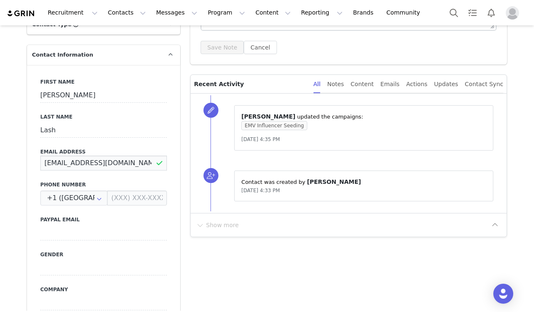
scroll to position [0, 0]
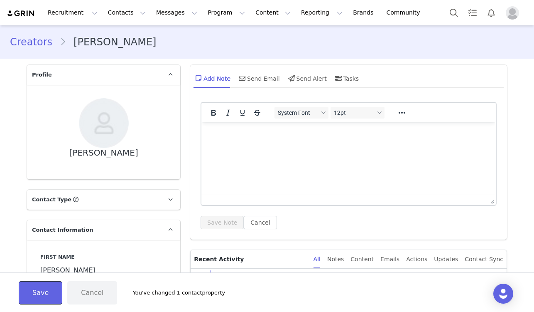
click at [44, 296] on button "Save" at bounding box center [41, 292] width 44 height 23
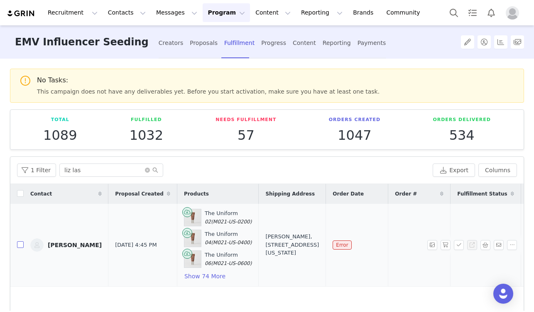
click at [20, 246] on input "checkbox" at bounding box center [20, 244] width 7 height 7
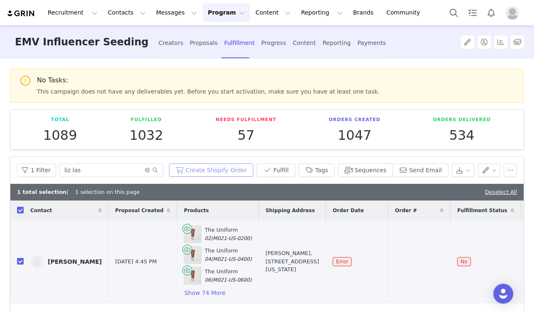
click at [221, 174] on button "Create Shopify Order" at bounding box center [211, 169] width 84 height 13
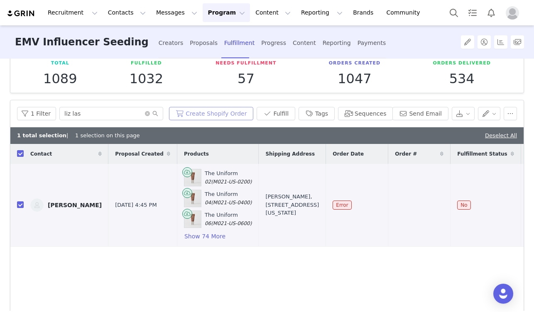
scroll to position [63, 0]
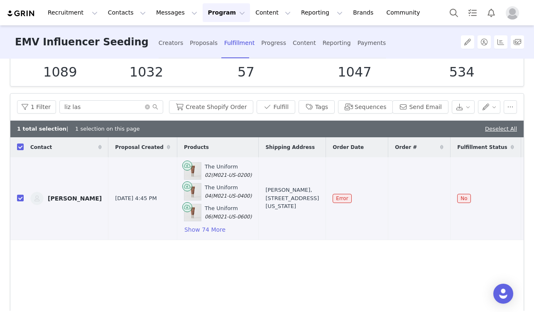
click at [64, 252] on div "Contact Proposal Created Products Shipping Address Order Date Order # Fulfillme…" at bounding box center [267, 228] width 514 height 182
click at [196, 304] on div "Contact Proposal Created Products Shipping Address Order Date Order # Fulfillme…" at bounding box center [267, 228] width 514 height 182
click at [333, 196] on span "Error" at bounding box center [342, 198] width 19 height 9
click at [184, 232] on button "Show 74 More" at bounding box center [205, 229] width 42 height 10
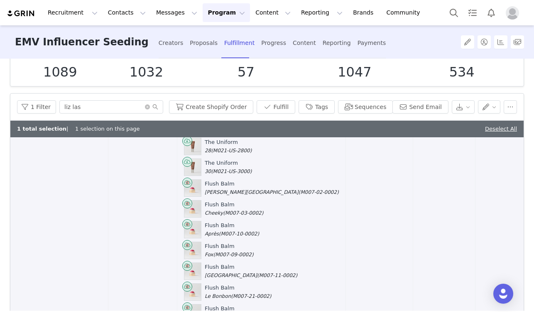
scroll to position [290, 0]
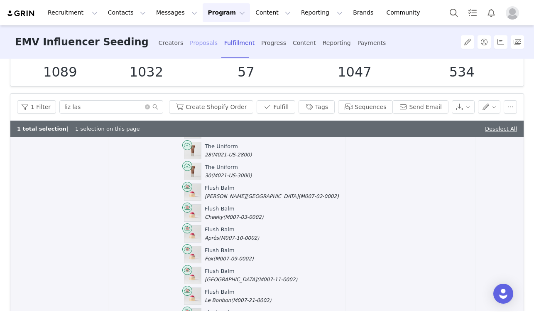
click at [190, 43] on div "Proposals" at bounding box center [204, 43] width 28 height 22
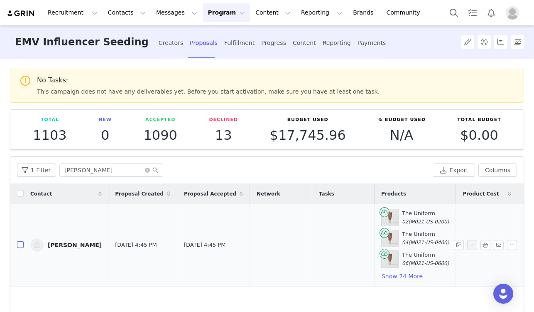
click at [20, 244] on input "checkbox" at bounding box center [20, 244] width 7 height 7
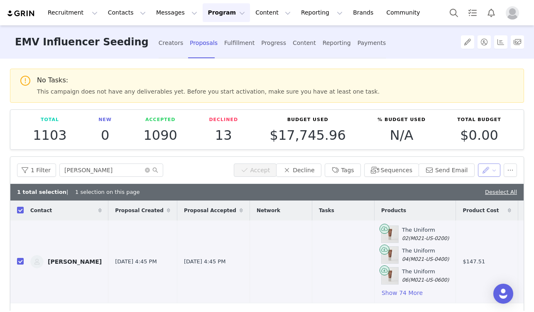
click at [485, 170] on button "button" at bounding box center [489, 169] width 23 height 13
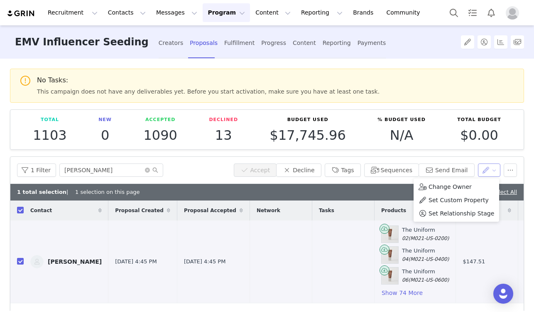
click at [485, 170] on button "button" at bounding box center [489, 169] width 23 height 13
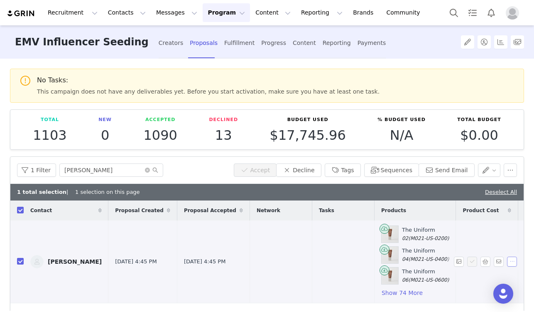
click at [507, 260] on button "button" at bounding box center [512, 261] width 10 height 10
drag, startPoint x: 352, startPoint y: 259, endPoint x: 361, endPoint y: 284, distance: 26.8
click at [382, 259] on img at bounding box center [390, 254] width 17 height 17
click at [381, 294] on button "Show 74 More" at bounding box center [402, 293] width 42 height 10
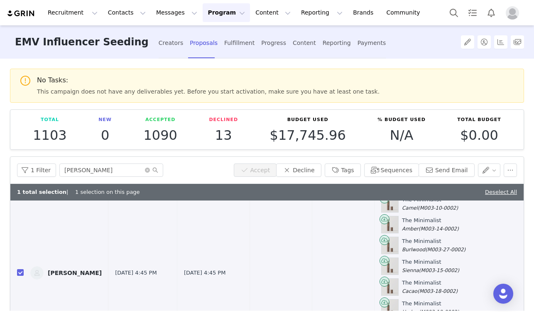
scroll to position [660, 0]
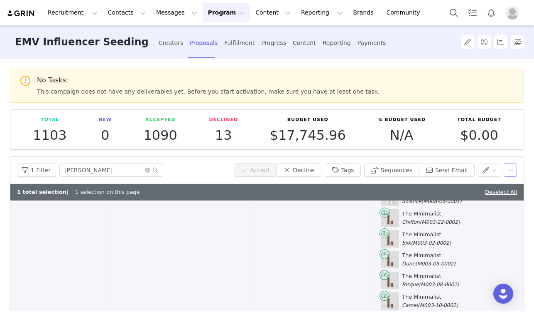
click at [507, 168] on button "button" at bounding box center [510, 169] width 13 height 13
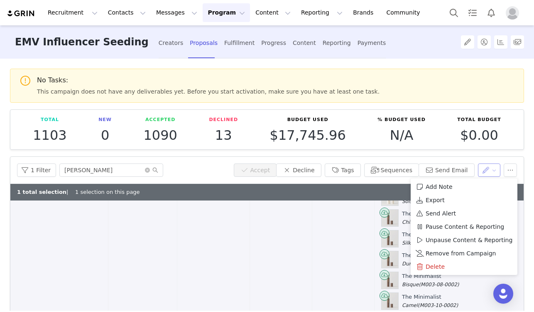
click at [485, 166] on button "button" at bounding box center [489, 169] width 23 height 13
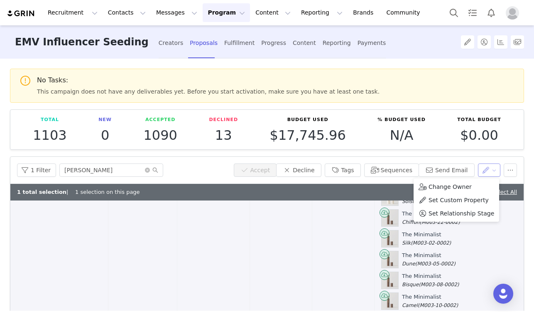
click at [485, 166] on button "button" at bounding box center [489, 169] width 23 height 13
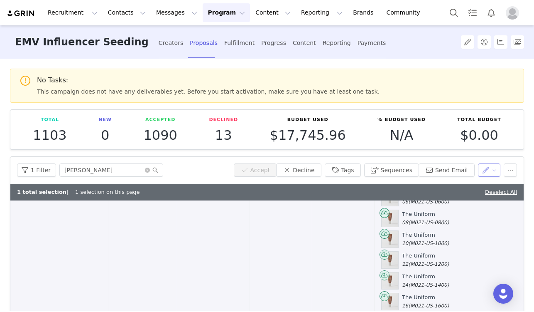
scroll to position [0, 0]
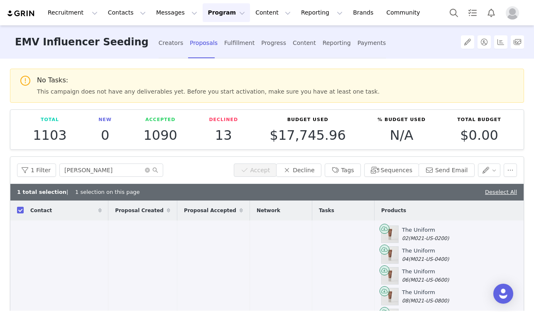
drag, startPoint x: 397, startPoint y: 213, endPoint x: 386, endPoint y: 213, distance: 10.8
click at [397, 213] on div "Products" at bounding box center [459, 210] width 168 height 17
click at [381, 209] on span "Products" at bounding box center [393, 210] width 25 height 7
click at [224, 47] on div "Fulfillment" at bounding box center [239, 43] width 30 height 22
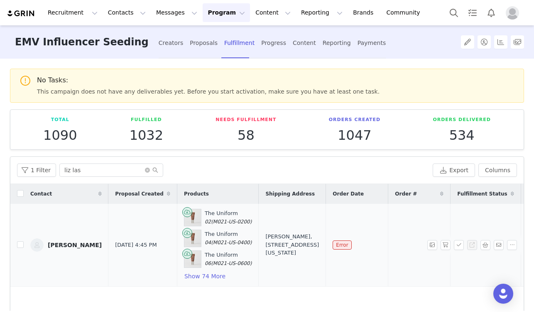
click at [26, 246] on td "[PERSON_NAME]" at bounding box center [66, 245] width 85 height 83
click at [118, 194] on span "Proposal Created" at bounding box center [139, 193] width 49 height 7
click at [184, 192] on span "Products" at bounding box center [196, 193] width 25 height 7
click at [186, 276] on button "Show 74 More" at bounding box center [205, 276] width 42 height 10
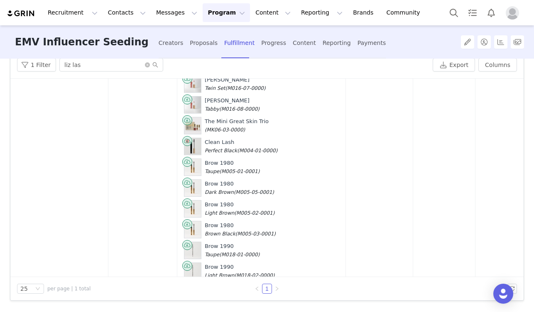
scroll to position [1448, 0]
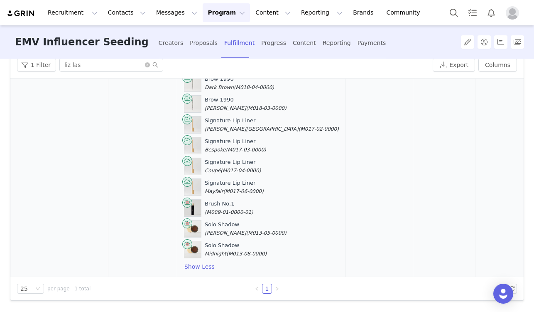
click at [185, 199] on img at bounding box center [193, 207] width 17 height 17
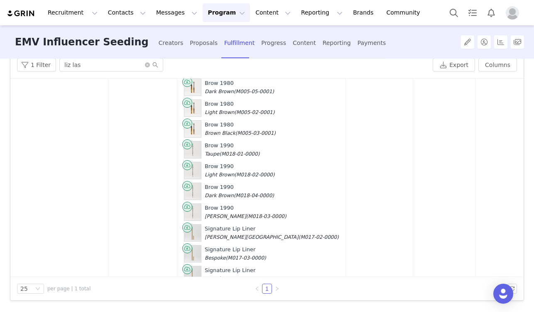
scroll to position [1273, 0]
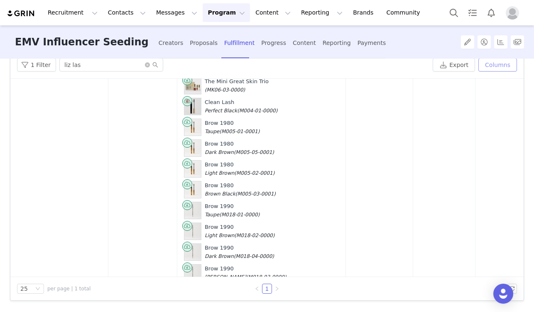
click at [492, 61] on button "Columns" at bounding box center [498, 64] width 39 height 13
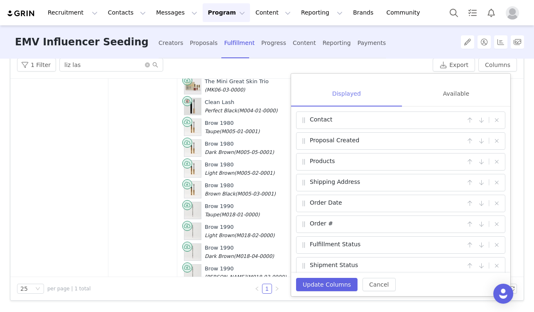
drag, startPoint x: 456, startPoint y: 99, endPoint x: 398, endPoint y: 100, distance: 58.6
click at [456, 99] on div "Available" at bounding box center [456, 93] width 108 height 27
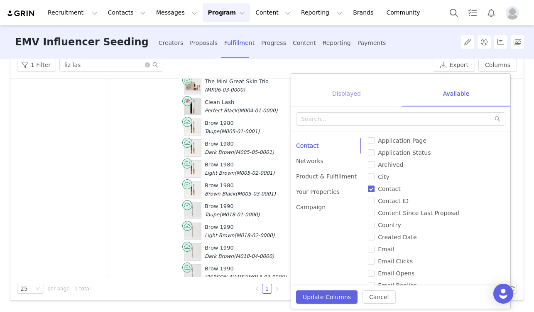
click at [363, 98] on div "Displayed" at bounding box center [346, 93] width 111 height 27
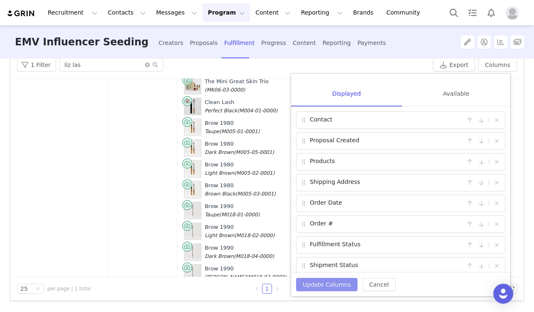
click at [335, 284] on button "Update Columns" at bounding box center [327, 284] width 62 height 13
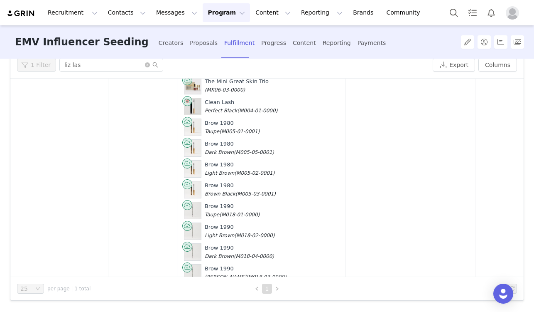
scroll to position [0, 0]
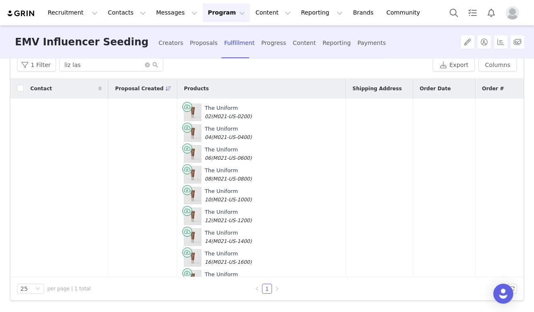
click at [177, 94] on div "Products" at bounding box center [261, 88] width 168 height 17
click at [184, 88] on span "Products" at bounding box center [196, 88] width 25 height 7
click at [190, 44] on div "Proposals" at bounding box center [204, 43] width 28 height 22
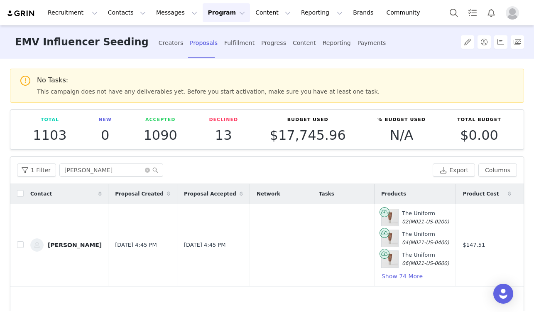
click at [236, 196] on span at bounding box center [241, 194] width 10 height 10
click at [454, 242] on button "button" at bounding box center [459, 245] width 10 height 10
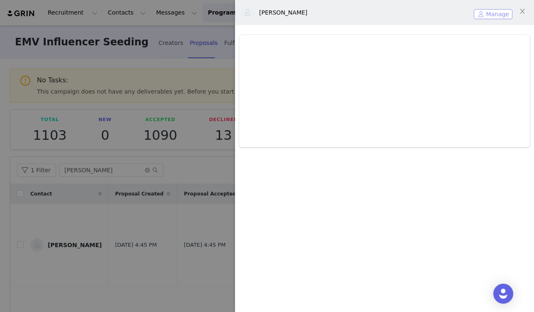
click at [500, 18] on button "Manage" at bounding box center [493, 14] width 39 height 10
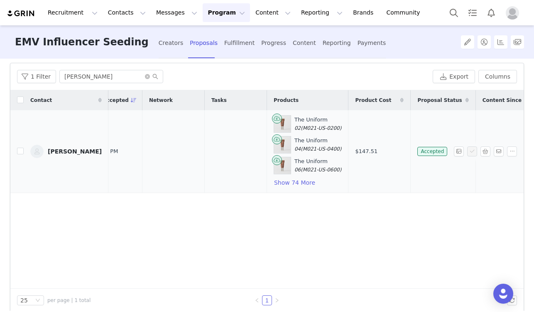
scroll to position [0, 123]
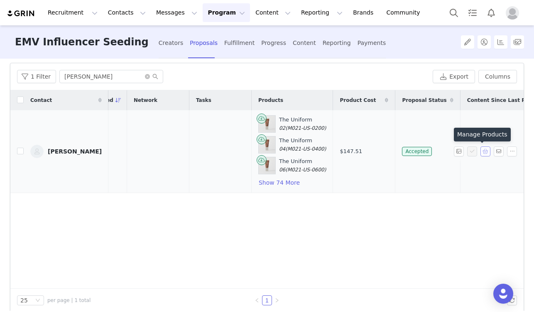
click at [481, 150] on button "button" at bounding box center [486, 151] width 10 height 10
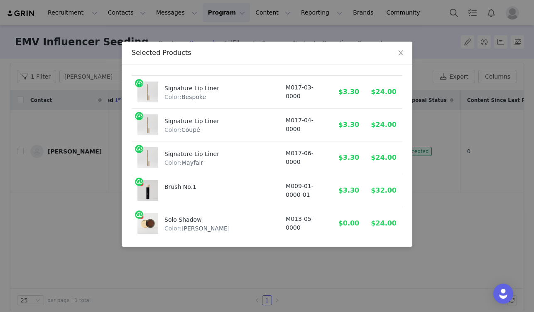
scroll to position [2397, 0]
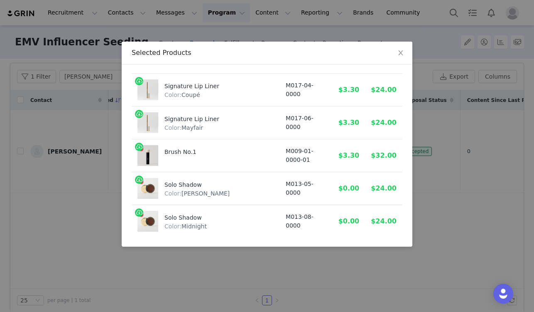
click at [271, 237] on button "Change Products" at bounding box center [267, 244] width 70 height 15
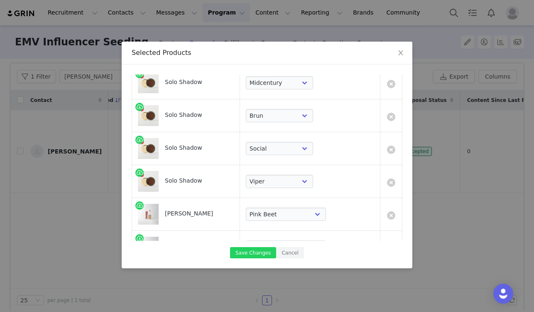
scroll to position [1461, 0]
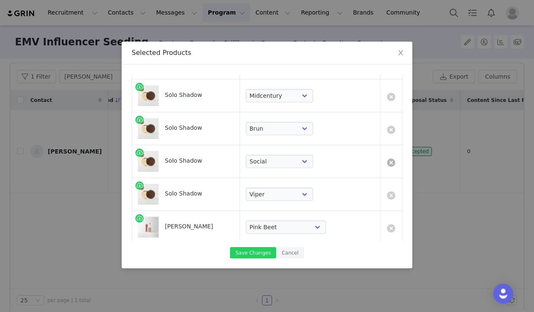
click at [387, 161] on link at bounding box center [391, 162] width 8 height 8
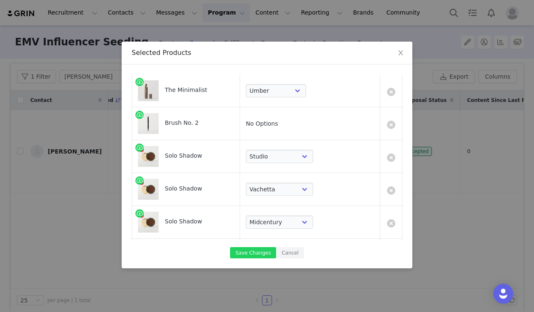
scroll to position [1318, 0]
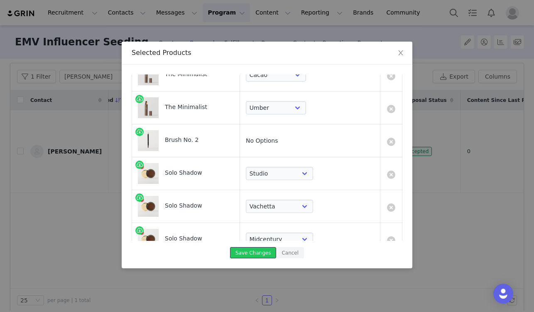
click at [257, 254] on button "Save Changes" at bounding box center [253, 252] width 46 height 11
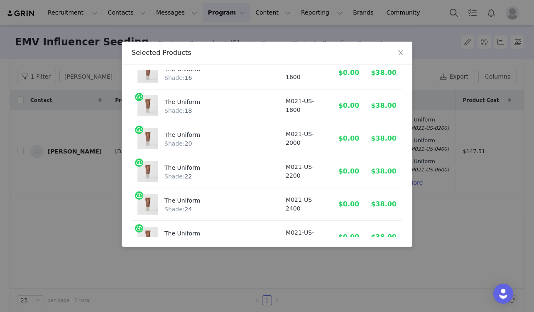
scroll to position [0, 0]
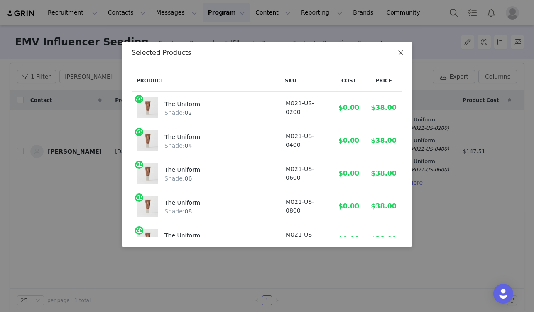
click at [401, 52] on icon "icon: close" at bounding box center [401, 52] width 7 height 7
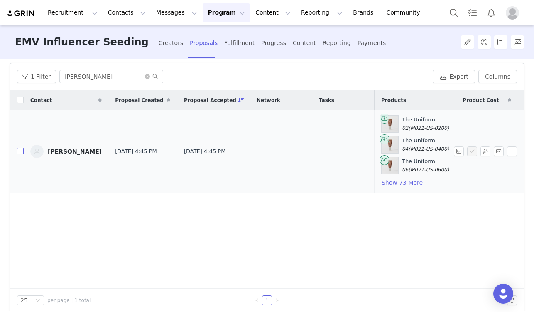
click at [19, 152] on input "checkbox" at bounding box center [20, 151] width 7 height 7
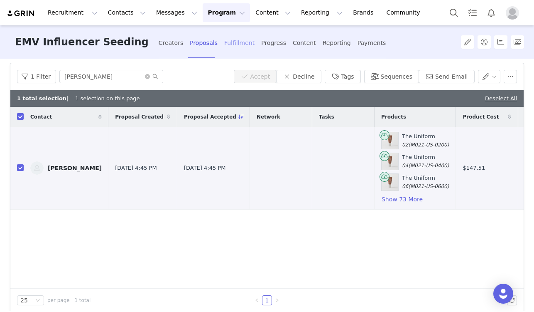
click at [224, 45] on div "Fulfillment" at bounding box center [239, 43] width 30 height 22
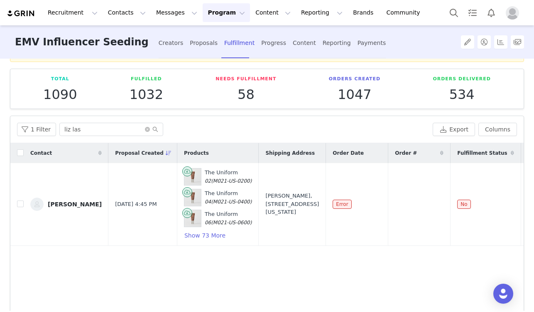
scroll to position [41, 0]
click at [20, 203] on input "checkbox" at bounding box center [20, 203] width 7 height 7
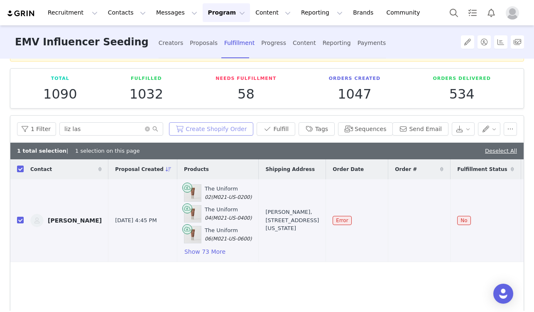
click at [224, 129] on button "Create Shopify Order" at bounding box center [211, 128] width 84 height 13
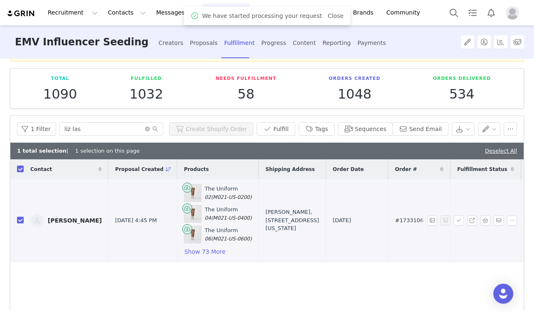
click at [395, 219] on span "#1733106" at bounding box center [409, 220] width 29 height 8
copy span "#1733106"
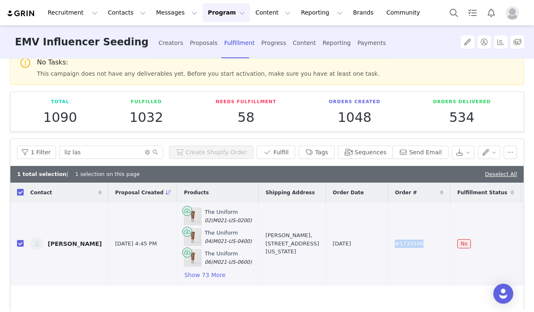
scroll to position [10, 0]
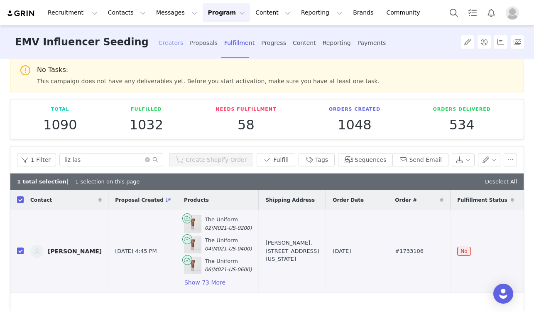
click at [159, 45] on div "Creators" at bounding box center [171, 43] width 25 height 22
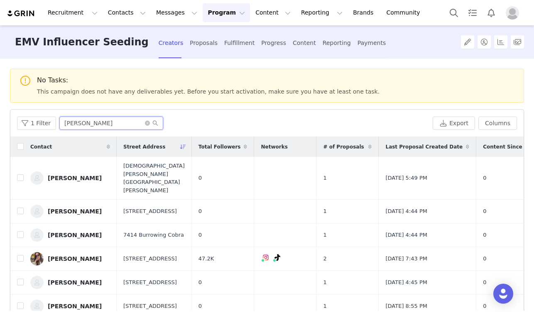
click at [95, 121] on input "[PERSON_NAME]" at bounding box center [111, 122] width 104 height 13
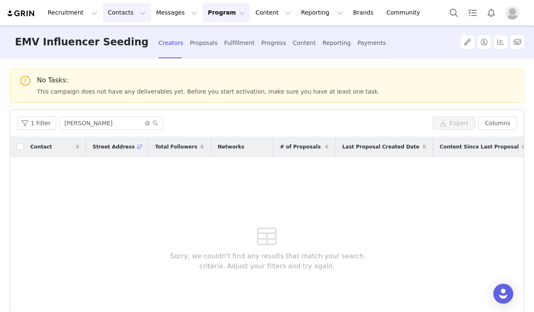
click at [119, 12] on button "Contacts Contacts" at bounding box center [127, 12] width 48 height 19
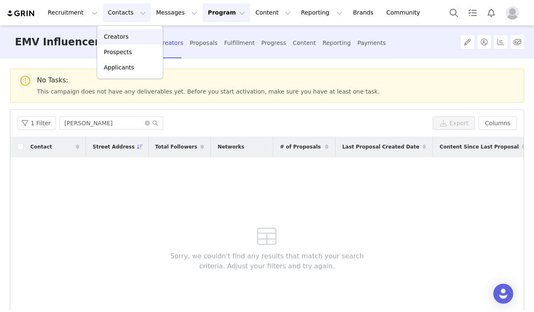
click at [128, 39] on div "Creators" at bounding box center [130, 36] width 56 height 9
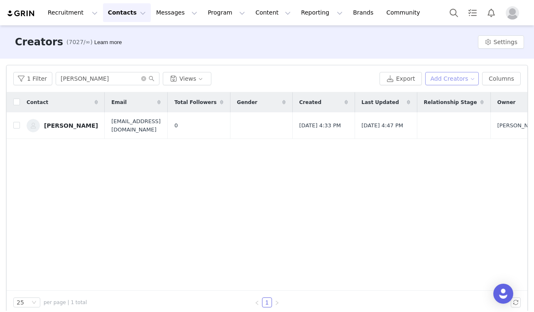
click at [451, 79] on button "Add Creators" at bounding box center [453, 78] width 54 height 13
click at [427, 95] on div "Add a Creator" at bounding box center [446, 95] width 56 height 9
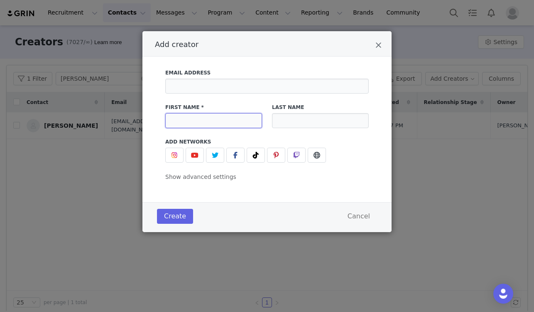
click at [195, 114] on input "Add creator" at bounding box center [213, 120] width 97 height 15
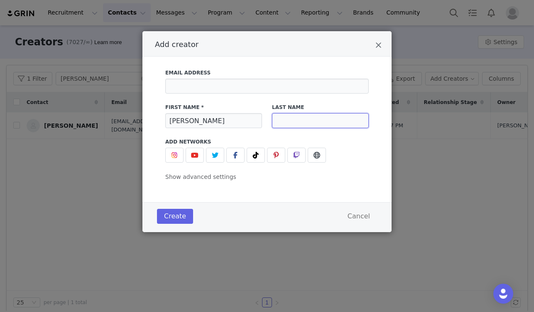
click at [288, 119] on input "Add creator" at bounding box center [320, 120] width 97 height 15
click at [180, 217] on button "Create" at bounding box center [175, 216] width 36 height 15
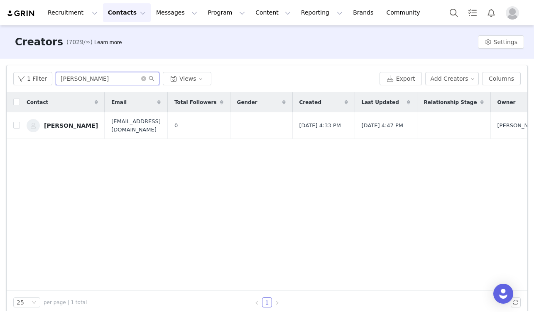
click at [88, 74] on input "[PERSON_NAME]" at bounding box center [108, 78] width 104 height 13
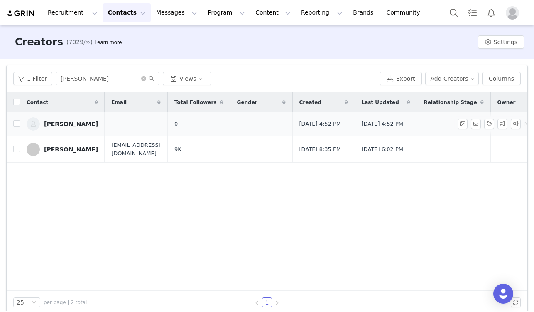
click at [63, 126] on div "[PERSON_NAME]" at bounding box center [71, 124] width 54 height 7
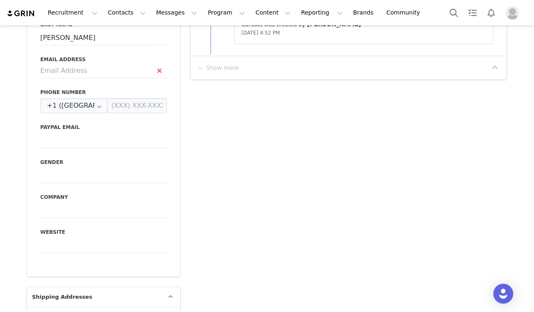
scroll to position [273, 0]
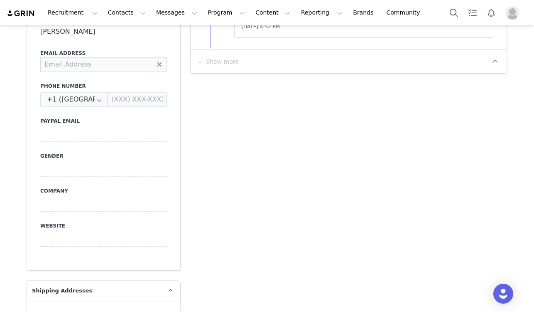
click at [95, 66] on input at bounding box center [103, 64] width 127 height 15
paste input "[EMAIL_ADDRESS][DOMAIN_NAME]"
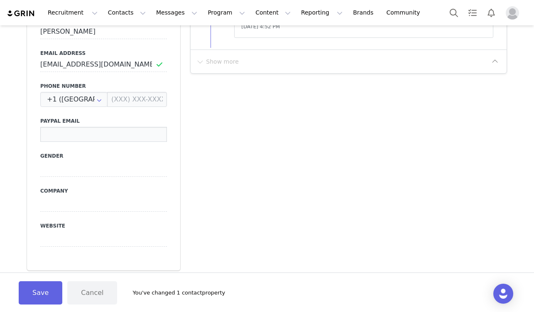
click at [77, 137] on input at bounding box center [103, 134] width 127 height 15
click at [77, 172] on input at bounding box center [103, 169] width 127 height 15
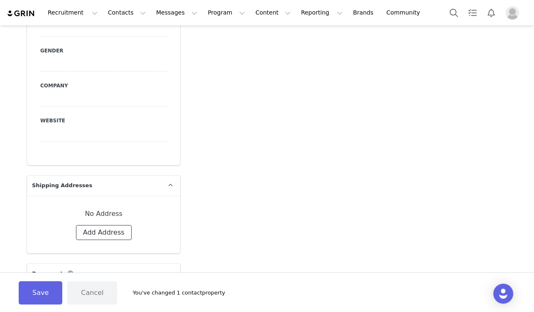
click at [100, 231] on button "Add Address" at bounding box center [104, 232] width 56 height 15
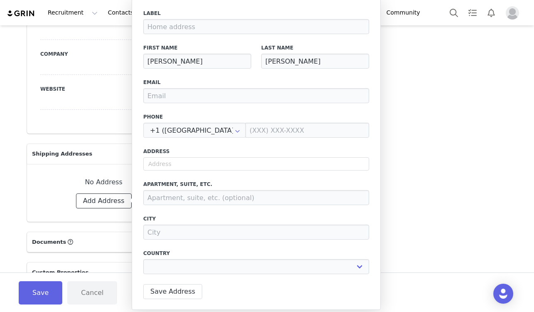
scroll to position [418, 0]
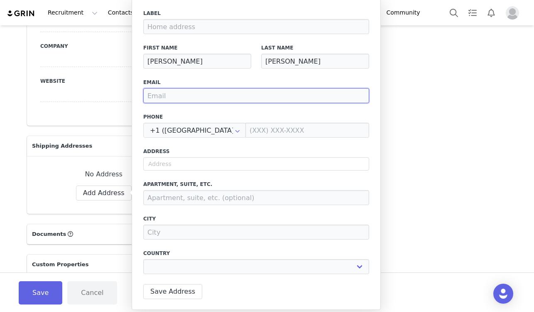
click at [187, 96] on input "email" at bounding box center [256, 95] width 226 height 15
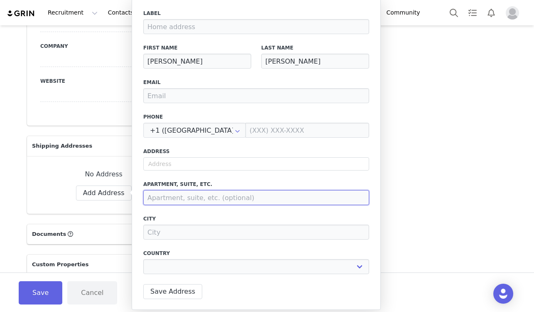
click at [184, 199] on input at bounding box center [256, 197] width 226 height 15
paste input "[STREET_ADDRESS]"
click at [258, 202] on input "[STREET_ADDRESS]" at bounding box center [256, 197] width 226 height 15
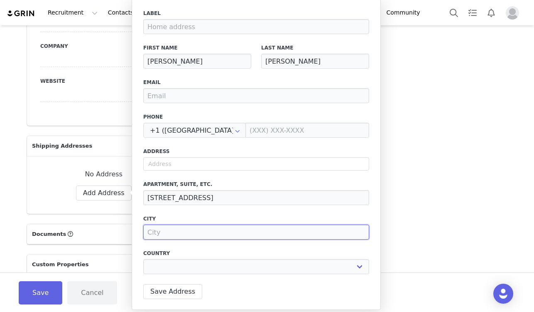
click at [223, 231] on input at bounding box center [256, 231] width 226 height 15
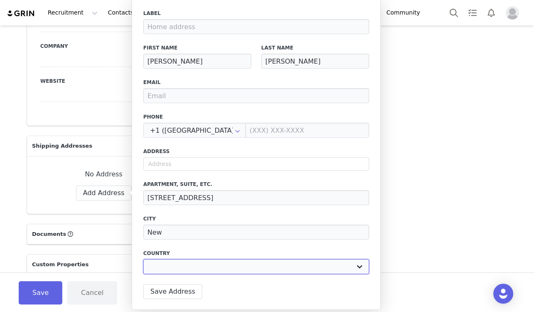
click at [207, 266] on select "[GEOGRAPHIC_DATA] [GEOGRAPHIC_DATA] [GEOGRAPHIC_DATA] [GEOGRAPHIC_DATA] [GEOGRA…" at bounding box center [256, 266] width 226 height 15
click at [143, 259] on select "[GEOGRAPHIC_DATA] [GEOGRAPHIC_DATA] [GEOGRAPHIC_DATA] [GEOGRAPHIC_DATA] [GEOGRA…" at bounding box center [256, 266] width 226 height 15
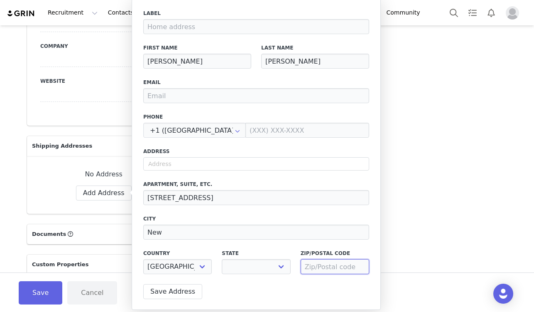
click at [312, 267] on input at bounding box center [335, 266] width 69 height 15
paste input "11249"
click at [276, 274] on div "State [US_STATE] [US_STATE] [US_STATE] [US_STATE] [US_STATE] Armed Forces Ameri…" at bounding box center [256, 261] width 79 height 34
click at [276, 266] on select "[US_STATE] [US_STATE] [US_STATE] [US_STATE] [US_STATE] Armed Forces Americas Ar…" at bounding box center [256, 266] width 69 height 15
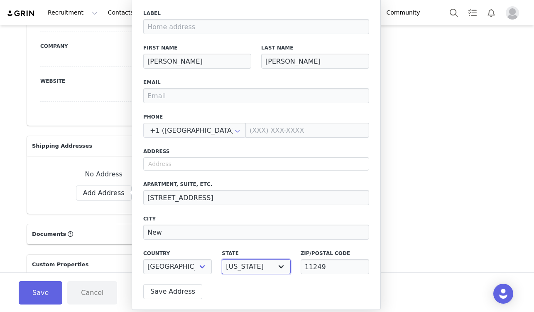
click at [222, 259] on select "[US_STATE] [US_STATE] [US_STATE] [US_STATE] [US_STATE] Armed Forces Americas Ar…" at bounding box center [256, 266] width 69 height 15
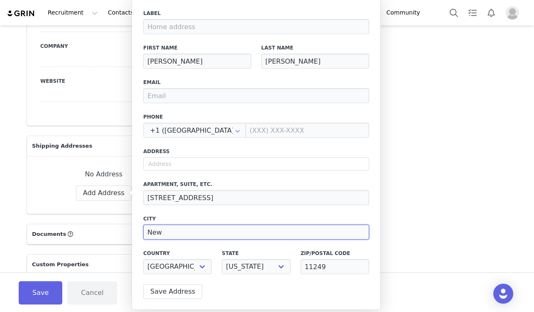
click at [233, 226] on input "New" at bounding box center [256, 231] width 226 height 15
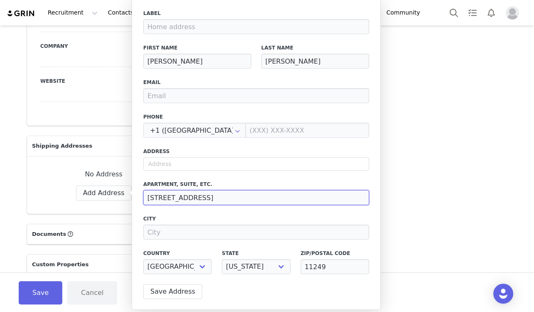
click at [224, 200] on input "[STREET_ADDRESS]" at bounding box center [256, 197] width 226 height 15
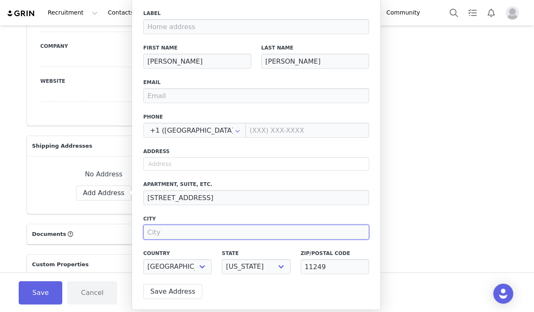
click at [211, 234] on input at bounding box center [256, 231] width 226 height 15
paste input "[GEOGRAPHIC_DATA]"
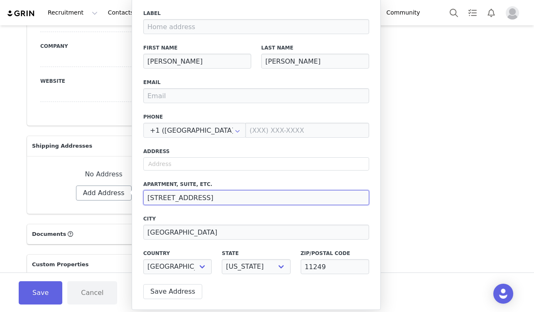
drag, startPoint x: 196, startPoint y: 199, endPoint x: 101, endPoint y: 199, distance: 94.3
click at [101, 199] on body "Recruitment Recruitment Creator Search Curated Lists Landing Pages Web Extensio…" at bounding box center [267, 156] width 534 height 312
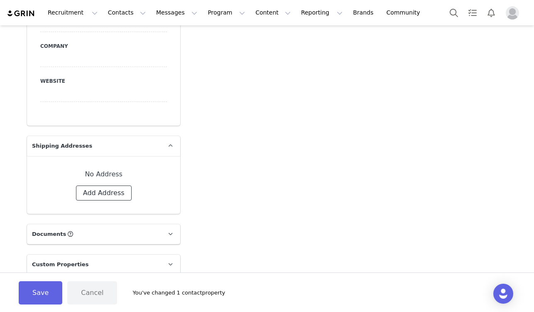
click at [113, 194] on button "Add Address" at bounding box center [104, 192] width 56 height 15
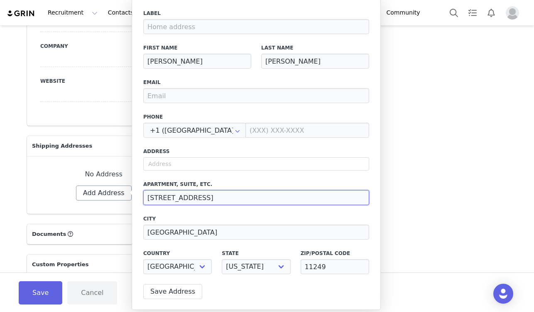
drag, startPoint x: 195, startPoint y: 194, endPoint x: 89, endPoint y: 192, distance: 106.0
click at [89, 192] on body "Recruitment Recruitment Creator Search Curated Lists Landing Pages Web Extensio…" at bounding box center [267, 156] width 534 height 312
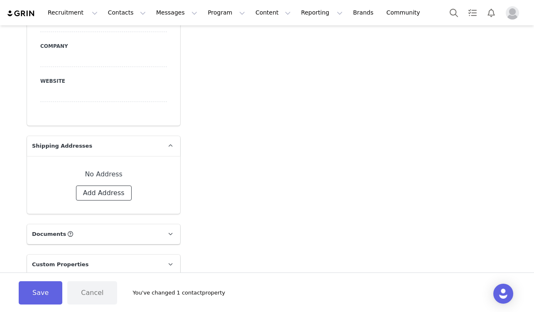
click at [109, 194] on button "Add Address" at bounding box center [104, 192] width 56 height 15
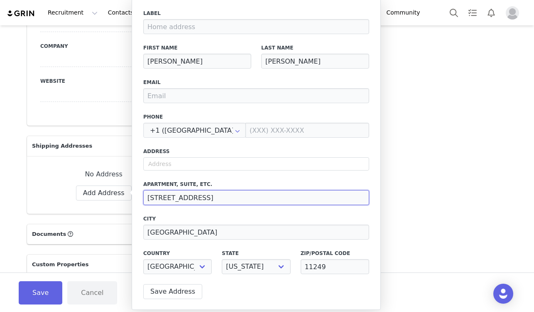
click at [194, 201] on input "[STREET_ADDRESS]" at bounding box center [256, 197] width 226 height 15
drag, startPoint x: 194, startPoint y: 200, endPoint x: 126, endPoint y: 198, distance: 67.8
click at [126, 198] on body "Recruitment Recruitment Creator Search Curated Lists Landing Pages Web Extensio…" at bounding box center [267, 156] width 534 height 312
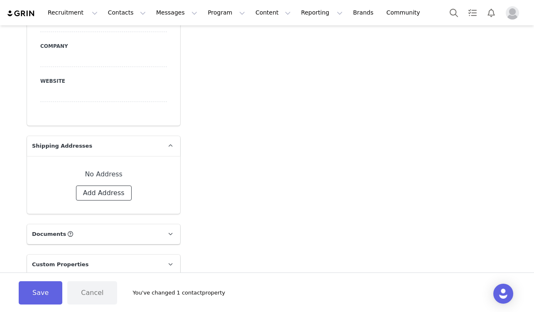
click at [116, 190] on button "Add Address" at bounding box center [104, 192] width 56 height 15
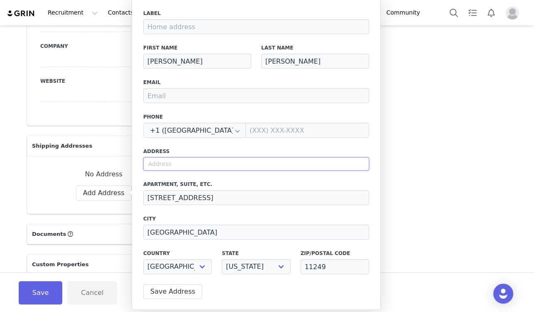
click at [196, 164] on input "text" at bounding box center [256, 163] width 226 height 13
paste input "[STREET_ADDRESS]"
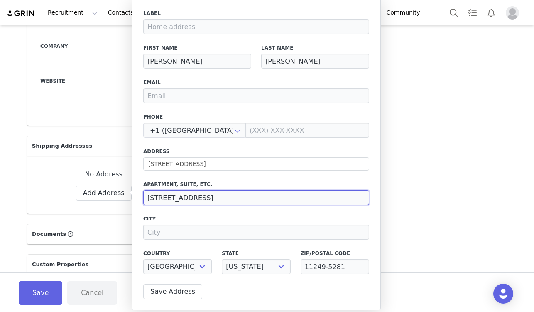
drag, startPoint x: 200, startPoint y: 198, endPoint x: 191, endPoint y: 198, distance: 9.1
click at [190, 198] on input "[STREET_ADDRESS]" at bounding box center [256, 197] width 226 height 15
click at [193, 198] on input "[STREET_ADDRESS]" at bounding box center [256, 197] width 226 height 15
drag, startPoint x: 193, startPoint y: 198, endPoint x: 143, endPoint y: 197, distance: 49.9
click at [143, 197] on input "[STREET_ADDRESS]" at bounding box center [256, 197] width 226 height 15
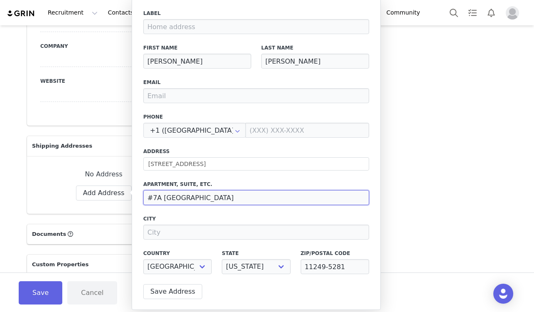
drag, startPoint x: 162, startPoint y: 197, endPoint x: 273, endPoint y: 195, distance: 111.0
click at [273, 195] on input "#7A [GEOGRAPHIC_DATA]" at bounding box center [256, 197] width 226 height 15
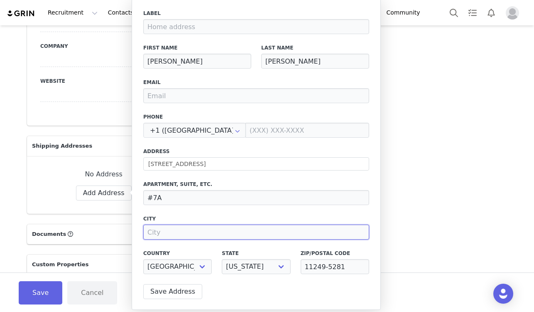
click at [210, 235] on input at bounding box center [256, 231] width 226 height 15
click at [210, 234] on input "brookl" at bounding box center [256, 231] width 226 height 15
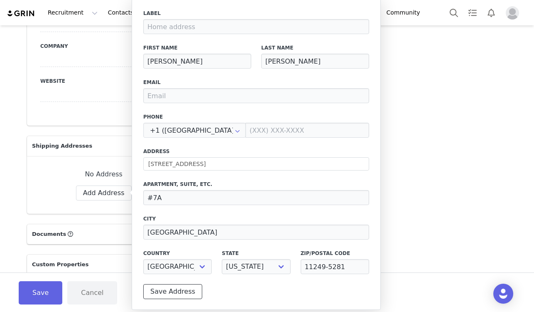
click at [183, 293] on button "Save Address" at bounding box center [172, 291] width 59 height 15
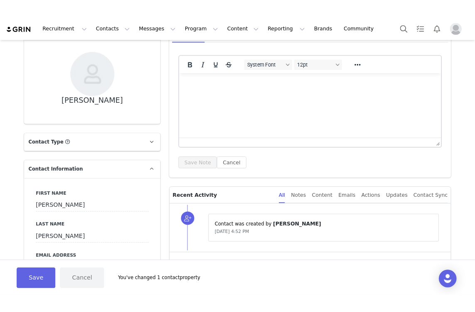
scroll to position [0, 0]
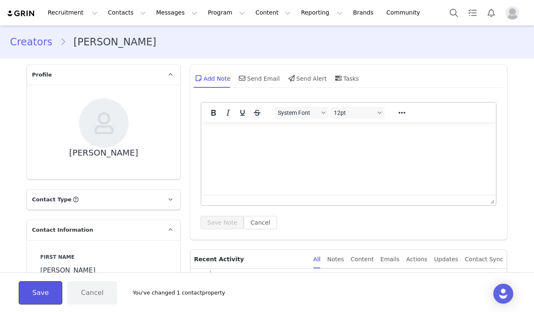
click at [45, 293] on button "Save" at bounding box center [41, 292] width 44 height 23
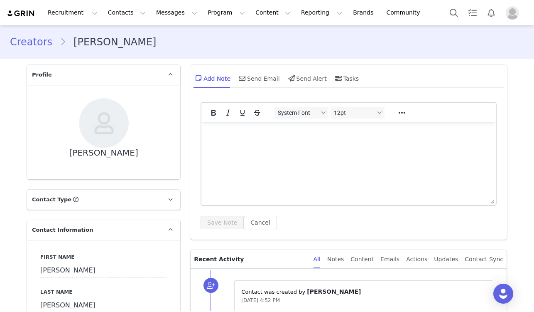
click at [124, 24] on div "Recruitment Recruitment Creator Search Curated Lists Landing Pages Web Extensio…" at bounding box center [267, 12] width 534 height 25
click at [124, 16] on button "Contacts Contacts" at bounding box center [127, 12] width 48 height 19
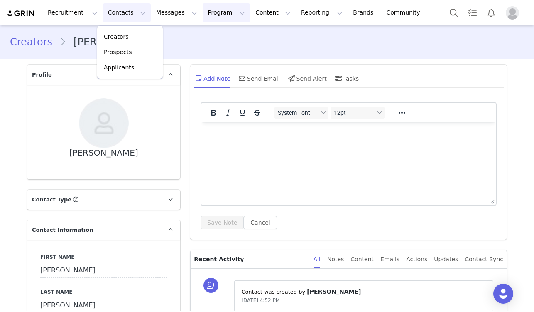
click at [209, 11] on button "Program Program" at bounding box center [226, 12] width 47 height 19
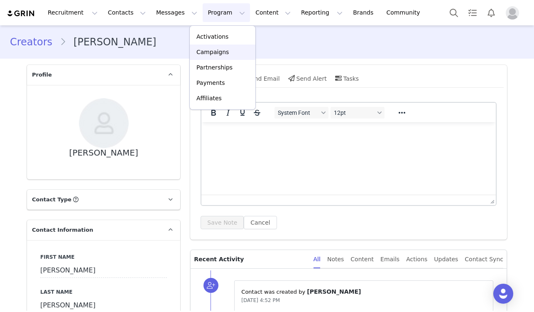
click at [219, 55] on p "Campaigns" at bounding box center [213, 52] width 32 height 9
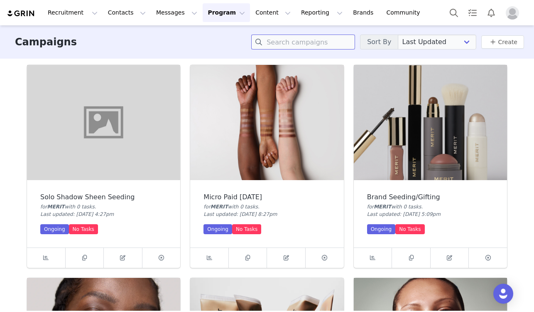
click at [330, 42] on input at bounding box center [303, 41] width 104 height 15
click at [116, 9] on button "Contacts Contacts" at bounding box center [127, 12] width 48 height 19
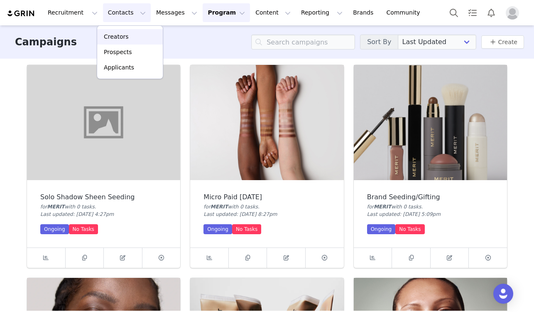
click at [118, 40] on p "Creators" at bounding box center [116, 36] width 25 height 9
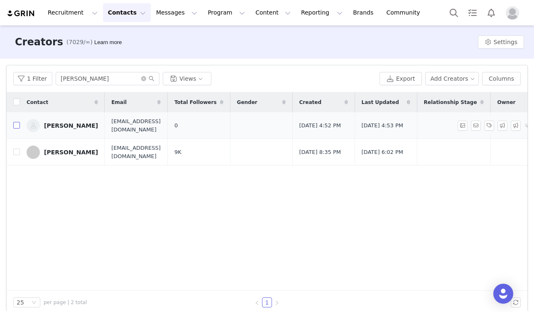
click at [16, 127] on input "checkbox" at bounding box center [16, 125] width 7 height 7
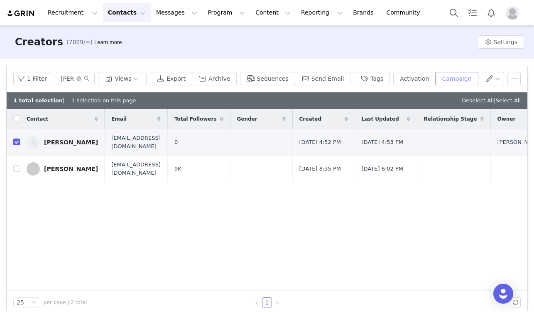
click at [455, 83] on button "Campaign" at bounding box center [457, 78] width 43 height 13
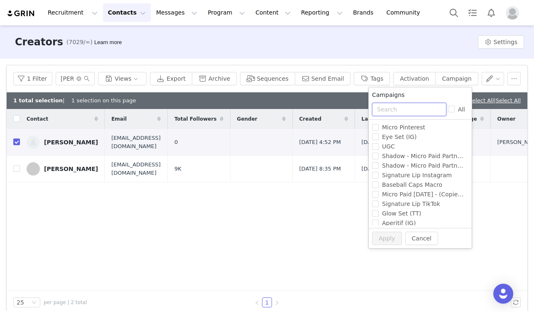
click at [416, 111] on input "text" at bounding box center [409, 109] width 74 height 13
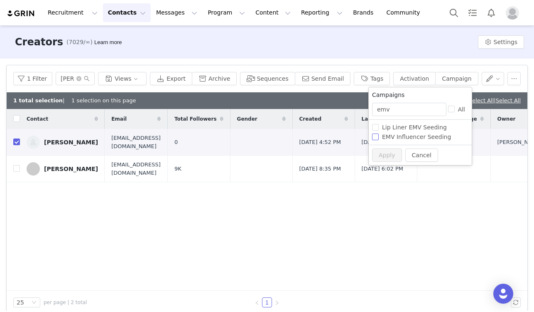
click at [413, 137] on span "EMV Influencer Seeding" at bounding box center [417, 136] width 76 height 7
click at [379, 137] on input "EMV Influencer Seeding" at bounding box center [375, 136] width 7 height 7
click at [386, 154] on button "Apply" at bounding box center [387, 154] width 30 height 13
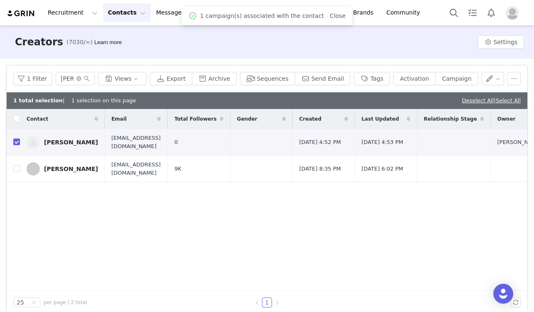
click at [342, 16] on div "1 campaign(s) associated with the contact Close" at bounding box center [267, 16] width 171 height 18
click at [332, 17] on link "Close" at bounding box center [338, 15] width 16 height 7
click at [257, 12] on button "Content Content" at bounding box center [273, 12] width 45 height 19
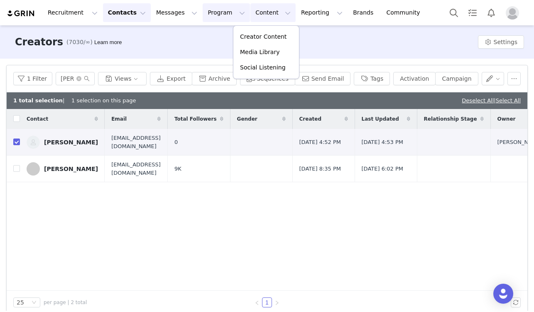
click at [203, 12] on button "Program Program" at bounding box center [226, 12] width 47 height 19
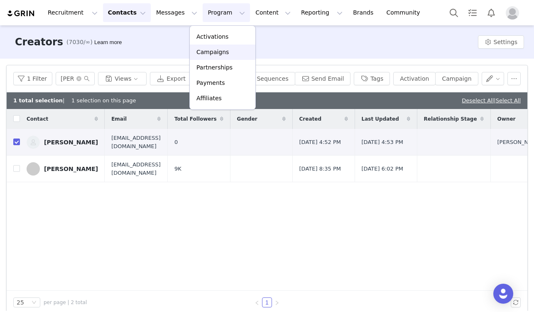
click at [210, 51] on p "Campaigns" at bounding box center [213, 52] width 32 height 9
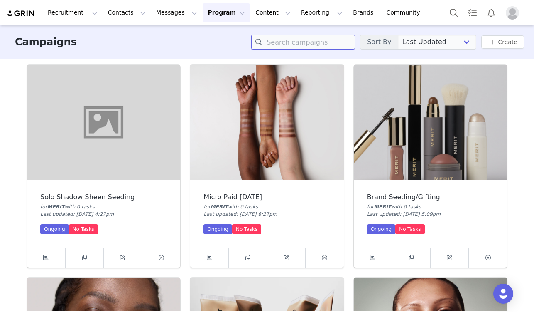
click at [321, 44] on input at bounding box center [303, 41] width 104 height 15
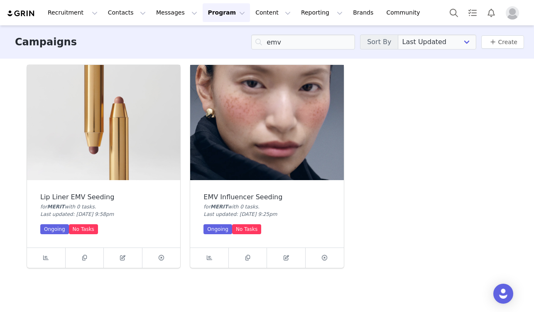
click at [293, 133] on img at bounding box center [266, 122] width 153 height 115
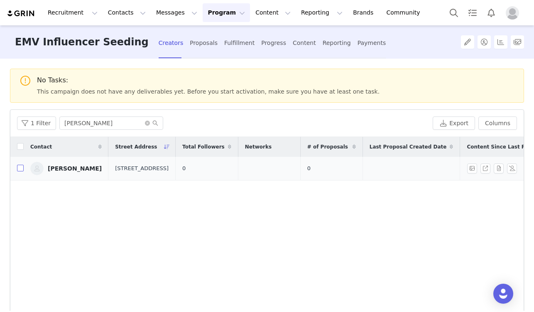
click at [21, 171] on input "checkbox" at bounding box center [20, 168] width 7 height 7
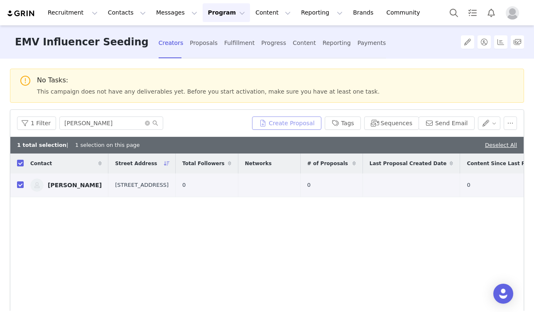
click at [275, 125] on button "Create Proposal" at bounding box center [286, 122] width 69 height 13
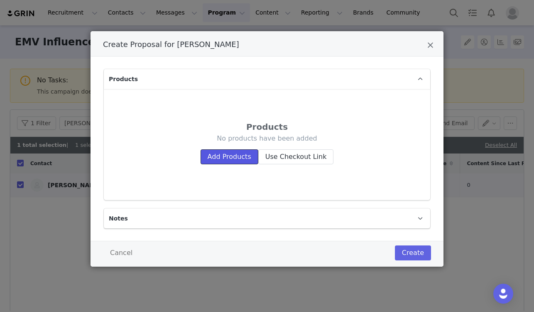
click at [227, 159] on button "Add Products" at bounding box center [230, 156] width 58 height 15
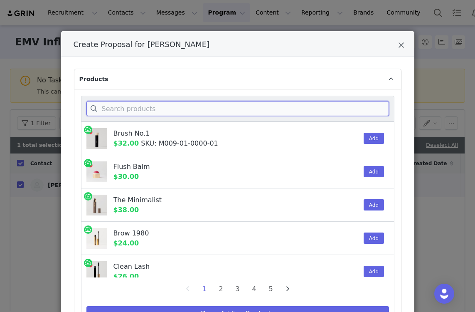
click at [140, 111] on input "Create Proposal for Jodie Boland" at bounding box center [237, 108] width 303 height 15
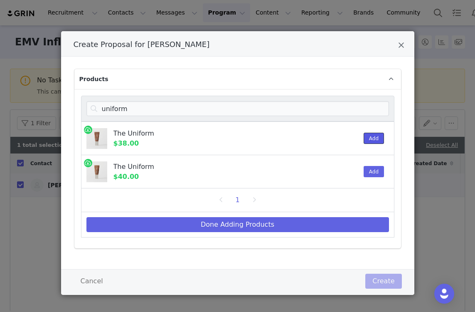
click at [368, 134] on button "Add" at bounding box center [374, 138] width 20 height 11
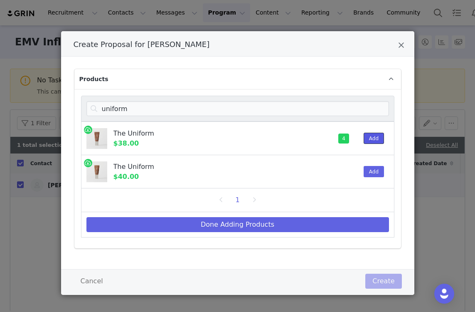
click at [368, 134] on button "Add" at bounding box center [374, 138] width 20 height 11
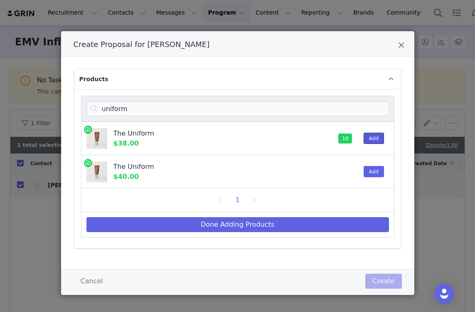
click at [368, 134] on button "Add" at bounding box center [374, 138] width 20 height 11
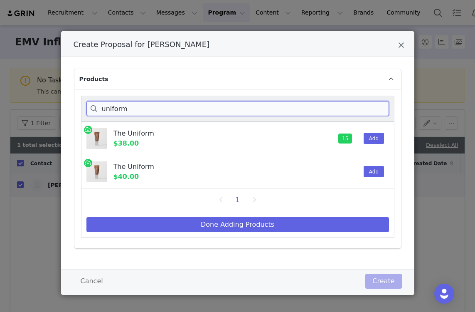
click at [313, 110] on input "uniform" at bounding box center [237, 108] width 303 height 15
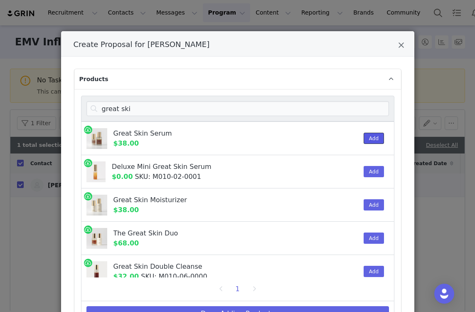
click at [366, 135] on button "Add" at bounding box center [374, 138] width 20 height 11
click at [364, 204] on button "Add" at bounding box center [374, 204] width 20 height 11
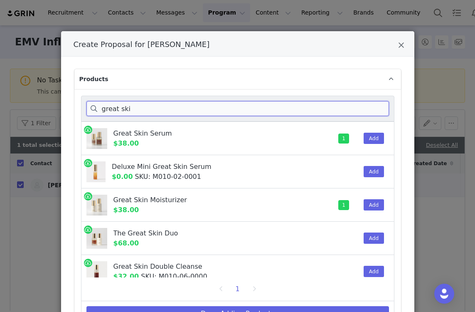
click at [256, 108] on input "great ski" at bounding box center [237, 108] width 303 height 15
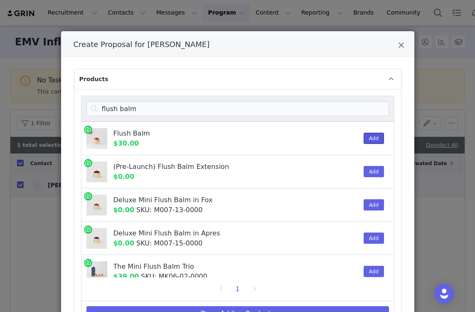
click at [367, 137] on button "Add" at bounding box center [374, 138] width 20 height 11
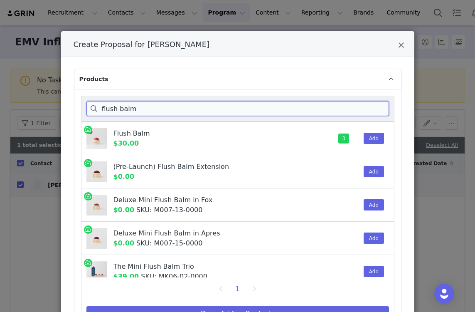
click at [264, 108] on input "flush balm" at bounding box center [237, 108] width 303 height 15
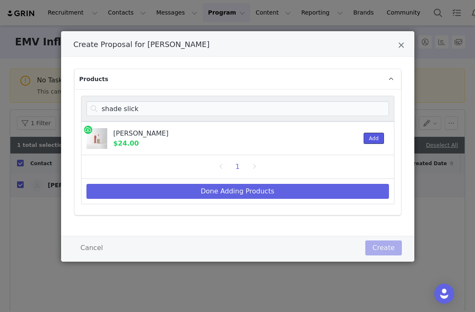
click at [369, 137] on button "Add" at bounding box center [374, 138] width 20 height 11
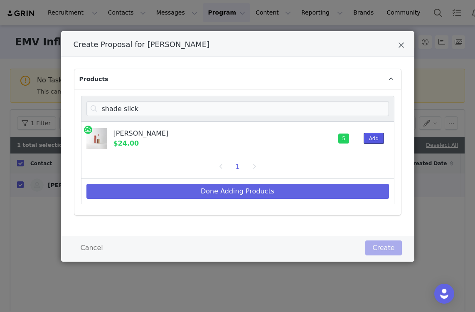
click at [369, 137] on button "Add" at bounding box center [374, 138] width 20 height 11
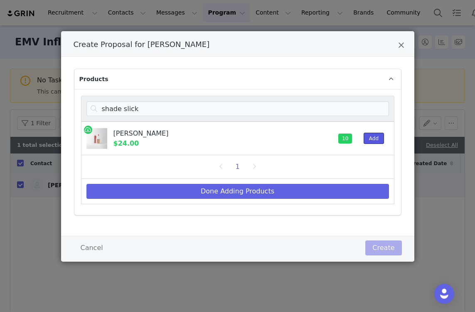
click at [369, 137] on button "Add" at bounding box center [374, 138] width 20 height 11
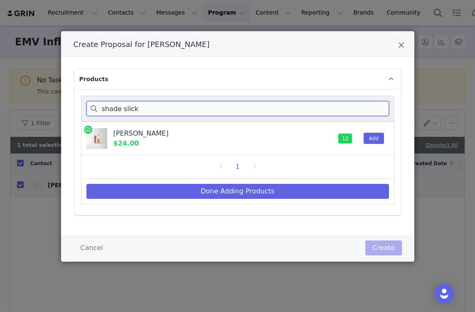
click at [339, 106] on input "shade slick" at bounding box center [237, 108] width 303 height 15
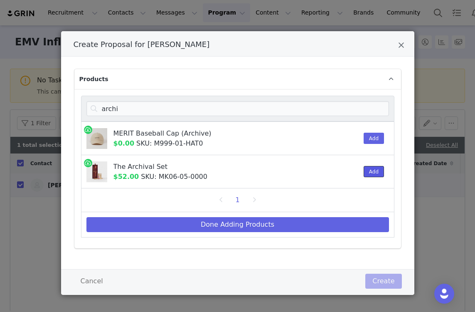
click at [364, 171] on button "Add" at bounding box center [374, 171] width 20 height 11
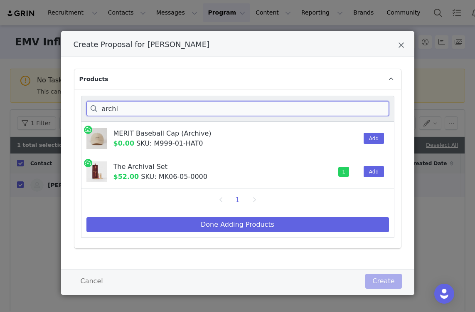
click at [247, 109] on input "archi" at bounding box center [237, 108] width 303 height 15
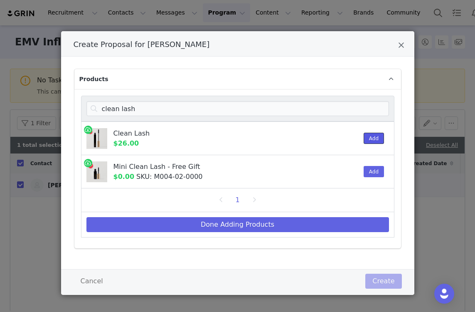
click at [379, 138] on button "Add" at bounding box center [374, 138] width 20 height 11
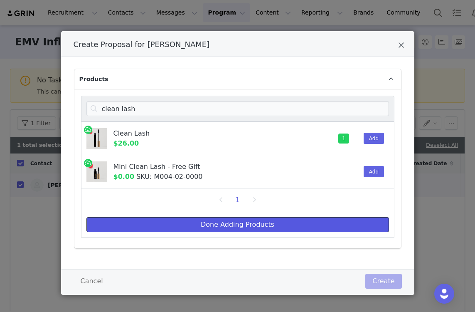
click at [258, 220] on button "Done Adding Products" at bounding box center [237, 224] width 303 height 15
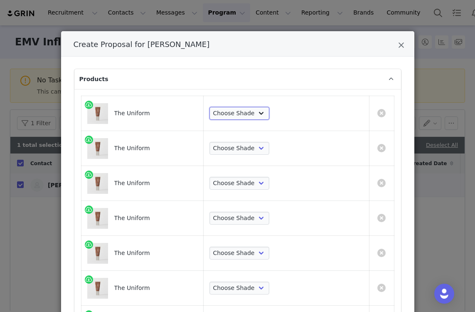
click at [270, 113] on select "Choose Shade 02 04 06 08 10 12 14 16 18 20 22 24 26 28 30" at bounding box center [239, 113] width 60 height 13
click at [248, 107] on select "Choose Shade 02 04 06 08 10 12 14 16 18 20 22 24 26 28 30" at bounding box center [239, 113] width 60 height 13
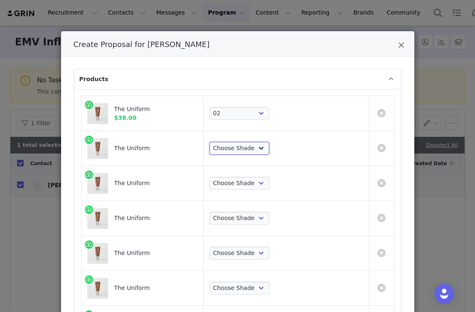
click at [270, 152] on select "Choose Shade 02 04 06 08 10 12 14 16 18 20 22 24 26 28 30" at bounding box center [239, 148] width 60 height 13
click at [248, 142] on select "Choose Shade 02 04 06 08 10 12 14 16 18 20 22 24 26 28 30" at bounding box center [239, 148] width 60 height 13
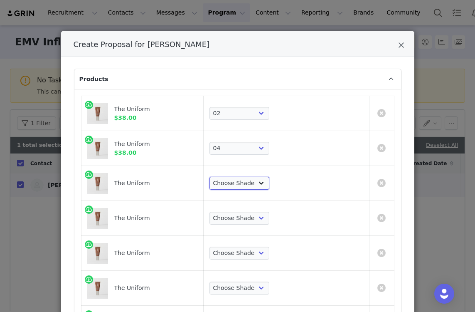
click at [270, 183] on select "Choose Shade 02 04 06 08 10 12 14 16 18 20 22 24 26 28 30" at bounding box center [239, 183] width 60 height 13
click at [248, 177] on select "Choose Shade 02 04 06 08 10 12 14 16 18 20 22 24 26 28 30" at bounding box center [239, 183] width 60 height 13
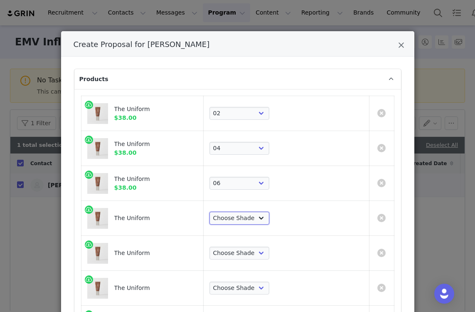
click at [270, 218] on select "Choose Shade 02 04 06 08 10 12 14 16 18 20 22 24 26 28 30" at bounding box center [239, 218] width 60 height 13
click at [248, 212] on select "Choose Shade 02 04 06 08 10 12 14 16 18 20 22 24 26 28 30" at bounding box center [239, 218] width 60 height 13
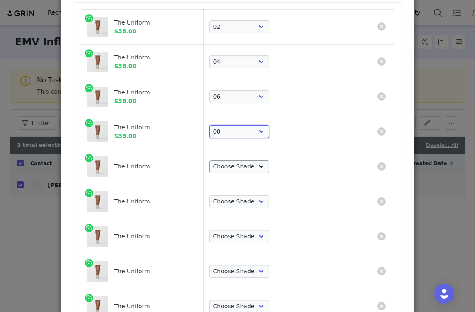
scroll to position [90, 0]
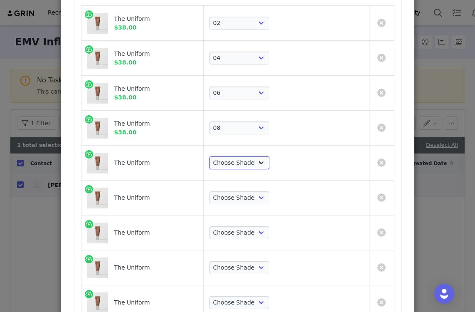
click at [270, 161] on select "Choose Shade 02 04 06 08 10 12 14 16 18 20 22 24 26 28 30" at bounding box center [239, 162] width 60 height 13
click at [248, 156] on select "Choose Shade 02 04 06 08 10 12 14 16 18 20 22 24 26 28 30" at bounding box center [239, 162] width 60 height 13
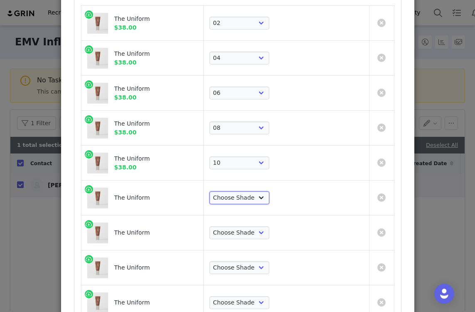
click at [270, 202] on select "Choose Shade 02 04 06 08 10 12 14 16 18 20 22 24 26 28 30" at bounding box center [239, 197] width 60 height 13
click at [248, 191] on select "Choose Shade 02 04 06 08 10 12 14 16 18 20 22 24 26 28 30" at bounding box center [239, 197] width 60 height 13
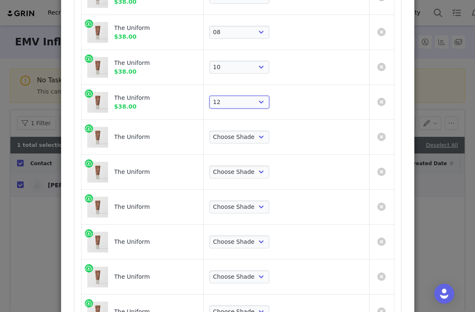
scroll to position [187, 0]
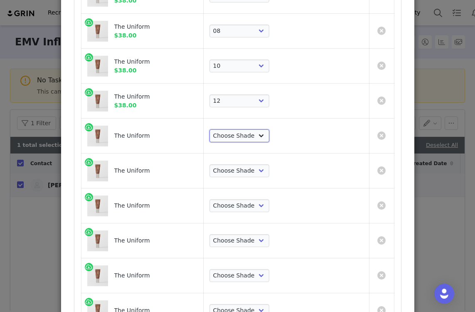
click at [270, 136] on select "Choose Shade 02 04 06 08 10 12 14 16 18 20 22 24 26 28 30" at bounding box center [239, 135] width 60 height 13
click at [248, 129] on select "Choose Shade 02 04 06 08 10 12 14 16 18 20 22 24 26 28 30" at bounding box center [239, 135] width 60 height 13
click at [270, 170] on select "Choose Shade 02 04 06 08 10 12 14 16 18 20 22 24 26 28 30" at bounding box center [239, 170] width 60 height 13
click at [248, 164] on select "Choose Shade 02 04 06 08 10 12 14 16 18 20 22 24 26 28 30" at bounding box center [239, 170] width 60 height 13
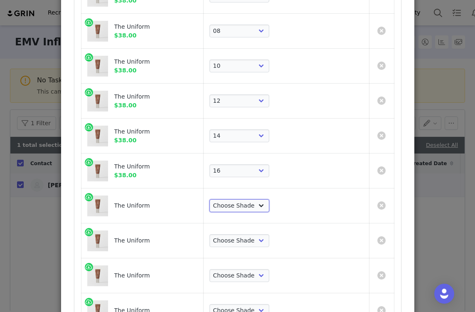
click at [270, 202] on select "Choose Shade 02 04 06 08 10 12 14 16 18 20 22 24 26 28 30" at bounding box center [239, 205] width 60 height 13
click at [248, 199] on select "Choose Shade 02 04 06 08 10 12 14 16 18 20 22 24 26 28 30" at bounding box center [239, 205] width 60 height 13
click at [270, 243] on select "Choose Shade 02 04 06 08 10 12 14 16 18 20 22 24 26 28 30" at bounding box center [239, 240] width 60 height 13
click at [248, 234] on select "Choose Shade 02 04 06 08 10 12 14 16 18 20 22 24 26 28 30" at bounding box center [239, 240] width 60 height 13
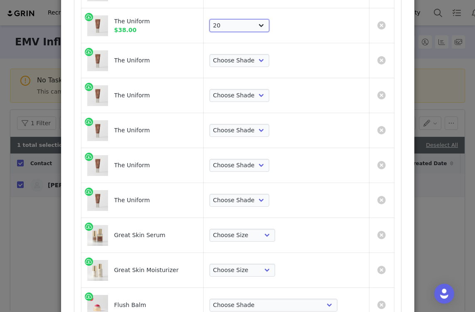
scroll to position [403, 0]
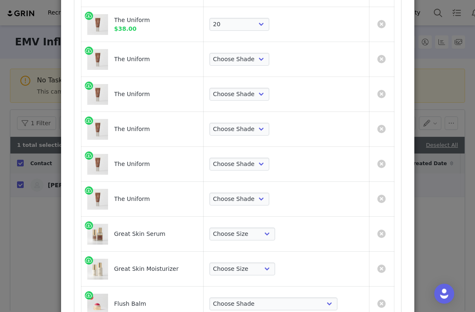
click at [268, 66] on td "Choose Shade 02 04 06 08 10 12 14 16 18 20 22 24 26 28 30" at bounding box center [286, 59] width 166 height 35
click at [268, 61] on select "Choose Shade 02 04 06 08 10 12 14 16 18 20 22 24 26 28 30" at bounding box center [239, 59] width 60 height 13
click at [248, 53] on select "Choose Shade 02 04 06 08 10 12 14 16 18 20 22 24 26 28 30" at bounding box center [239, 59] width 60 height 13
click at [270, 93] on select "Choose Shade 02 04 06 08 10 12 14 16 18 20 22 24 26 28 30" at bounding box center [239, 94] width 60 height 13
click at [248, 88] on select "Choose Shade 02 04 06 08 10 12 14 16 18 20 22 24 26 28 30" at bounding box center [239, 94] width 60 height 13
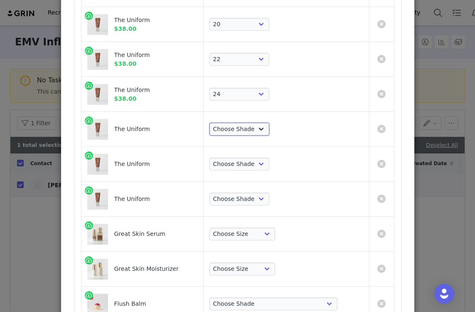
click at [270, 130] on select "Choose Shade 02 04 06 08 10 12 14 16 18 20 22 24 26 28 30" at bounding box center [239, 129] width 60 height 13
click at [248, 123] on select "Choose Shade 02 04 06 08 10 12 14 16 18 20 22 24 26 28 30" at bounding box center [239, 129] width 60 height 13
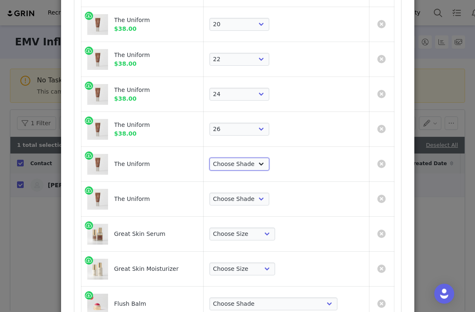
click at [270, 159] on select "Choose Shade 02 04 06 08 10 12 14 16 18 20 22 24 26 28 30" at bounding box center [239, 164] width 60 height 13
click at [248, 158] on select "Choose Shade 02 04 06 08 10 12 14 16 18 20 22 24 26 28 30" at bounding box center [239, 164] width 60 height 13
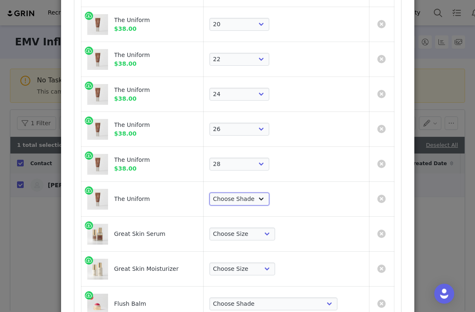
click at [270, 198] on select "Choose Shade 02 04 06 08 10 12 14 16 18 20 22 24 26 28 30" at bounding box center [239, 198] width 60 height 13
click at [248, 192] on select "Choose Shade 02 04 06 08 10 12 14 16 18 20 22 24 26 28 30" at bounding box center [239, 198] width 60 height 13
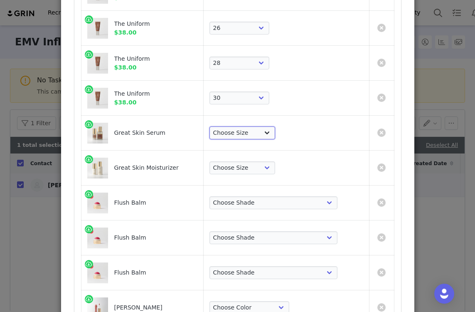
click at [273, 138] on select "Choose Size Full-Size (50ml) Mini-Size (15ml)" at bounding box center [242, 132] width 66 height 13
click at [248, 126] on select "Choose Size Full-Size (50ml) Mini-Size (15ml)" at bounding box center [242, 132] width 66 height 13
click at [276, 169] on select "Choose Size Full-Size (50ml) Mini-Size (15ml)" at bounding box center [242, 167] width 66 height 13
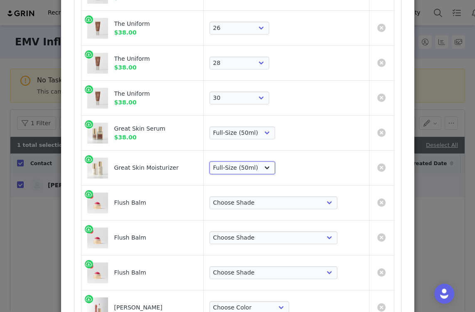
click at [248, 161] on select "Choose Size Full-Size (50ml) Mini-Size (15ml)" at bounding box center [242, 167] width 66 height 13
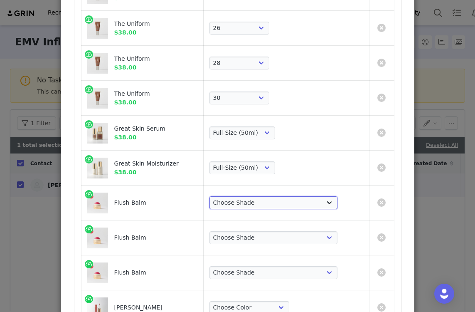
click at [275, 198] on select "Choose [PERSON_NAME] Hills Cheeky Après Fox Terracotta [GEOGRAPHIC_DATA] Le Bon…" at bounding box center [273, 202] width 128 height 13
click at [248, 196] on select "Choose [PERSON_NAME] Hills Cheeky Après Fox Terracotta [GEOGRAPHIC_DATA] Le Bon…" at bounding box center [273, 202] width 128 height 13
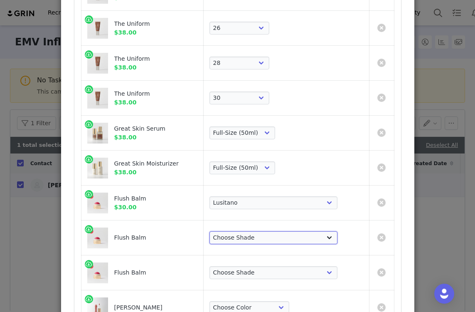
click at [276, 244] on select "Choose [PERSON_NAME] Hills Cheeky Après Fox Terracotta [GEOGRAPHIC_DATA] Le Bon…" at bounding box center [273, 237] width 128 height 13
click at [248, 231] on select "Choose [PERSON_NAME] Hills Cheeky Après Fox Terracotta [GEOGRAPHIC_DATA] Le Bon…" at bounding box center [273, 237] width 128 height 13
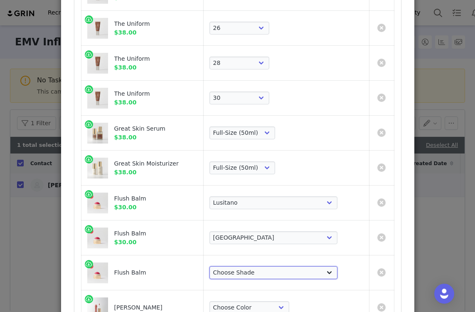
click at [279, 273] on select "Choose [PERSON_NAME] Hills Cheeky Après Fox Terracotta [GEOGRAPHIC_DATA] Le Bon…" at bounding box center [273, 272] width 128 height 13
click at [248, 266] on select "Choose [PERSON_NAME] Hills Cheeky Après Fox Terracotta [GEOGRAPHIC_DATA] Le Bon…" at bounding box center [273, 272] width 128 height 13
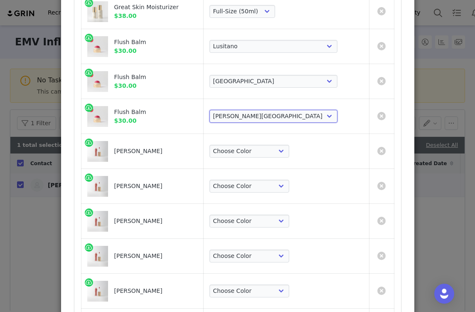
scroll to position [849, 0]
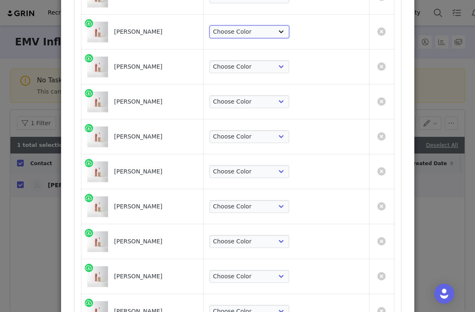
click at [271, 35] on select "Choose Color Pink Beet Jeté Sangria Les Deux Maraschino Taupe [GEOGRAPHIC_DATA]…" at bounding box center [249, 31] width 80 height 13
click at [248, 25] on select "Choose Color Pink Beet Jeté Sangria Les Deux Maraschino Taupe [GEOGRAPHIC_DATA]…" at bounding box center [249, 31] width 80 height 13
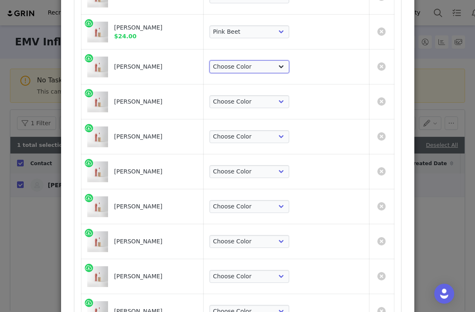
click at [270, 68] on select "Choose Color Pink Beet Jeté Sangria Les Deux Maraschino Taupe [GEOGRAPHIC_DATA]…" at bounding box center [249, 66] width 80 height 13
click at [248, 60] on select "Choose Color Pink Beet Jeté Sangria Les Deux Maraschino Taupe [GEOGRAPHIC_DATA]…" at bounding box center [249, 66] width 80 height 13
click at [271, 102] on select "Choose Color Pink Beet Jeté Sangria Les Deux Maraschino Taupe [GEOGRAPHIC_DATA]…" at bounding box center [249, 101] width 80 height 13
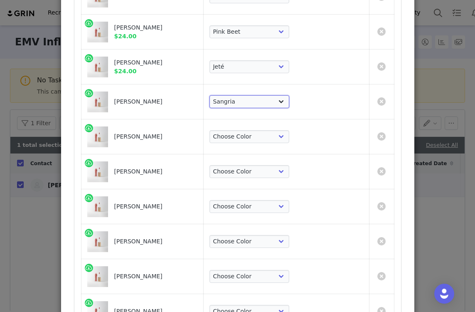
click at [248, 95] on select "Choose Color Pink Beet Jeté Sangria Les Deux Maraschino Taupe [GEOGRAPHIC_DATA]…" at bounding box center [249, 101] width 80 height 13
click at [269, 143] on td "Choose Color Pink Beet Jeté Sangria Les Deux Maraschino Taupe [GEOGRAPHIC_DATA]…" at bounding box center [286, 136] width 166 height 35
click at [269, 134] on select "Choose Color Pink Beet Jeté Sangria Les Deux Maraschino Taupe [GEOGRAPHIC_DATA]…" at bounding box center [249, 136] width 80 height 13
click at [248, 130] on select "Choose Color Pink Beet Jeté Sangria Les Deux Maraschino Taupe [GEOGRAPHIC_DATA]…" at bounding box center [249, 136] width 80 height 13
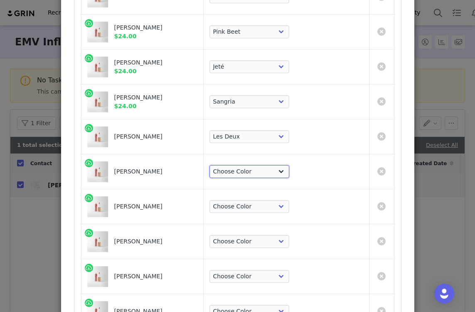
click at [268, 175] on select "Choose Color Pink Beet Jeté Sangria Les Deux Maraschino Taupe [GEOGRAPHIC_DATA]…" at bounding box center [249, 171] width 80 height 13
click at [248, 165] on select "Choose Color Pink Beet Jeté Sangria Les Deux Maraschino Taupe [GEOGRAPHIC_DATA]…" at bounding box center [249, 171] width 80 height 13
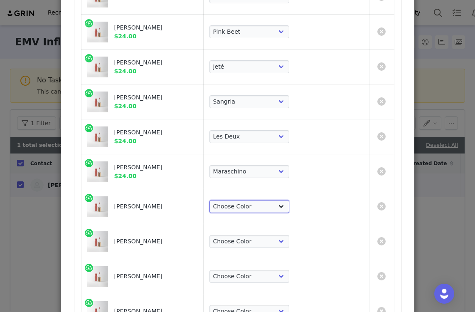
click at [269, 203] on select "Choose Color Pink Beet Jeté Sangria Les Deux Maraschino Taupe [GEOGRAPHIC_DATA]…" at bounding box center [249, 206] width 80 height 13
click at [248, 200] on select "Choose Color Pink Beet Jeté Sangria Les Deux Maraschino Taupe [GEOGRAPHIC_DATA]…" at bounding box center [249, 206] width 80 height 13
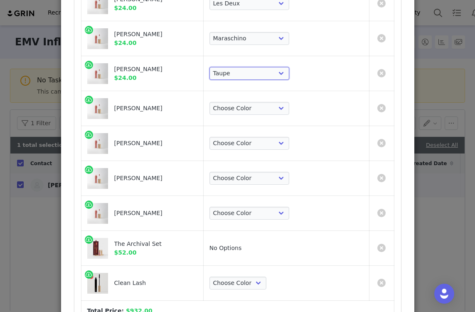
scroll to position [1025, 0]
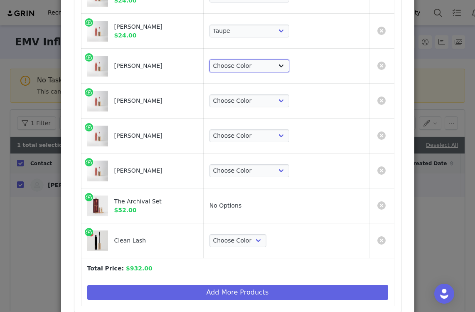
click at [268, 69] on select "Choose Color Pink Beet Jeté Sangria Les Deux Maraschino Taupe [GEOGRAPHIC_DATA]…" at bounding box center [249, 65] width 80 height 13
click at [248, 59] on select "Choose Color Pink Beet Jeté Sangria Les Deux Maraschino Taupe [GEOGRAPHIC_DATA]…" at bounding box center [249, 65] width 80 height 13
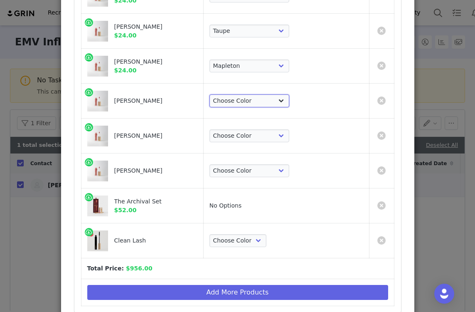
click at [268, 104] on select "Choose Color Pink Beet Jeté Sangria Les Deux Maraschino Taupe [GEOGRAPHIC_DATA]…" at bounding box center [249, 100] width 80 height 13
click at [248, 94] on select "Choose Color Pink Beet Jeté Sangria Les Deux Maraschino Taupe [GEOGRAPHIC_DATA]…" at bounding box center [249, 100] width 80 height 13
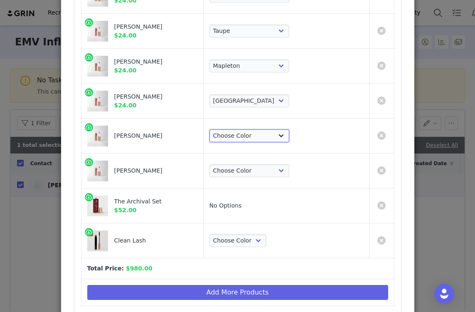
click at [277, 134] on select "Choose Color Pink Beet Jeté Sangria Les Deux Maraschino Taupe [GEOGRAPHIC_DATA]…" at bounding box center [249, 135] width 80 height 13
click at [248, 129] on select "Choose Color Pink Beet Jeté Sangria Les Deux Maraschino Taupe [GEOGRAPHIC_DATA]…" at bounding box center [249, 135] width 80 height 13
click at [274, 173] on select "Choose Color Pink Beet Jeté Sangria Les Deux Maraschino Taupe [GEOGRAPHIC_DATA]…" at bounding box center [249, 170] width 80 height 13
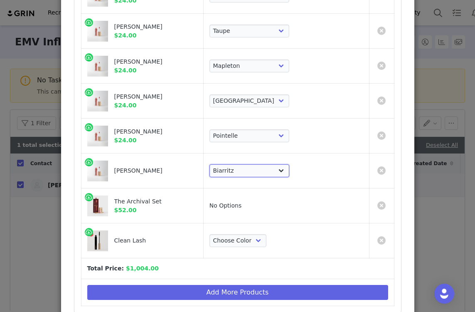
click at [248, 164] on select "Choose Color Pink Beet Jeté Sangria Les Deux Maraschino Taupe [GEOGRAPHIC_DATA]…" at bounding box center [249, 170] width 80 height 13
click at [278, 172] on select "Choose Color Pink Beet Jeté Sangria Les Deux Maraschino Taupe [GEOGRAPHIC_DATA]…" at bounding box center [249, 170] width 80 height 13
click at [266, 237] on select "Choose Color Perfect Black" at bounding box center [237, 240] width 57 height 13
click at [248, 234] on select "Choose Color Perfect Black" at bounding box center [237, 240] width 57 height 13
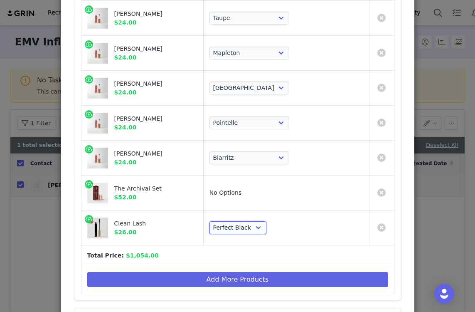
scroll to position [1041, 0]
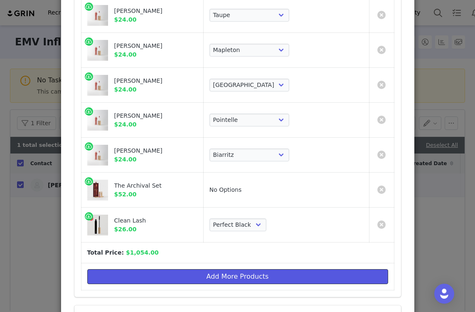
click at [263, 270] on button "Add More Products" at bounding box center [237, 276] width 301 height 15
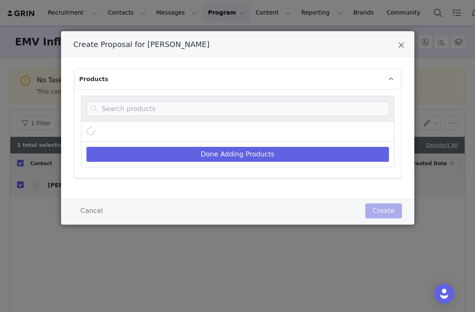
scroll to position [0, 0]
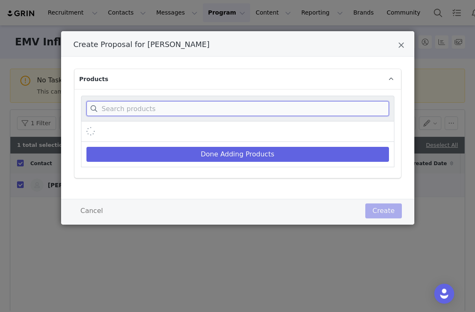
click at [211, 108] on input "Create Proposal for Jodie Boland" at bounding box center [237, 108] width 303 height 15
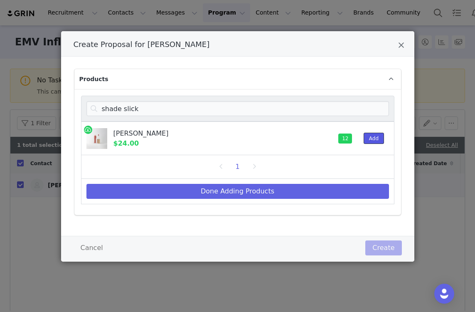
click at [371, 138] on button "Add" at bounding box center [374, 138] width 20 height 11
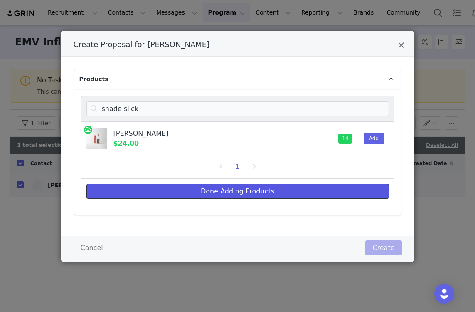
click at [310, 192] on button "Done Adding Products" at bounding box center [237, 191] width 303 height 15
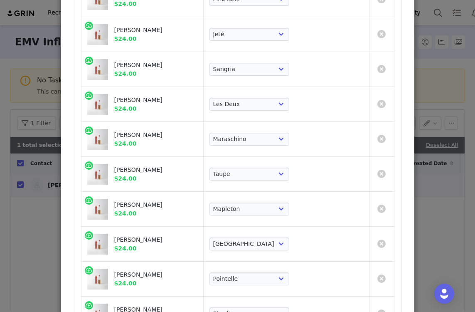
scroll to position [1183, 0]
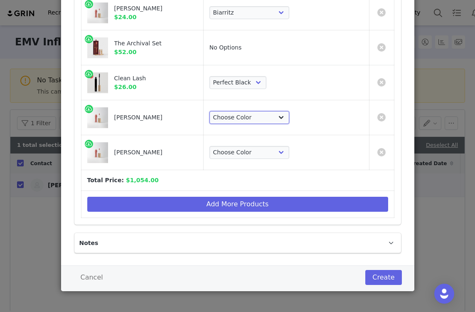
click at [280, 116] on select "Choose Color Pink Beet Jeté Sangria Les Deux Maraschino Taupe [GEOGRAPHIC_DATA]…" at bounding box center [249, 117] width 80 height 13
click at [248, 111] on select "Choose Color Pink Beet Jeté Sangria Les Deux Maraschino Taupe [GEOGRAPHIC_DATA]…" at bounding box center [249, 117] width 80 height 13
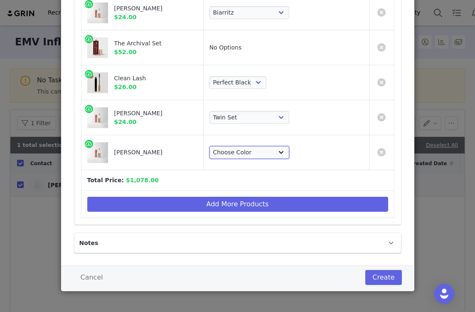
click at [289, 152] on select "Choose Color Pink Beet Jeté Sangria Les Deux Maraschino Taupe [GEOGRAPHIC_DATA]…" at bounding box center [249, 152] width 80 height 13
click at [248, 146] on select "Choose Color Pink Beet Jeté Sangria Les Deux Maraschino Taupe [GEOGRAPHIC_DATA]…" at bounding box center [249, 152] width 80 height 13
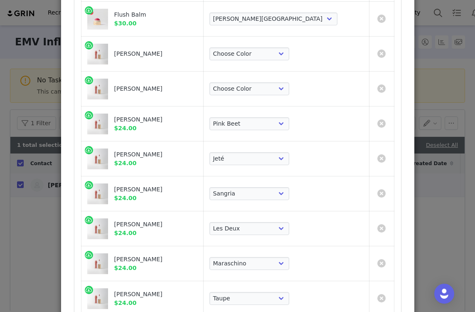
scroll to position [753, 0]
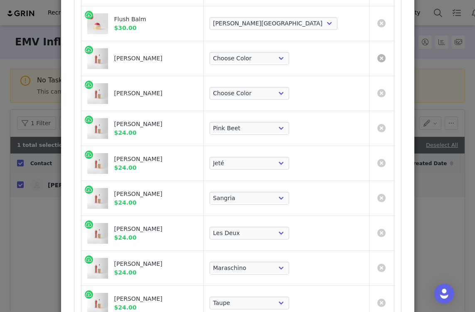
click at [381, 56] on link "Create Proposal for Jodie Boland" at bounding box center [381, 58] width 8 height 8
click at [381, 59] on link "Create Proposal for Jodie Boland" at bounding box center [381, 58] width 8 height 8
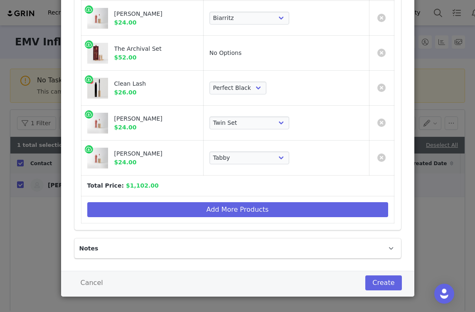
scroll to position [1113, 0]
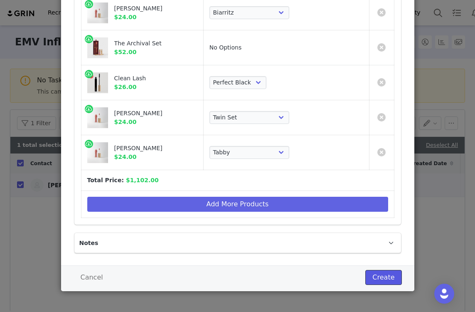
click at [383, 282] on button "Create" at bounding box center [383, 277] width 36 height 15
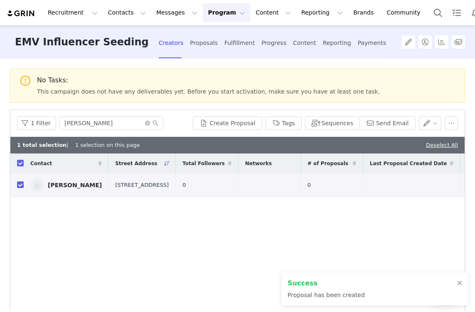
click at [62, 214] on div "Contact Street Address Total Followers Networks # of Proposals Last Proposal Cr…" at bounding box center [237, 244] width 454 height 182
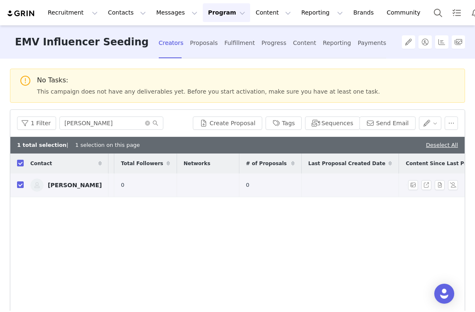
scroll to position [0, 0]
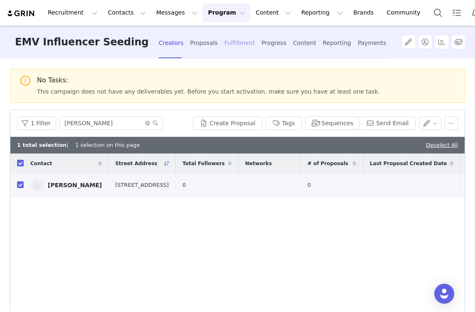
click at [224, 47] on div "Fulfillment" at bounding box center [239, 43] width 30 height 22
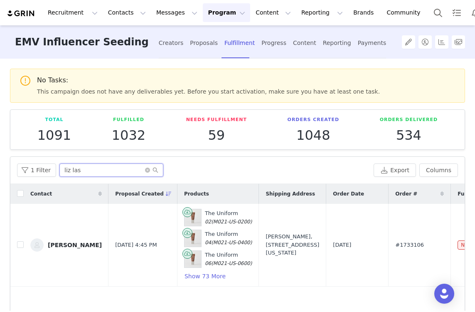
click at [101, 173] on input "liz las" at bounding box center [111, 169] width 104 height 13
click at [20, 247] on input "checkbox" at bounding box center [20, 244] width 7 height 7
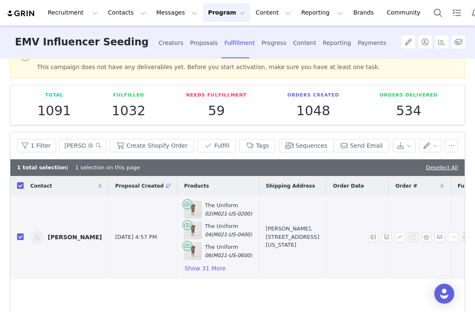
scroll to position [25, 0]
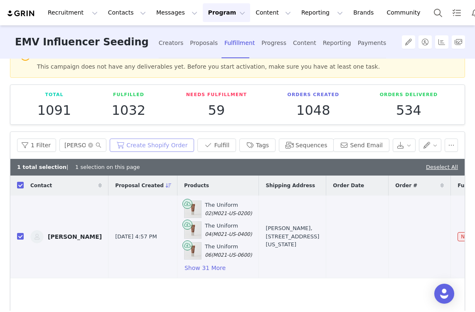
click at [150, 145] on button "Create Shopify Order" at bounding box center [152, 144] width 84 height 13
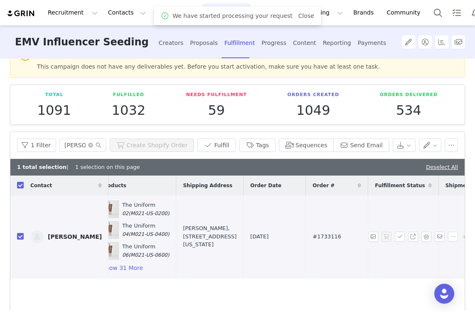
scroll to position [0, 135]
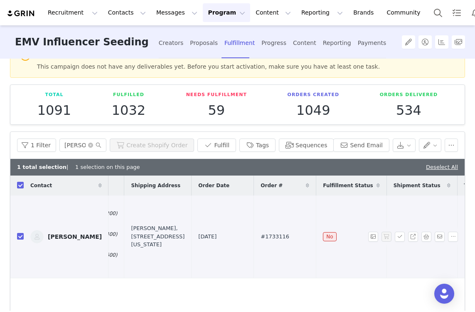
click at [261, 235] on span "#1733116" at bounding box center [275, 236] width 29 height 8
copy span "#1733116"
click at [159, 42] on div "Creators" at bounding box center [171, 43] width 25 height 22
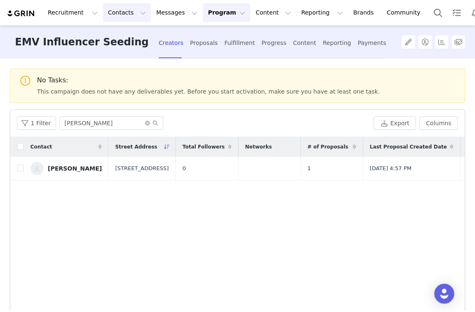
click at [124, 21] on button "Contacts Contacts" at bounding box center [127, 12] width 48 height 19
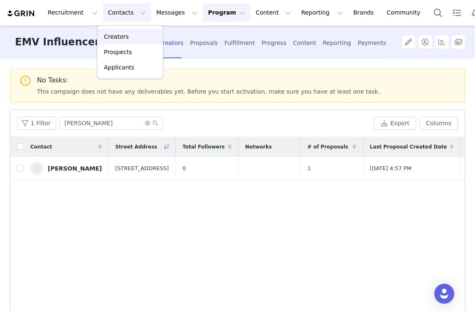
click at [129, 37] on div "Creators" at bounding box center [130, 36] width 56 height 9
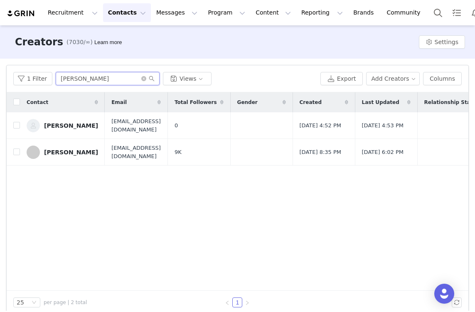
click at [106, 81] on input "[PERSON_NAME]" at bounding box center [108, 78] width 104 height 13
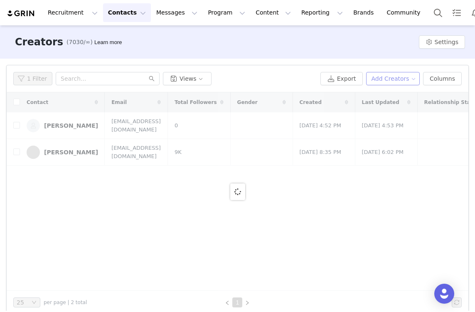
click at [391, 74] on button "Add Creators" at bounding box center [393, 78] width 54 height 13
click at [384, 95] on span "Add a Creator" at bounding box center [388, 95] width 40 height 9
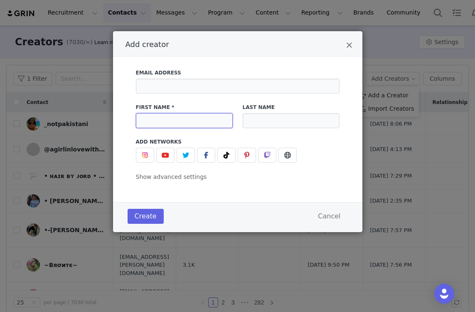
click at [197, 119] on input "Add creator" at bounding box center [184, 120] width 97 height 15
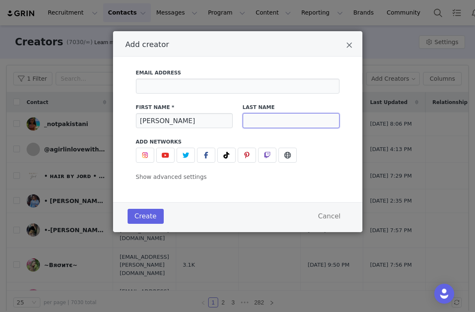
click at [317, 121] on input "Add creator" at bounding box center [291, 120] width 97 height 15
click at [153, 212] on button "Create" at bounding box center [146, 216] width 36 height 15
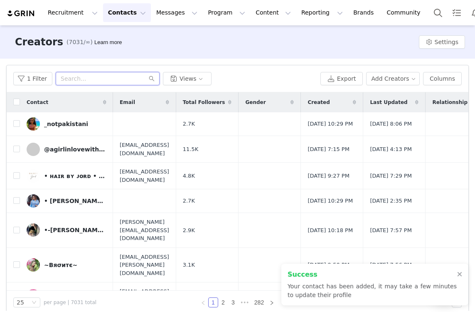
click at [87, 79] on input "text" at bounding box center [108, 78] width 104 height 13
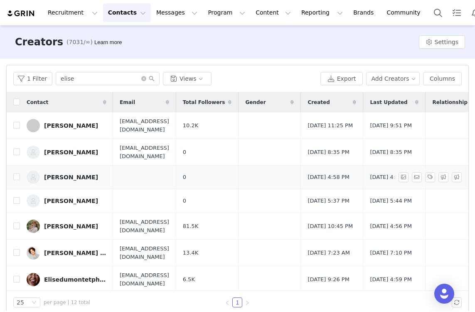
click at [52, 179] on div "[PERSON_NAME]" at bounding box center [71, 177] width 54 height 7
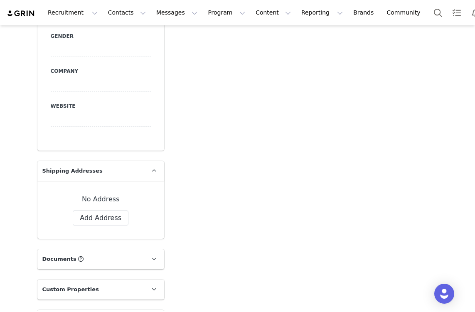
scroll to position [490, 0]
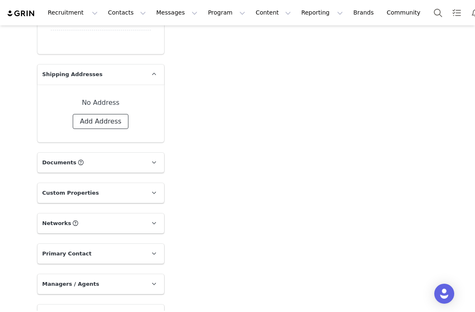
click at [101, 117] on button "Add Address" at bounding box center [101, 121] width 56 height 15
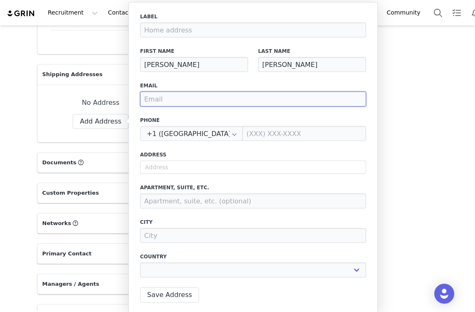
click at [224, 92] on input "email" at bounding box center [253, 98] width 226 height 15
paste input "[EMAIL_ADDRESS][DOMAIN_NAME]"
click at [177, 97] on input "[EMAIL_ADDRESS][DOMAIN_NAME]" at bounding box center [253, 98] width 226 height 15
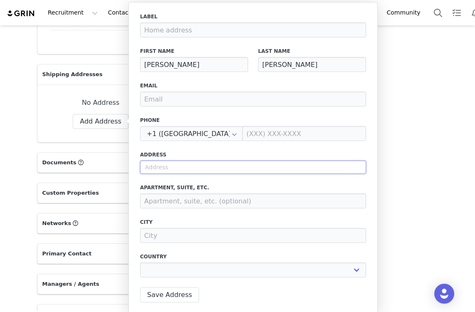
click at [165, 167] on input "text" at bounding box center [253, 166] width 226 height 13
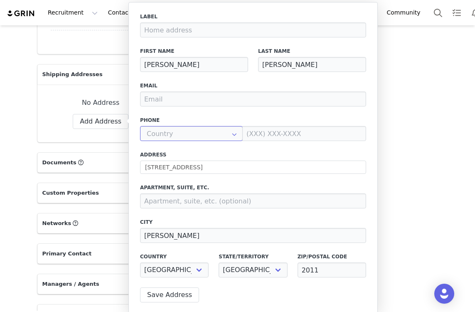
click at [213, 135] on input "text" at bounding box center [191, 133] width 103 height 15
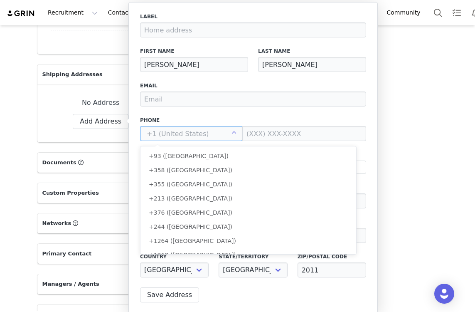
scroll to position [3102, 0]
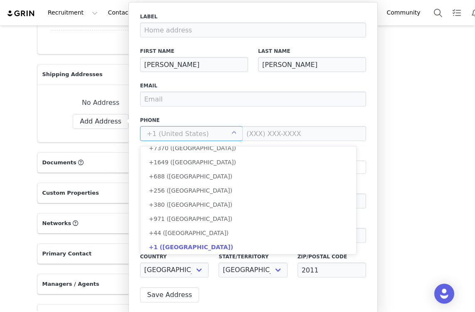
click at [213, 135] on input "text" at bounding box center [191, 133] width 103 height 15
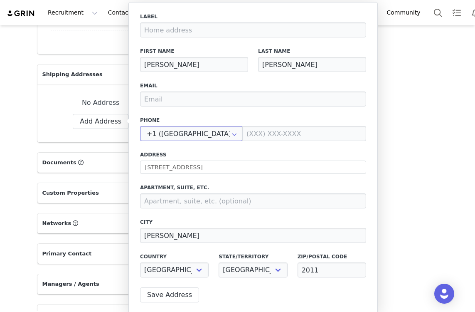
click at [213, 135] on input "+1 ([GEOGRAPHIC_DATA])" at bounding box center [191, 133] width 103 height 15
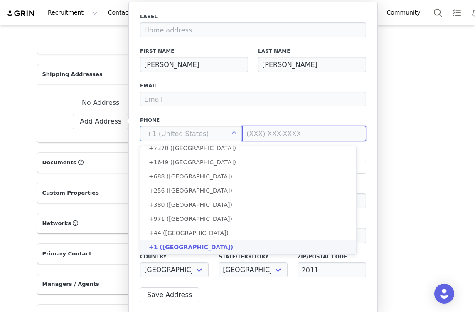
click at [251, 133] on input at bounding box center [304, 133] width 124 height 15
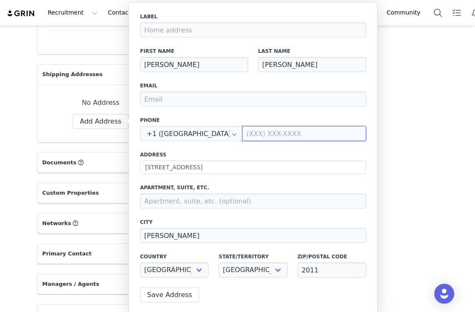
paste input "0429 070 672"
click at [185, 144] on div "Label First Name [PERSON_NAME] Last Name [PERSON_NAME] Email Phone +1 ([GEOGRAP…" at bounding box center [253, 147] width 226 height 269
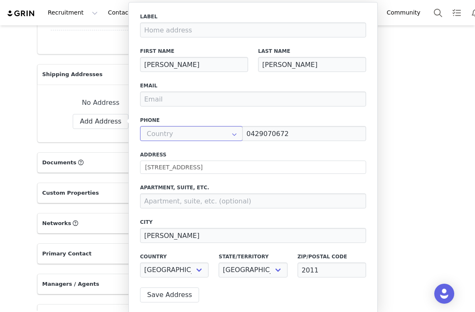
click at [184, 135] on input "text" at bounding box center [191, 133] width 103 height 15
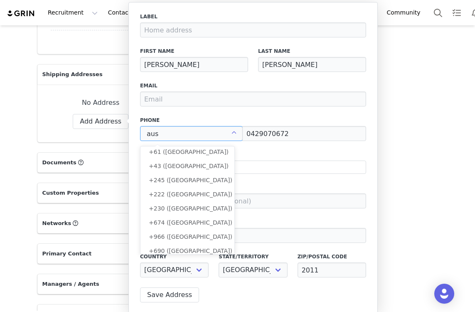
scroll to position [0, 0]
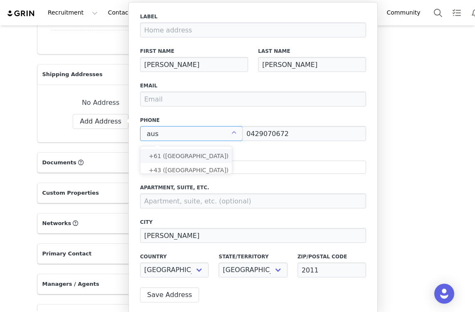
click at [184, 160] on li "+61 ([GEOGRAPHIC_DATA])" at bounding box center [189, 156] width 98 height 14
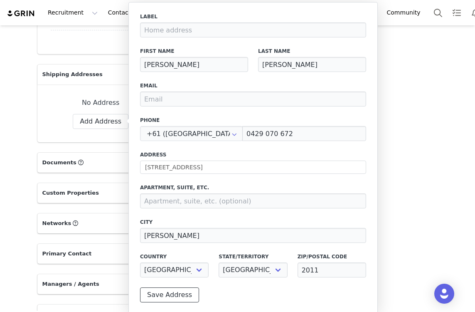
click at [179, 300] on button "Save Address" at bounding box center [169, 294] width 59 height 15
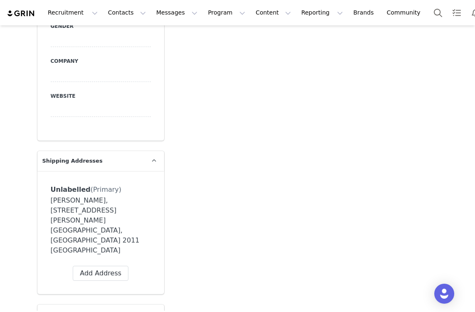
scroll to position [287, 0]
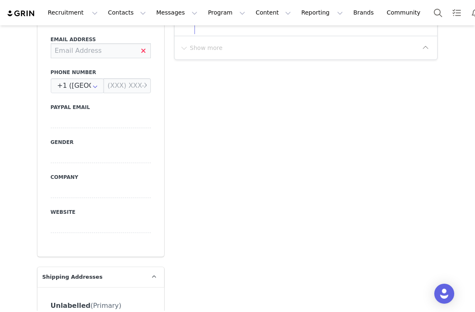
click at [94, 51] on input at bounding box center [101, 50] width 100 height 15
paste input "[EMAIL_ADDRESS][DOMAIN_NAME]"
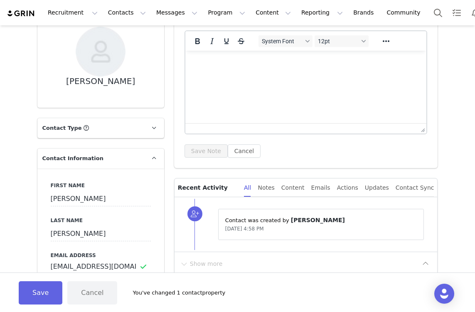
scroll to position [71, 0]
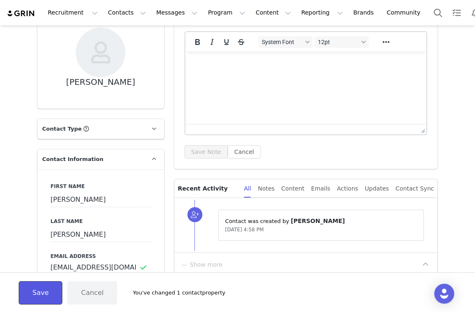
click at [54, 289] on button "Save" at bounding box center [41, 292] width 44 height 23
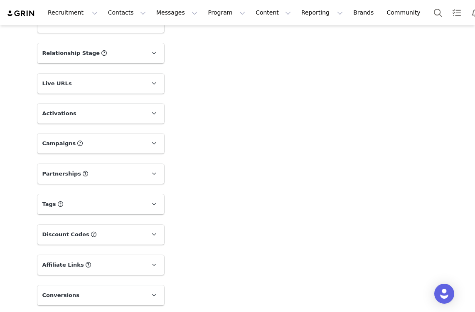
scroll to position [847, 0]
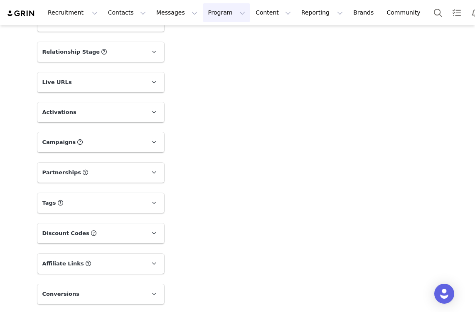
click at [223, 15] on button "Program Program" at bounding box center [226, 12] width 47 height 19
click at [220, 49] on p "Campaigns" at bounding box center [213, 52] width 32 height 9
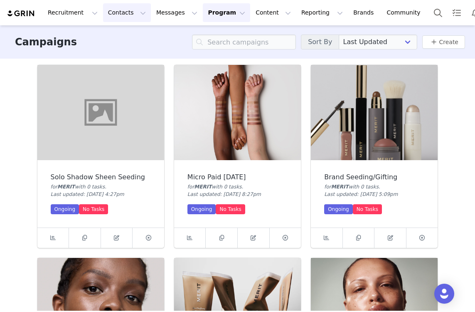
click at [119, 17] on button "Contacts Contacts" at bounding box center [127, 12] width 48 height 19
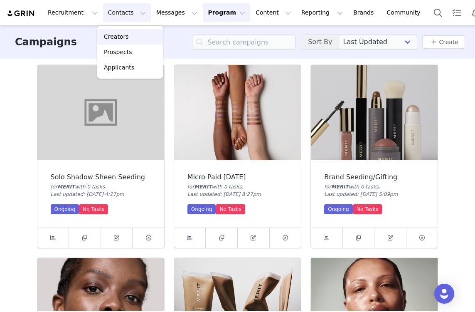
click at [134, 37] on div "Creators" at bounding box center [130, 36] width 56 height 9
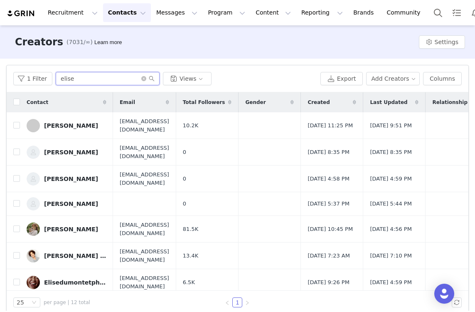
click at [99, 76] on input "elise" at bounding box center [108, 78] width 104 height 13
click at [13, 179] on input "checkbox" at bounding box center [16, 178] width 7 height 7
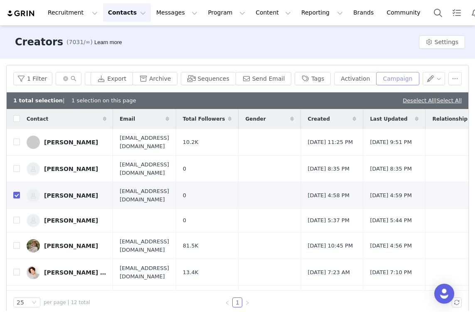
click at [389, 76] on button "Campaign" at bounding box center [397, 78] width 43 height 13
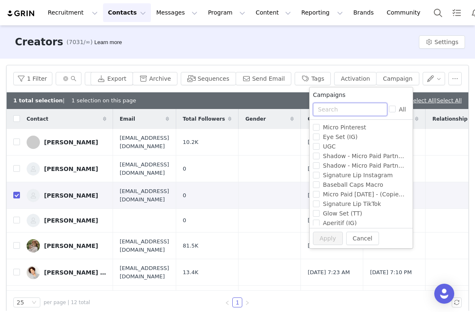
click at [363, 111] on input "text" at bounding box center [350, 109] width 74 height 13
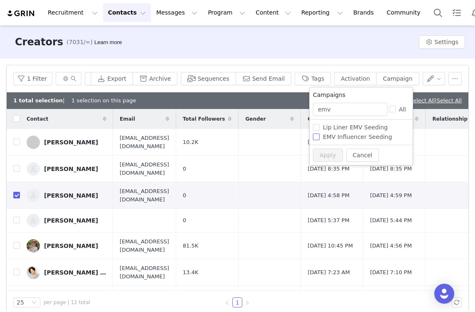
click at [367, 140] on span "EMV Influencer Seeding" at bounding box center [358, 136] width 76 height 7
click at [320, 140] on input "EMV Influencer Seeding" at bounding box center [316, 136] width 7 height 7
click at [325, 157] on button "Apply" at bounding box center [328, 154] width 30 height 13
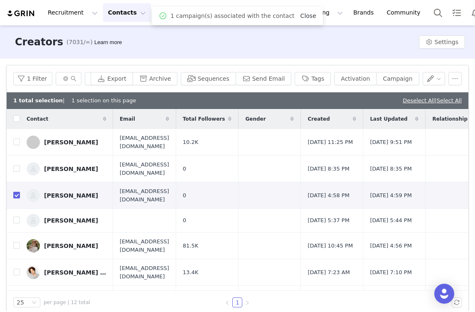
click at [307, 12] on link "Close" at bounding box center [308, 15] width 16 height 7
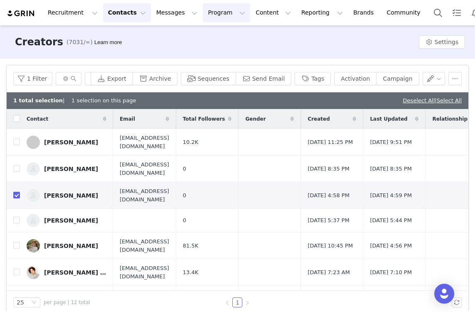
click at [214, 15] on button "Program Program" at bounding box center [226, 12] width 47 height 19
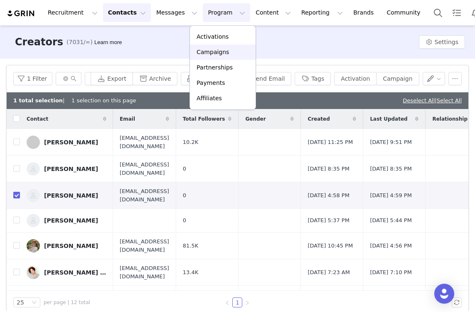
click at [222, 54] on p "Campaigns" at bounding box center [213, 52] width 32 height 9
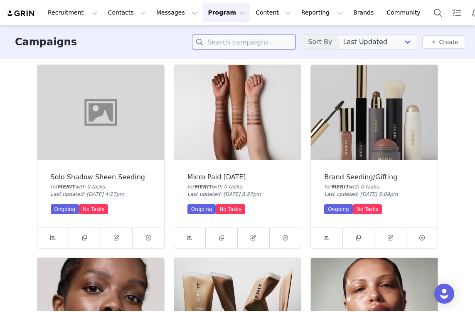
click at [237, 47] on input at bounding box center [244, 41] width 104 height 15
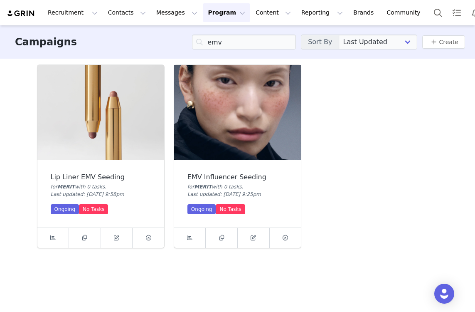
click at [245, 86] on img at bounding box center [237, 112] width 127 height 95
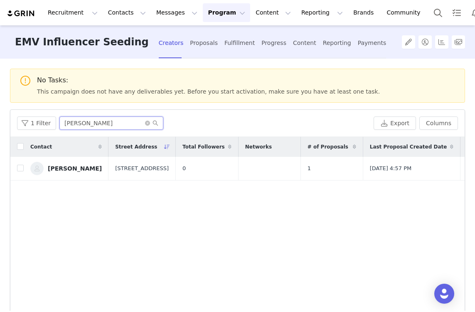
click at [79, 129] on input "[PERSON_NAME]" at bounding box center [111, 122] width 104 height 13
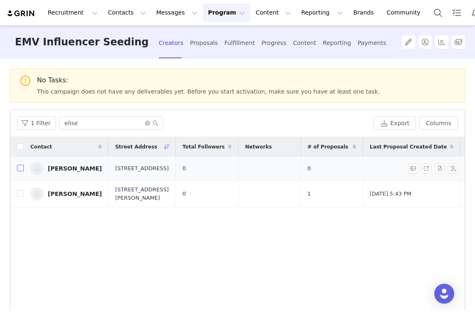
click at [22, 168] on input "checkbox" at bounding box center [20, 168] width 7 height 7
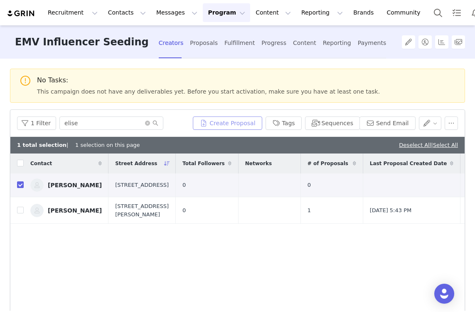
click at [225, 123] on button "Create Proposal" at bounding box center [227, 122] width 69 height 13
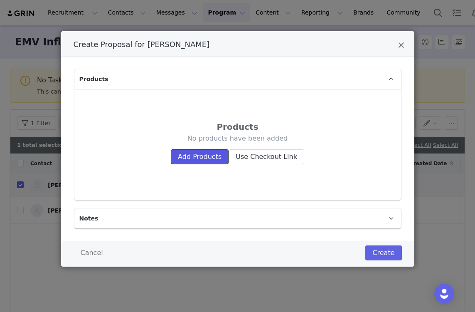
click at [201, 160] on button "Add Products" at bounding box center [200, 156] width 58 height 15
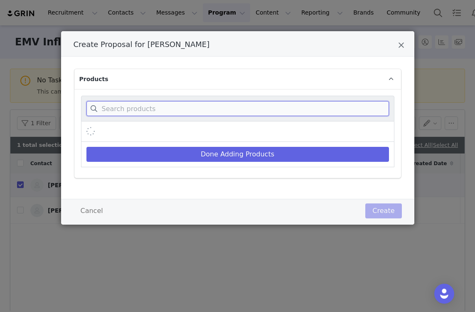
click at [158, 103] on input "Create Proposal for Elise Faust" at bounding box center [237, 108] width 303 height 15
click at [161, 108] on input "sig lip" at bounding box center [237, 108] width 303 height 15
click at [163, 111] on input "signi" at bounding box center [237, 108] width 303 height 15
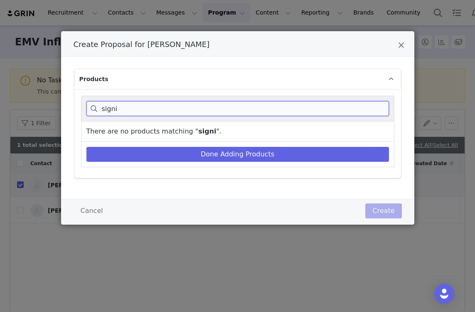
click at [163, 111] on input "signi" at bounding box center [237, 108] width 303 height 15
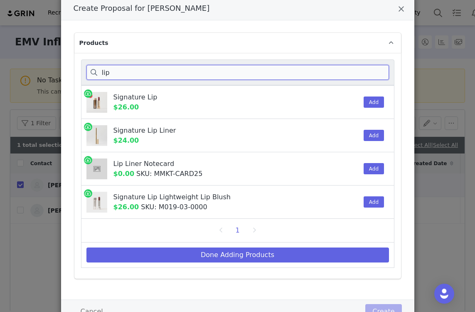
scroll to position [35, 0]
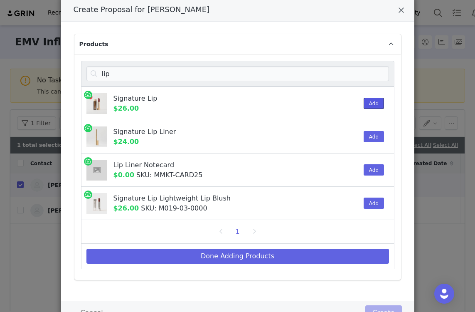
click at [370, 102] on button "Add" at bounding box center [374, 103] width 20 height 11
click at [369, 137] on button "Add" at bounding box center [374, 136] width 20 height 11
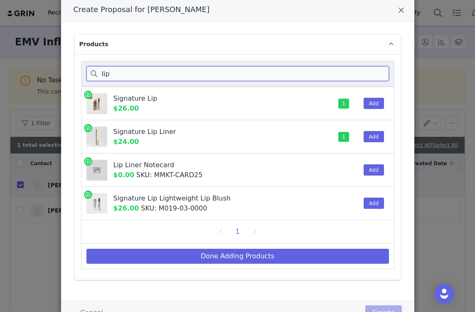
click at [207, 66] on input "lip" at bounding box center [237, 73] width 303 height 15
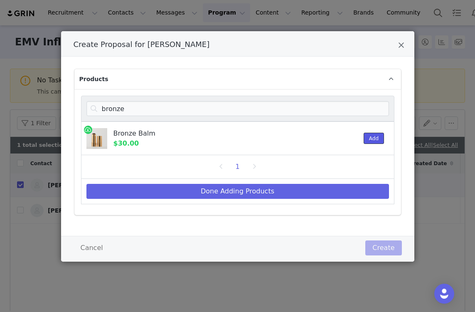
click at [372, 138] on button "Add" at bounding box center [374, 138] width 20 height 11
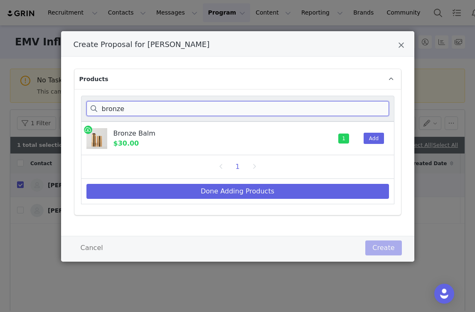
click at [140, 107] on input "bronze" at bounding box center [237, 108] width 303 height 15
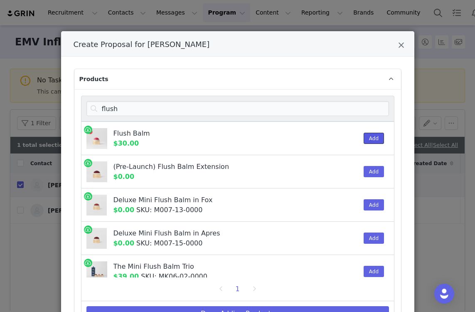
click at [364, 139] on button "Add" at bounding box center [374, 138] width 20 height 11
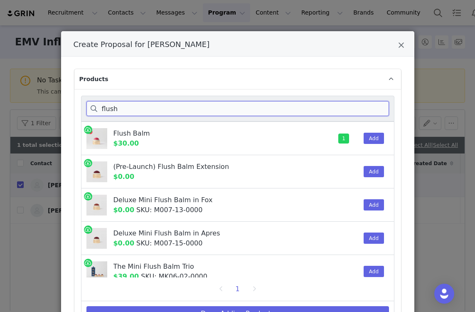
click at [271, 111] on input "flush" at bounding box center [237, 108] width 303 height 15
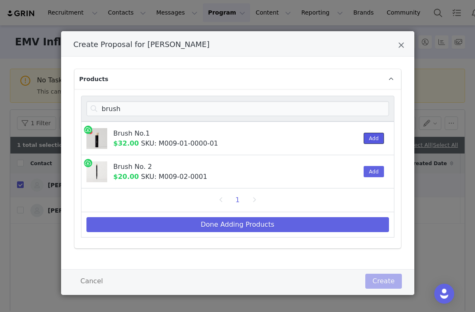
click at [372, 138] on button "Add" at bounding box center [374, 138] width 20 height 11
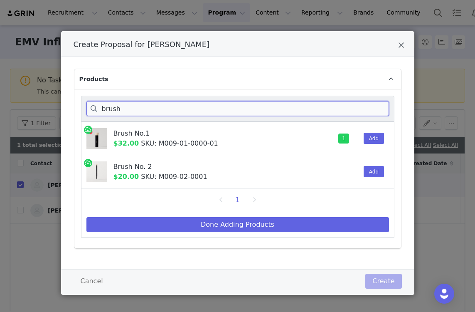
click at [307, 110] on input "brush" at bounding box center [237, 108] width 303 height 15
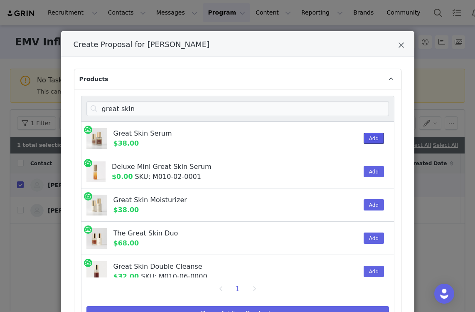
click at [366, 138] on button "Add" at bounding box center [374, 138] width 20 height 11
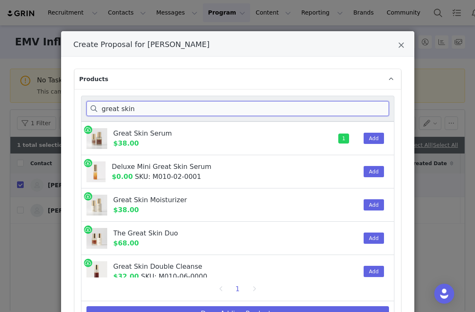
click at [201, 109] on input "great skin" at bounding box center [237, 108] width 303 height 15
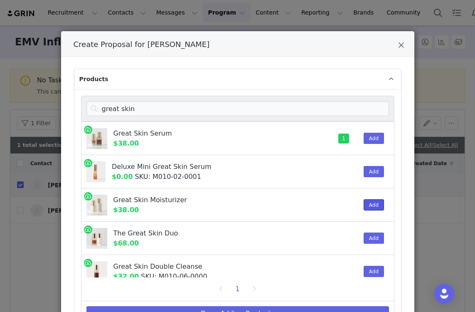
click at [366, 207] on button "Add" at bounding box center [374, 204] width 20 height 11
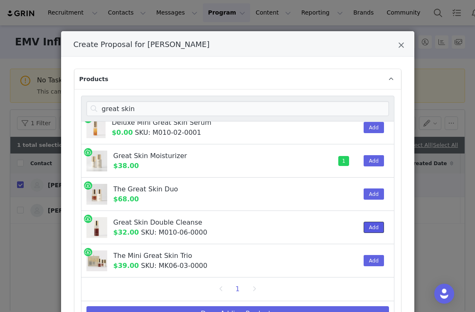
click at [368, 224] on button "Add" at bounding box center [374, 226] width 20 height 11
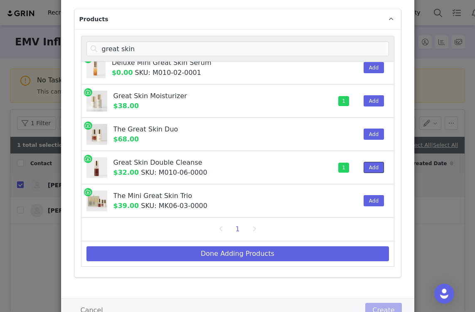
scroll to position [93, 0]
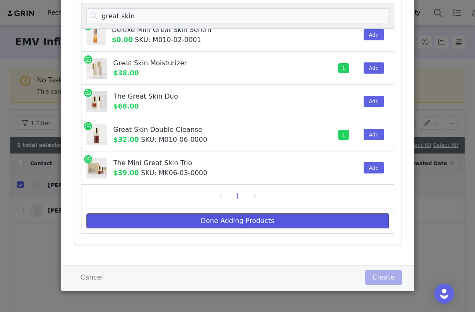
click at [222, 223] on button "Done Adding Products" at bounding box center [237, 220] width 303 height 15
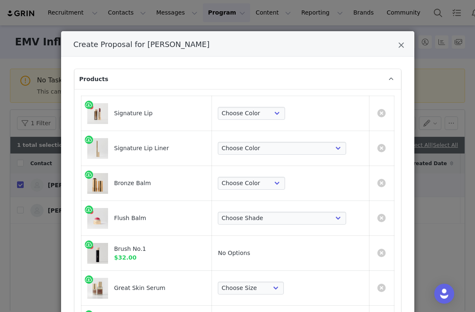
scroll to position [4, 0]
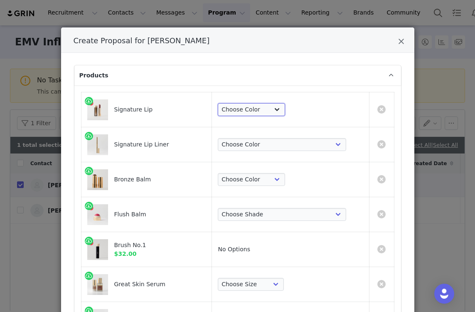
click at [285, 106] on select "Choose Color Slip Millennial L'Avenue Baby Tiger 1990 Ginger Equestrian Maison …" at bounding box center [251, 109] width 67 height 13
click at [256, 103] on select "Choose Color Slip Millennial L'Avenue Baby Tiger 1990 Ginger Equestrian Maison …" at bounding box center [251, 109] width 67 height 13
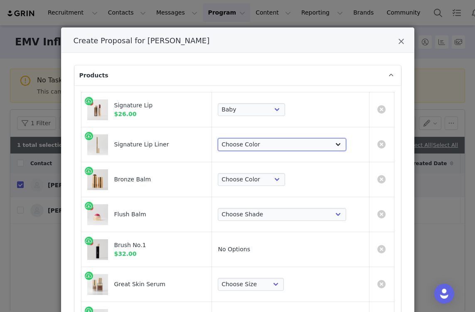
click at [285, 145] on select "Choose Color [PERSON_NAME] Hills Bespoke Coupé Sportif Mayfair Tabac Brownstone…" at bounding box center [282, 144] width 128 height 13
click at [256, 138] on select "Choose Color [PERSON_NAME] Hills Bespoke Coupé Sportif Mayfair Tabac Brownstone…" at bounding box center [282, 144] width 128 height 13
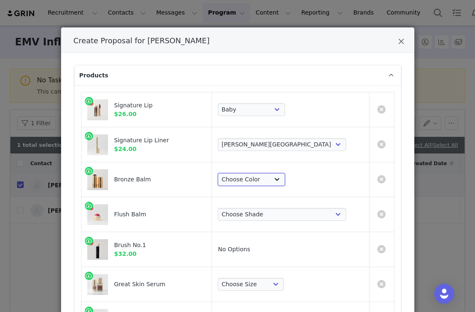
click at [285, 177] on select "Choose Color [PERSON_NAME] Seine [PERSON_NAME] Monarch" at bounding box center [251, 179] width 67 height 13
click at [256, 173] on select "Choose Color [PERSON_NAME] Seine [PERSON_NAME] Monarch" at bounding box center [251, 179] width 67 height 13
click at [288, 214] on select "Choose [PERSON_NAME] Hills Cheeky Après Fox Terracotta [GEOGRAPHIC_DATA] Le Bon…" at bounding box center [282, 214] width 128 height 13
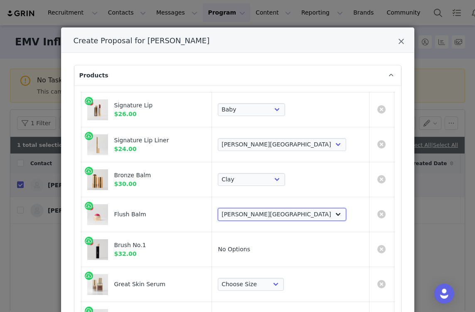
click at [256, 208] on select "Choose [PERSON_NAME] Hills Cheeky Après Fox Terracotta [GEOGRAPHIC_DATA] Le Bon…" at bounding box center [282, 214] width 128 height 13
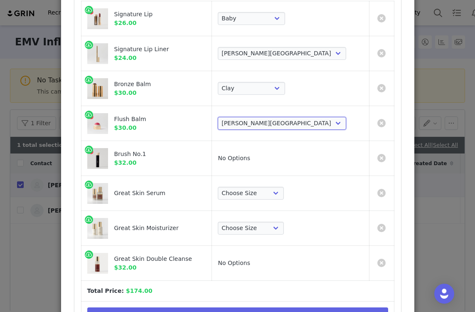
scroll to position [121, 0]
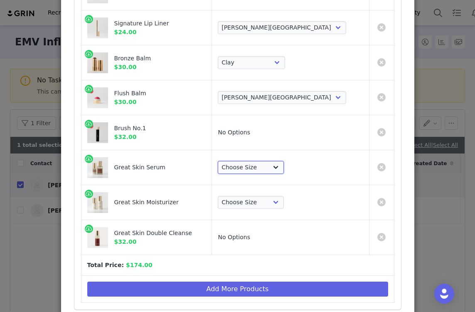
click at [284, 171] on select "Choose Size Full-Size (50ml) Mini-Size (15ml)" at bounding box center [251, 167] width 66 height 13
click at [256, 161] on select "Choose Size Full-Size (50ml) Mini-Size (15ml)" at bounding box center [251, 167] width 66 height 13
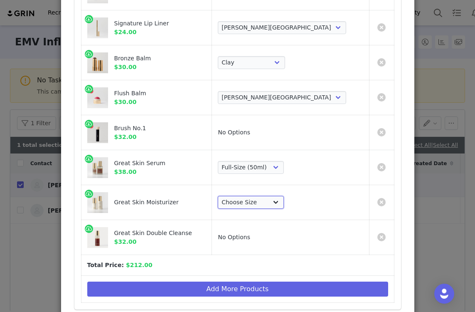
click at [284, 203] on select "Choose Size Full-Size (50ml) Mini-Size (15ml)" at bounding box center [251, 202] width 66 height 13
click at [256, 196] on select "Choose Size Full-Size (50ml) Mini-Size (15ml)" at bounding box center [251, 202] width 66 height 13
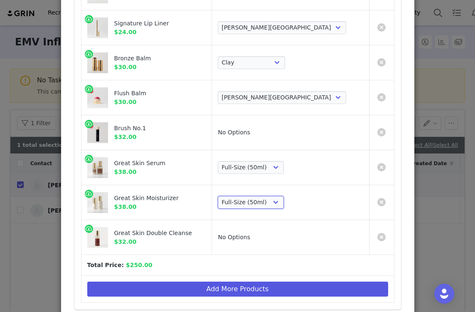
scroll to position [205, 0]
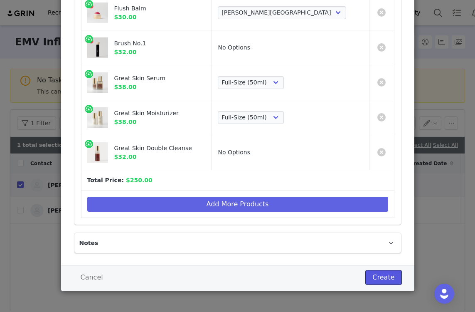
click at [378, 278] on button "Create" at bounding box center [383, 277] width 36 height 15
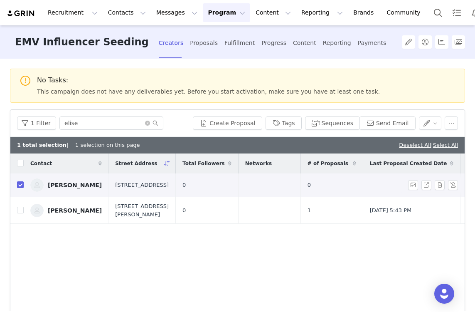
click at [61, 190] on link "[PERSON_NAME]" at bounding box center [65, 184] width 71 height 13
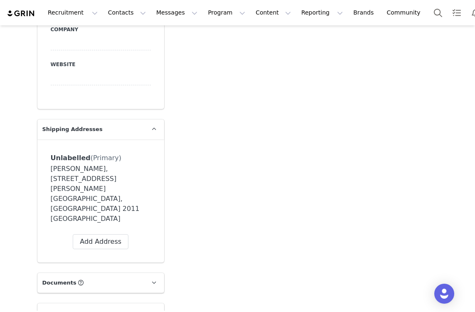
scroll to position [128, 0]
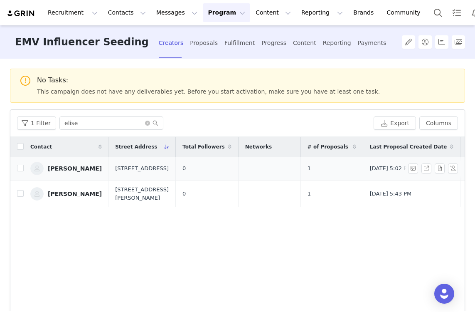
click at [308, 166] on span "1" at bounding box center [309, 168] width 3 height 8
click at [224, 47] on div "Fulfillment" at bounding box center [239, 43] width 30 height 22
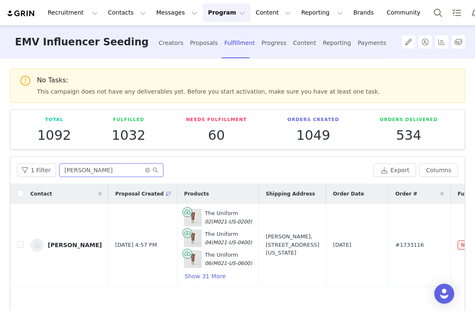
click at [84, 168] on input "[PERSON_NAME]" at bounding box center [111, 169] width 104 height 13
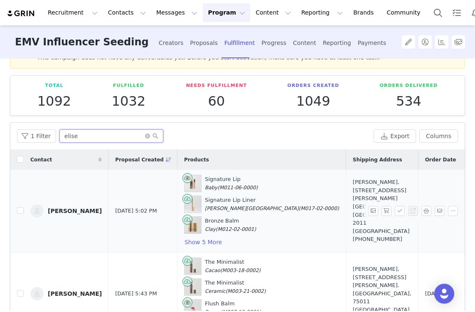
scroll to position [42, 0]
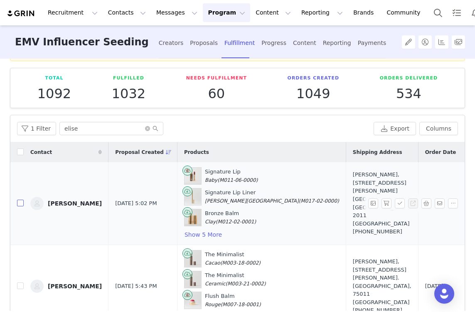
click at [20, 203] on input "checkbox" at bounding box center [20, 202] width 7 height 7
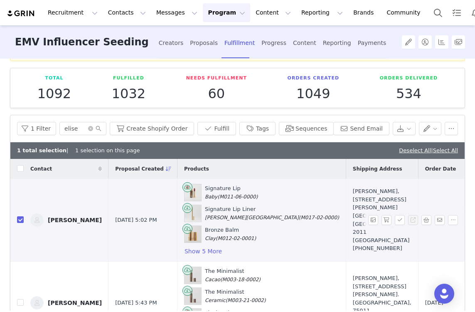
scroll to position [0, 20]
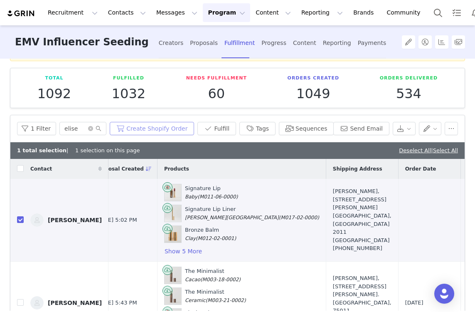
click at [150, 126] on button "Create Shopify Order" at bounding box center [152, 128] width 84 height 13
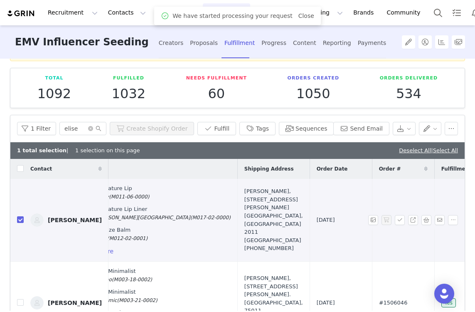
scroll to position [0, 186]
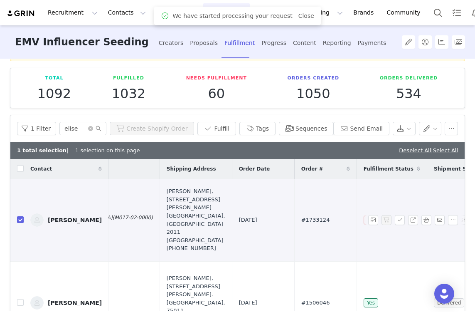
click at [301, 218] on span "#1733124" at bounding box center [315, 220] width 29 height 8
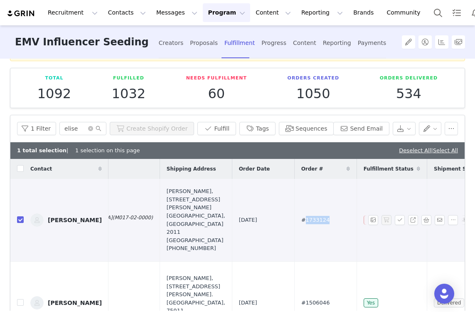
click at [301, 218] on span "#1733124" at bounding box center [315, 220] width 29 height 8
copy span "#1733124"
click at [159, 47] on div "Creators" at bounding box center [171, 43] width 25 height 22
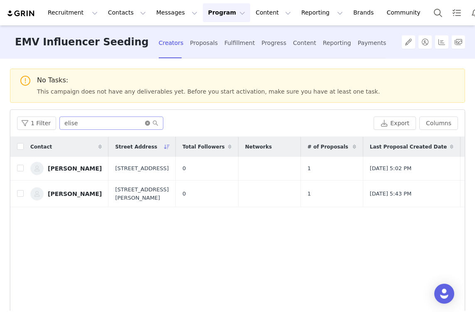
click at [145, 123] on icon "icon: close-circle" at bounding box center [147, 123] width 5 height 5
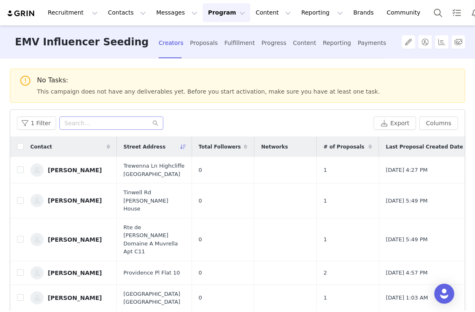
click at [119, 22] on div "Recruitment Recruitment Creator Search Curated Lists Landing Pages Web Extensio…" at bounding box center [237, 12] width 475 height 25
click at [119, 17] on button "Contacts Contacts" at bounding box center [127, 12] width 48 height 19
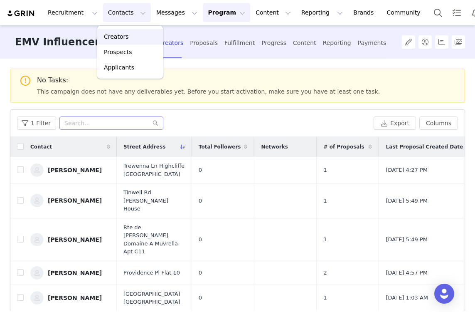
click at [128, 35] on div "Creators" at bounding box center [130, 36] width 56 height 9
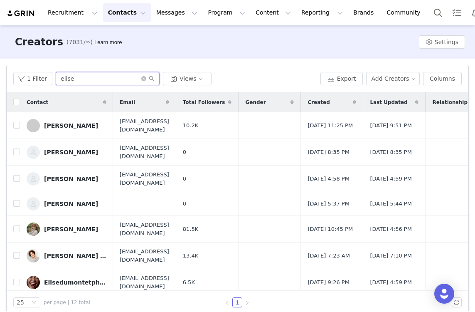
click at [87, 82] on input "elise" at bounding box center [108, 78] width 104 height 13
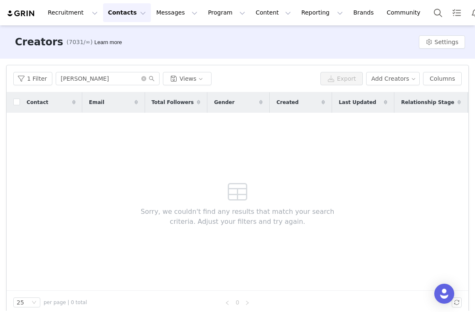
click at [131, 20] on button "Contacts Contacts" at bounding box center [127, 12] width 48 height 19
click at [131, 35] on div "Creators" at bounding box center [130, 36] width 56 height 9
click at [119, 15] on button "Contacts Contacts" at bounding box center [127, 12] width 48 height 19
click at [123, 37] on p "Creators" at bounding box center [116, 36] width 25 height 9
click at [379, 79] on button "Add Creators" at bounding box center [393, 78] width 54 height 13
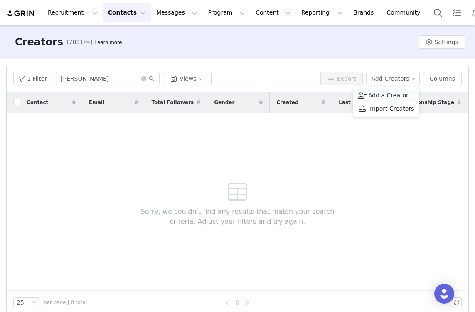
click at [381, 93] on span "Add a Creator" at bounding box center [388, 95] width 40 height 9
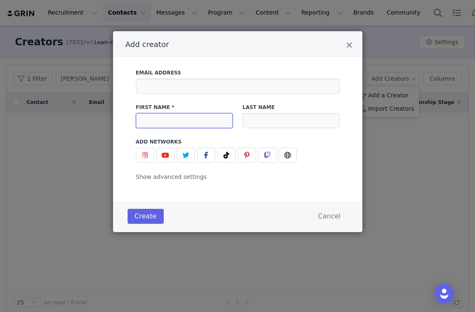
click at [204, 123] on input "Add creator" at bounding box center [184, 120] width 97 height 15
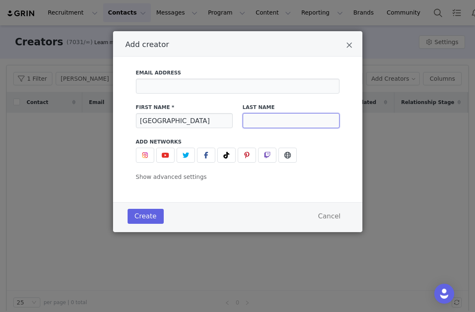
click at [259, 123] on input "Add creator" at bounding box center [291, 120] width 97 height 15
click at [142, 209] on button "Create" at bounding box center [146, 216] width 36 height 15
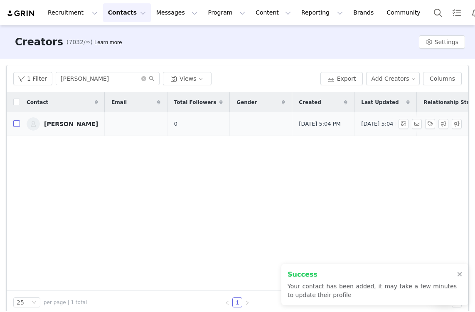
click at [17, 126] on input "checkbox" at bounding box center [16, 123] width 7 height 7
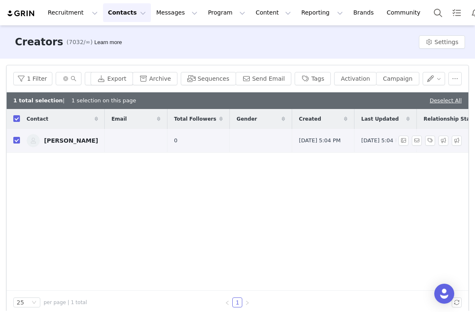
click at [63, 138] on link "[PERSON_NAME]" at bounding box center [62, 140] width 71 height 13
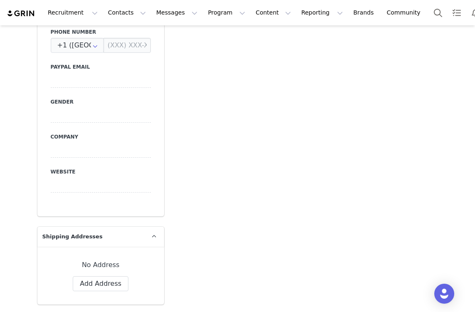
scroll to position [337, 0]
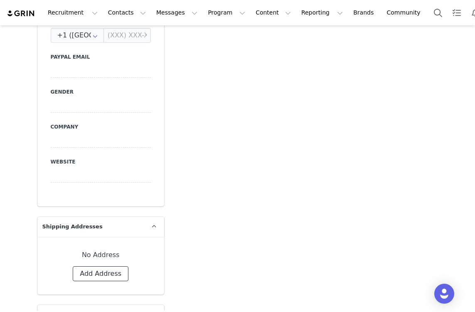
click at [87, 272] on button "Add Address" at bounding box center [101, 273] width 56 height 15
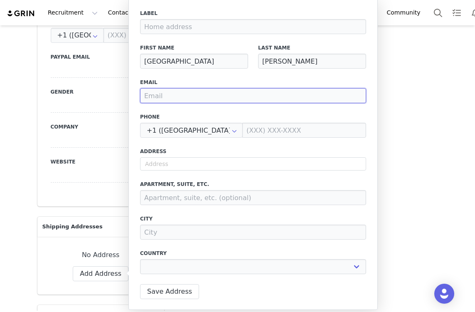
click at [232, 102] on input "email" at bounding box center [253, 95] width 226 height 15
paste input "[EMAIL_ADDRESS][DOMAIN_NAME]"
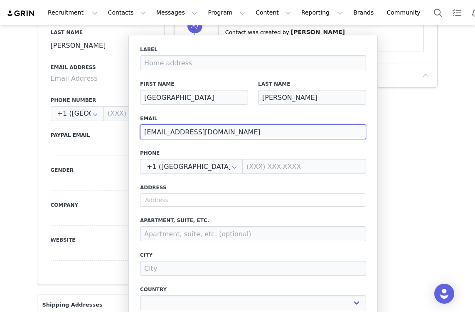
scroll to position [255, 0]
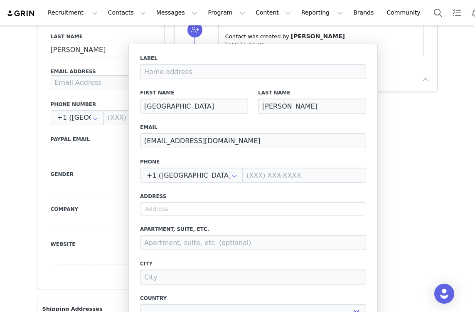
click at [78, 86] on input at bounding box center [101, 82] width 100 height 15
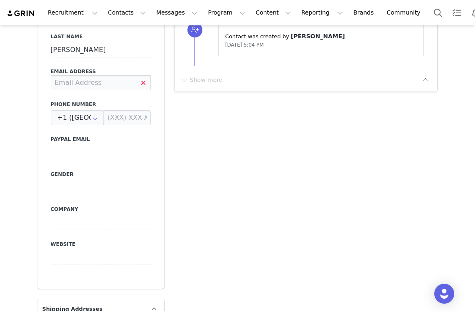
paste input "[EMAIL_ADDRESS][DOMAIN_NAME]"
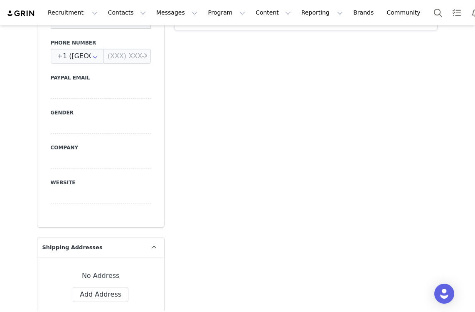
scroll to position [408, 0]
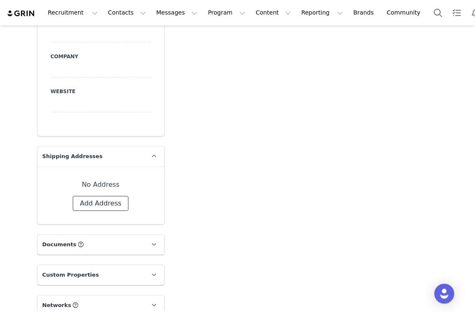
click at [96, 201] on button "Add Address" at bounding box center [101, 203] width 56 height 15
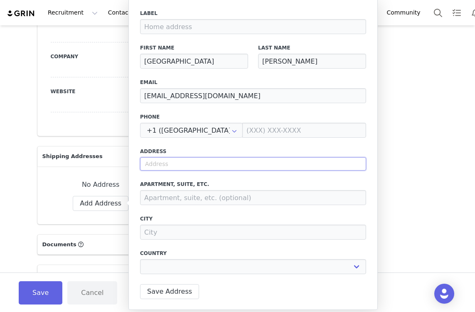
click at [176, 165] on input "text" at bounding box center [253, 163] width 226 height 13
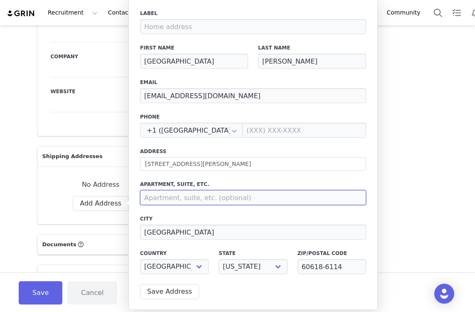
click at [200, 200] on input at bounding box center [253, 197] width 226 height 15
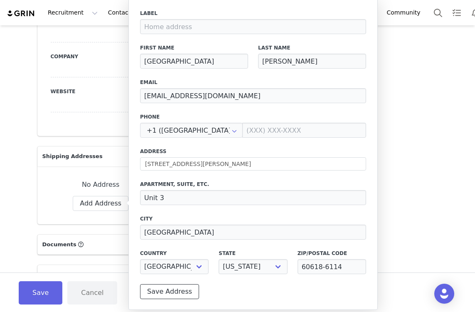
click at [177, 293] on button "Save Address" at bounding box center [169, 291] width 59 height 15
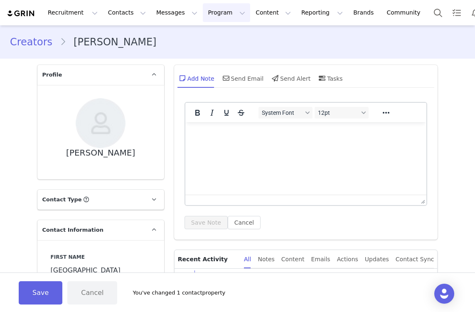
click at [227, 12] on button "Program Program" at bounding box center [226, 12] width 47 height 19
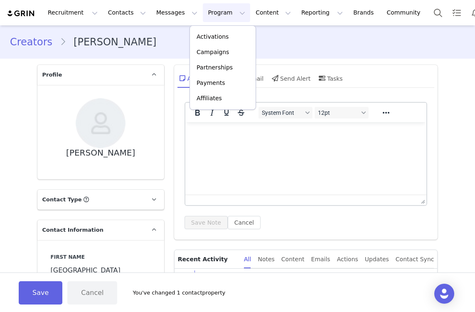
click at [224, 55] on p "Campaigns" at bounding box center [213, 52] width 32 height 9
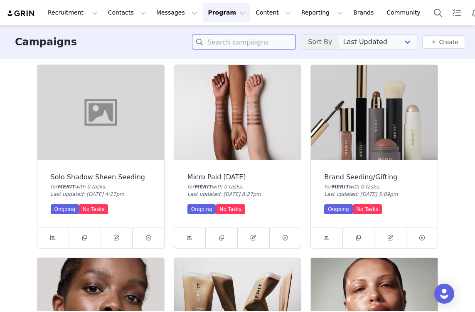
click at [261, 45] on input at bounding box center [244, 41] width 104 height 15
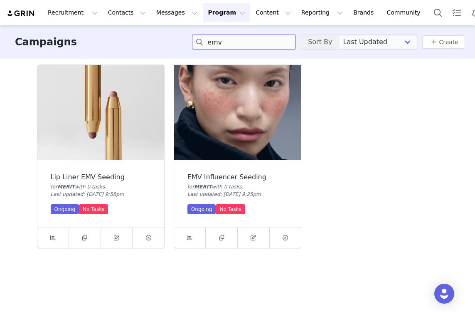
type input "emv"
click at [249, 124] on img at bounding box center [237, 112] width 127 height 95
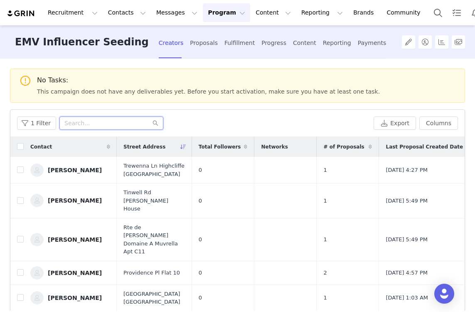
click at [71, 125] on input "text" at bounding box center [111, 122] width 104 height 13
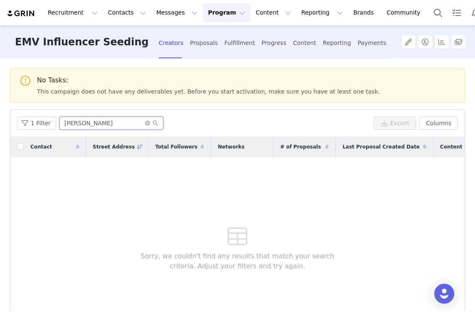
click at [113, 122] on input "[PERSON_NAME]" at bounding box center [111, 122] width 104 height 13
type input "[PERSON_NAME]"
click at [110, 15] on button "Contacts Contacts" at bounding box center [127, 12] width 48 height 19
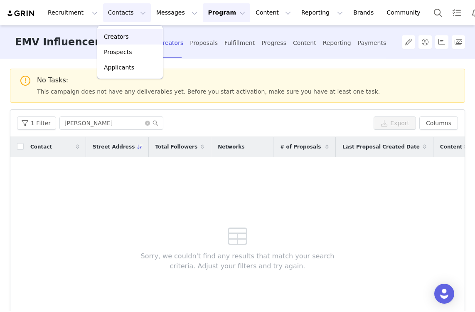
click at [124, 41] on link "Creators" at bounding box center [130, 36] width 66 height 15
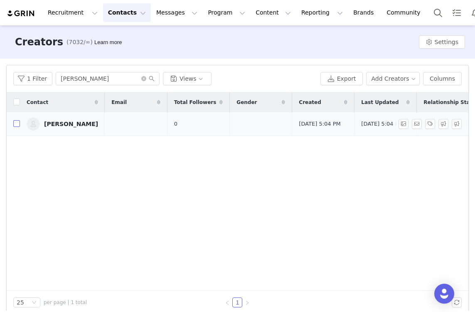
click at [17, 126] on input "checkbox" at bounding box center [16, 123] width 7 height 7
checkbox input "true"
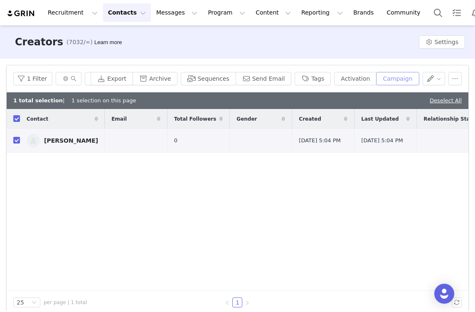
click at [387, 79] on button "Campaign" at bounding box center [397, 78] width 43 height 13
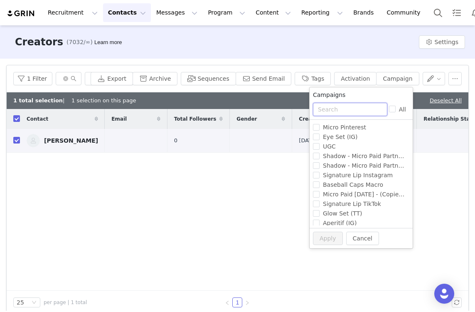
click at [356, 111] on input "text" at bounding box center [350, 109] width 74 height 13
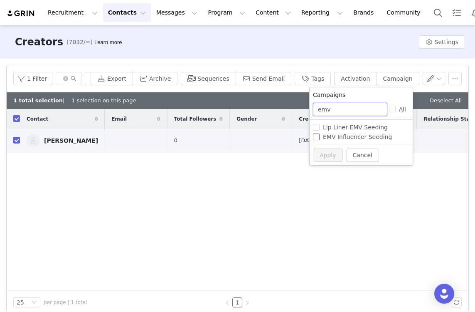
type input "emv"
click at [375, 137] on span "EMV Influencer Seeding" at bounding box center [358, 136] width 76 height 7
click at [320, 137] on input "EMV Influencer Seeding" at bounding box center [316, 136] width 7 height 7
checkbox input "true"
click at [329, 153] on button "Apply" at bounding box center [328, 154] width 30 height 13
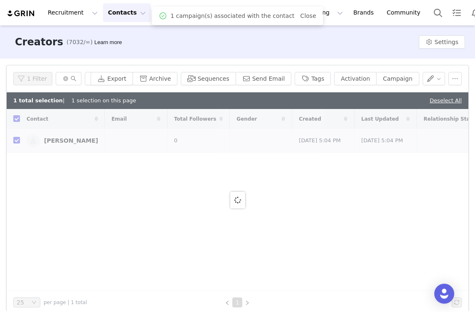
click at [158, 28] on div "Creators (7032/∞) Learn more Settings" at bounding box center [237, 41] width 475 height 33
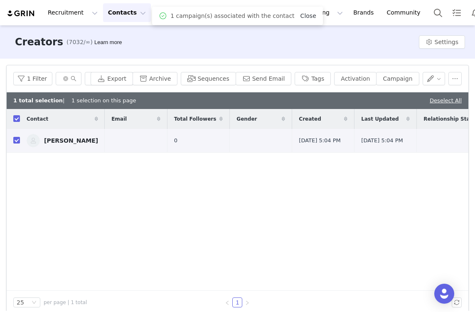
click at [306, 17] on link "Close" at bounding box center [308, 15] width 16 height 7
click at [108, 12] on button "Contacts Contacts" at bounding box center [127, 12] width 48 height 19
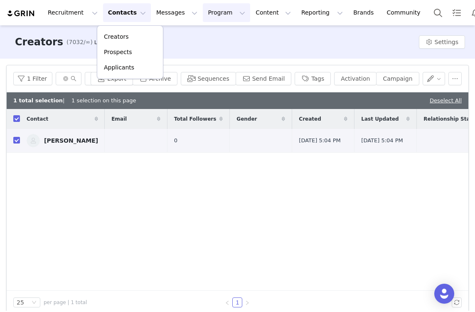
click at [215, 15] on button "Program Program" at bounding box center [226, 12] width 47 height 19
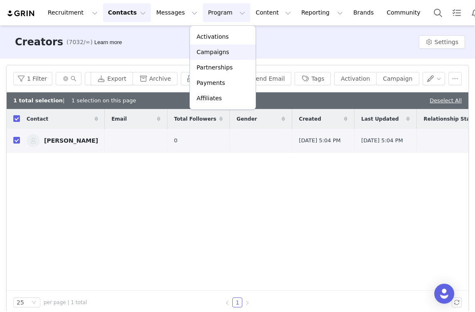
click at [218, 55] on p "Campaigns" at bounding box center [213, 52] width 32 height 9
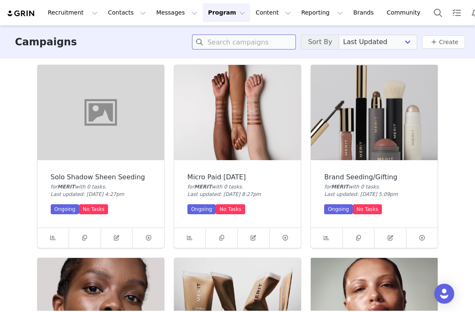
click at [241, 46] on input at bounding box center [244, 41] width 104 height 15
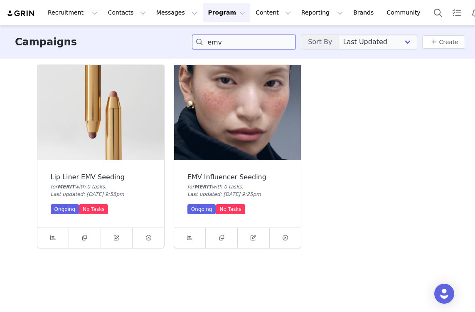
type input "emv"
click at [206, 141] on img at bounding box center [237, 112] width 127 height 95
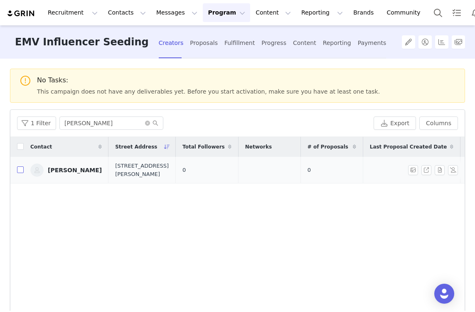
click at [20, 171] on input "checkbox" at bounding box center [20, 169] width 7 height 7
checkbox input "true"
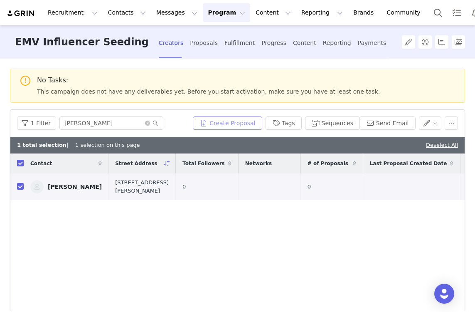
click at [239, 126] on button "Create Proposal" at bounding box center [227, 122] width 69 height 13
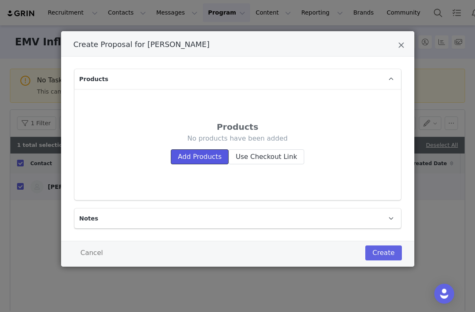
click at [199, 153] on button "Add Products" at bounding box center [200, 156] width 58 height 15
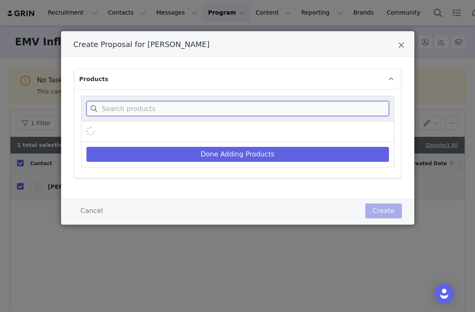
click at [192, 107] on input "Create Proposal for Madison Bailey" at bounding box center [237, 108] width 303 height 15
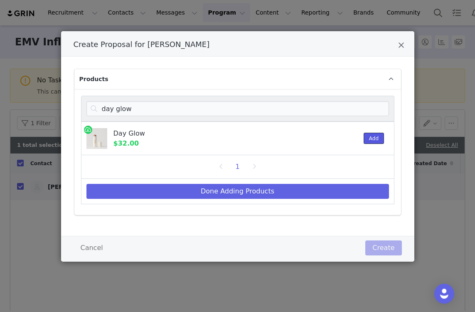
click at [373, 139] on button "Add" at bounding box center [374, 138] width 20 height 11
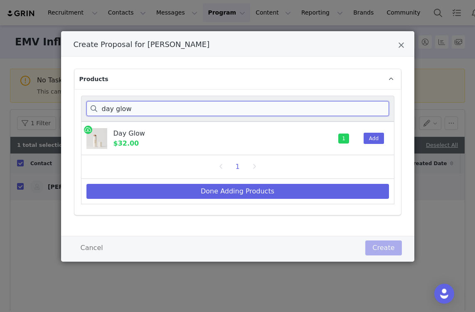
click at [197, 111] on input "day glow" at bounding box center [237, 108] width 303 height 15
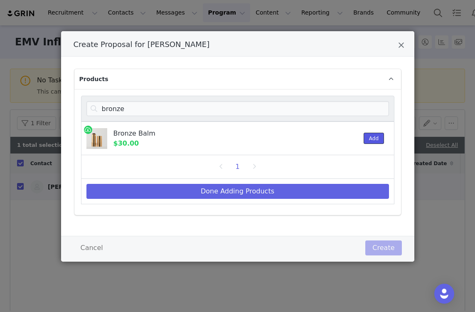
click at [367, 140] on button "Add" at bounding box center [374, 138] width 20 height 11
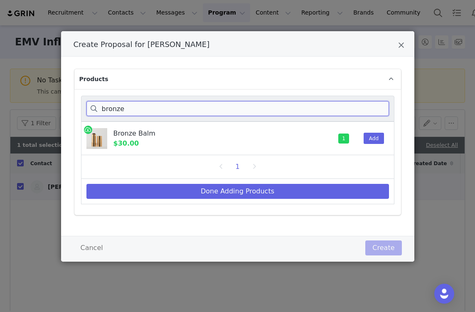
click at [298, 116] on input "bronze" at bounding box center [237, 108] width 303 height 15
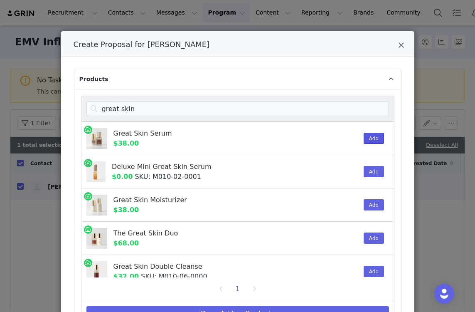
click at [366, 137] on button "Add" at bounding box center [374, 138] width 20 height 11
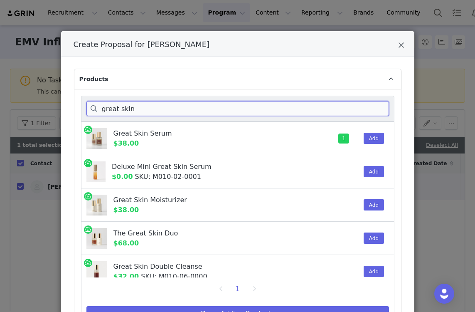
click at [212, 106] on input "great skin" at bounding box center [237, 108] width 303 height 15
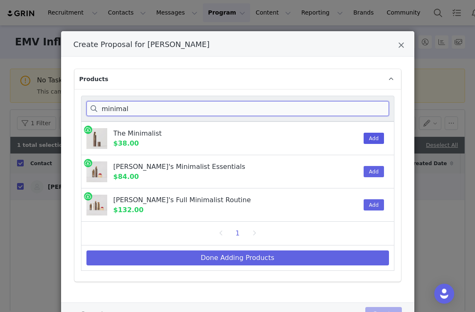
type input "minimal"
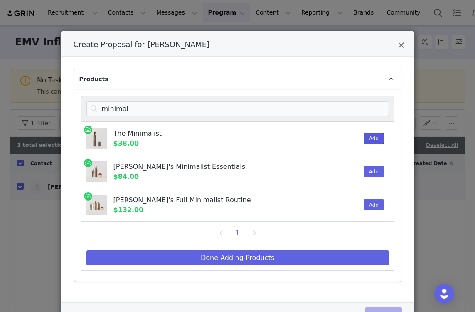
click at [366, 138] on button "Add" at bounding box center [374, 138] width 20 height 11
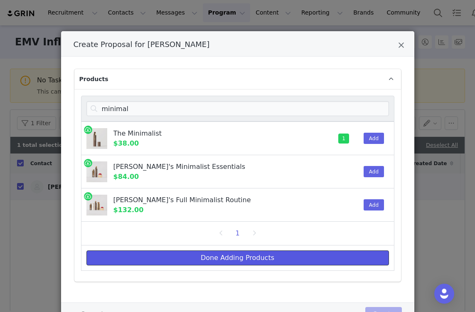
click at [223, 263] on button "Done Adding Products" at bounding box center [237, 257] width 303 height 15
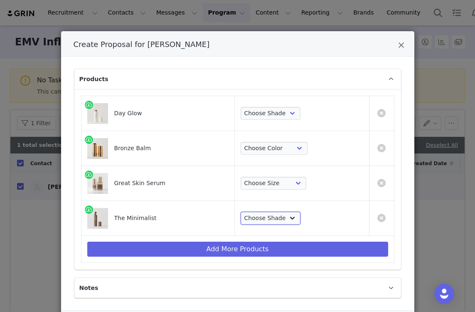
click at [268, 216] on select "Choose Shade Umber Sepia Tiger Eye Cacao Sienna Chestnut [PERSON_NAME] Khaki Ca…" at bounding box center [271, 218] width 60 height 13
select select "25179964"
click at [241, 212] on select "Choose Shade Umber Sepia Tiger Eye Cacao Sienna Chestnut [PERSON_NAME] Khaki Ca…" at bounding box center [271, 218] width 60 height 13
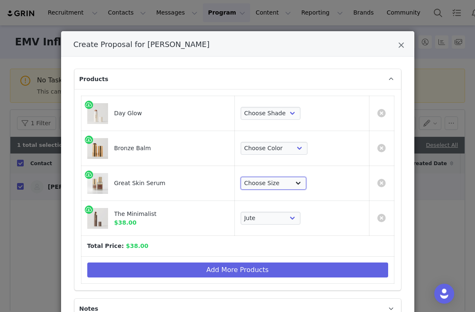
click at [281, 180] on select "Choose Size Full-Size (50ml) Mini-Size (15ml)" at bounding box center [274, 183] width 66 height 13
select select "27326623"
click at [241, 177] on select "Choose Size Full-Size (50ml) Mini-Size (15ml)" at bounding box center [274, 183] width 66 height 13
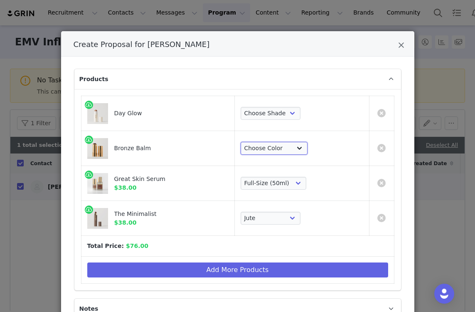
click at [274, 149] on select "Choose Color [PERSON_NAME] Seine [PERSON_NAME] Monarch" at bounding box center [274, 148] width 67 height 13
select select "13069981"
click at [241, 142] on select "Choose Color [PERSON_NAME] Seine [PERSON_NAME] Monarch" at bounding box center [274, 148] width 67 height 13
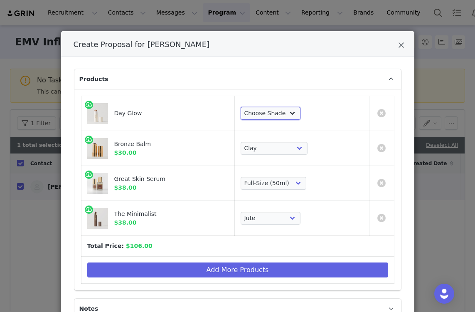
click at [274, 116] on select "Choose Shade Cava Bounce Citrine Solstice" at bounding box center [271, 113] width 60 height 13
select select "23444285"
click at [241, 107] on select "Choose Shade Cava Bounce Citrine Solstice" at bounding box center [271, 113] width 60 height 13
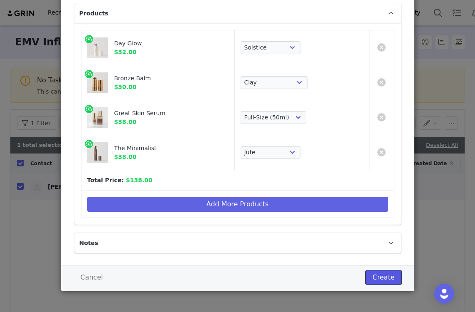
click at [385, 282] on button "Create" at bounding box center [383, 277] width 36 height 15
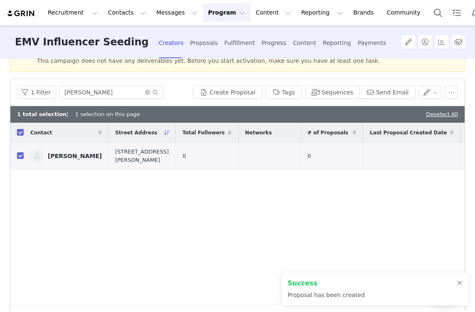
scroll to position [0, 0]
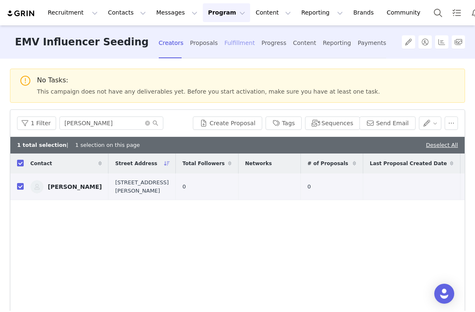
click at [224, 44] on div "Fulfillment" at bounding box center [239, 43] width 30 height 22
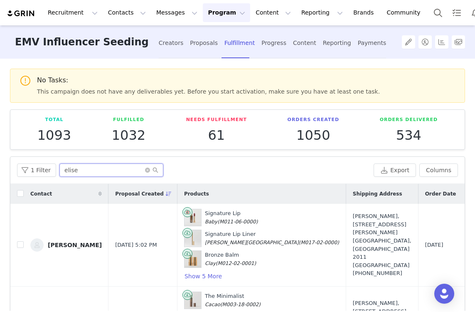
click at [82, 168] on input "elise" at bounding box center [111, 169] width 104 height 13
click at [82, 168] on input "elisemadiso" at bounding box center [111, 169] width 104 height 13
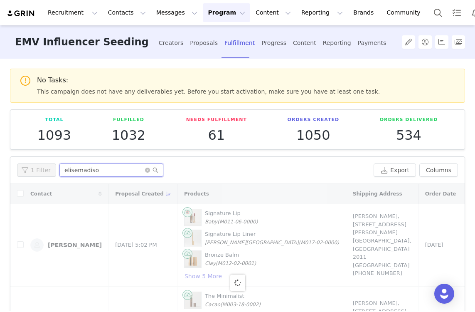
click at [82, 168] on input "elisemadiso" at bounding box center [111, 169] width 104 height 13
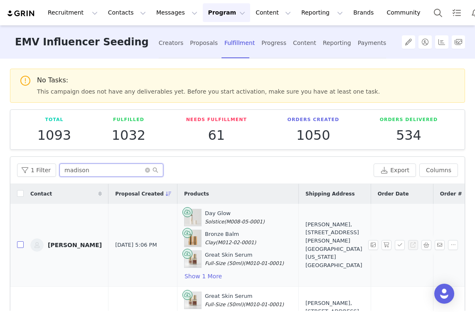
type input "madison"
click at [22, 246] on input "checkbox" at bounding box center [20, 244] width 7 height 7
checkbox input "true"
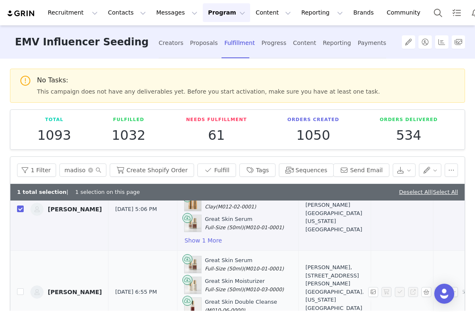
scroll to position [39, 0]
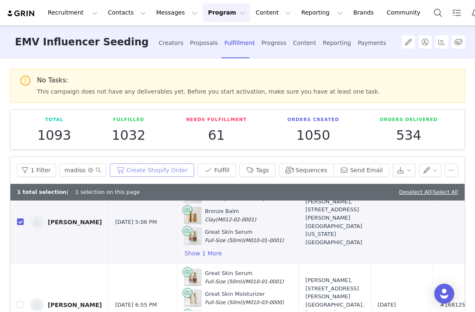
click at [165, 170] on button "Create Shopify Order" at bounding box center [152, 169] width 84 height 13
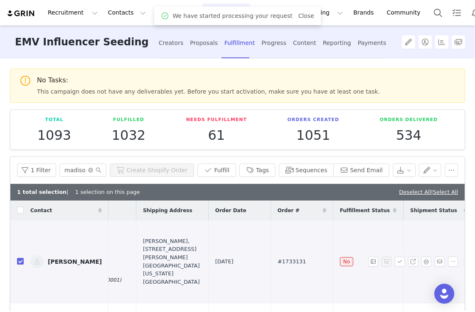
scroll to position [0, 175]
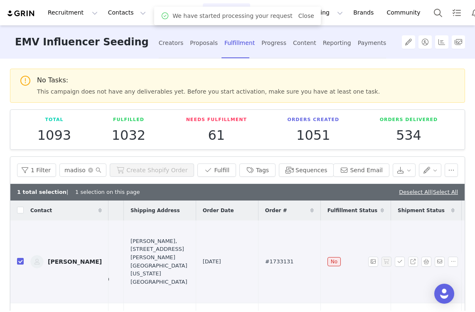
click at [265, 258] on span "#1733131" at bounding box center [279, 261] width 29 height 8
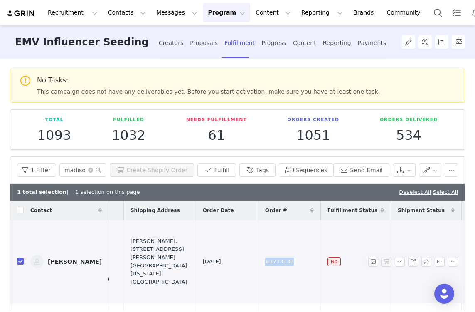
copy span "#1733131"
